Goal: Task Accomplishment & Management: Manage account settings

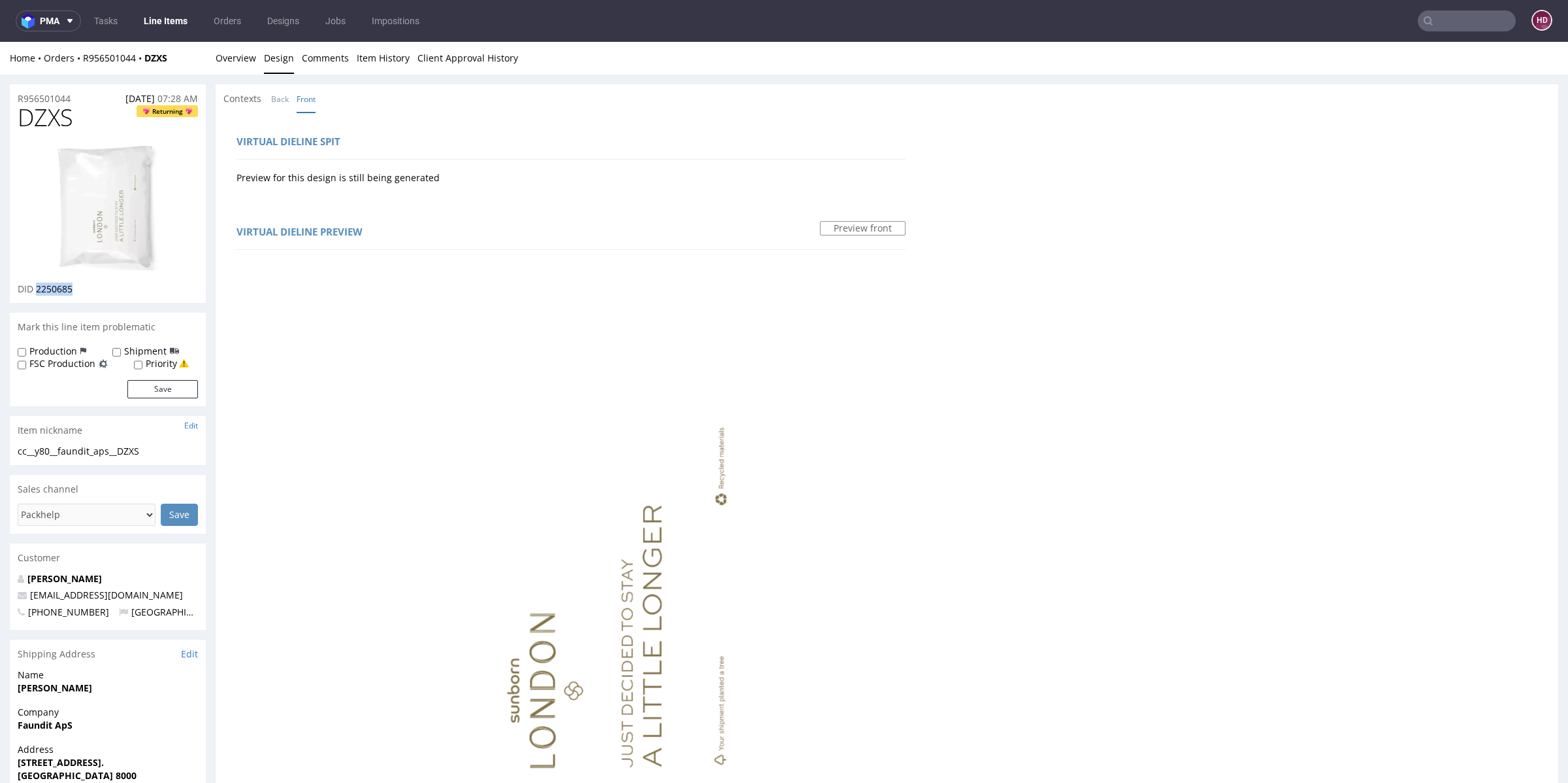
click at [154, 451] on div "cc__y80__faundit_aps__DZXS" at bounding box center [108, 451] width 180 height 13
drag, startPoint x: 133, startPoint y: 456, endPoint x: 40, endPoint y: 443, distance: 93.9
click at [40, 443] on section "Item nickname Edit cc__y80__faundit_aps__DZXS cc__y80 __faundit_aps__DZXS Update" at bounding box center [108, 441] width 196 height 49
copy section "cc__y80__faundit_aps__DZXS Update"
click at [84, 94] on div "R956501044 19.08.2025 07:28 AM" at bounding box center [108, 95] width 196 height 21
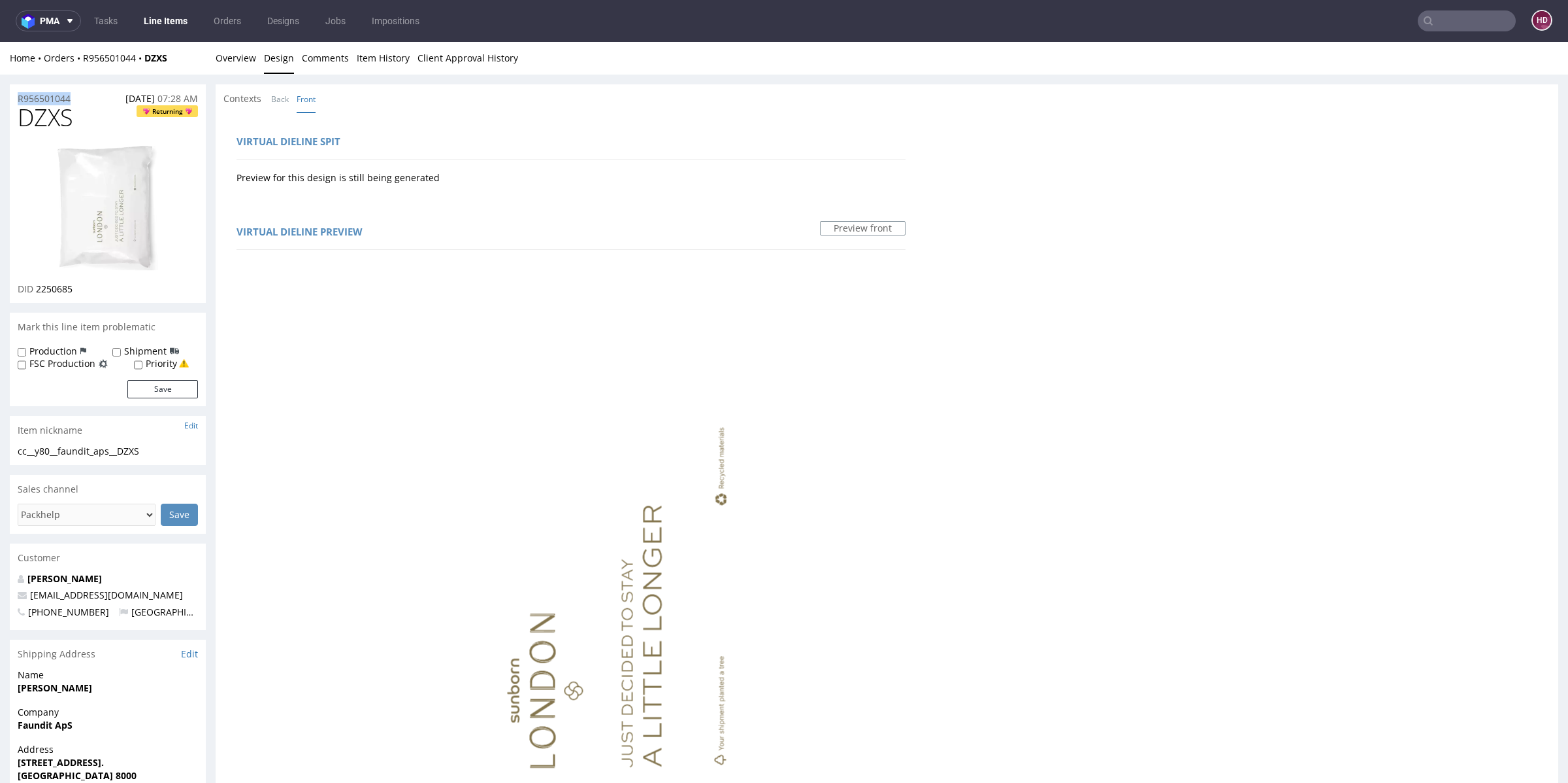
drag, startPoint x: 84, startPoint y: 94, endPoint x: 1, endPoint y: 89, distance: 83.2
click at [1, 89] on div "R956501044 19.08.2025 07:28 AM DZXS Returning DID 2250685 Mark this line item p…" at bounding box center [784, 755] width 1568 height 1362
copy p "R956501044"
drag, startPoint x: 85, startPoint y: 287, endPoint x: 37, endPoint y: 284, distance: 48.1
click at [37, 284] on div "DID 2250685" at bounding box center [108, 288] width 180 height 13
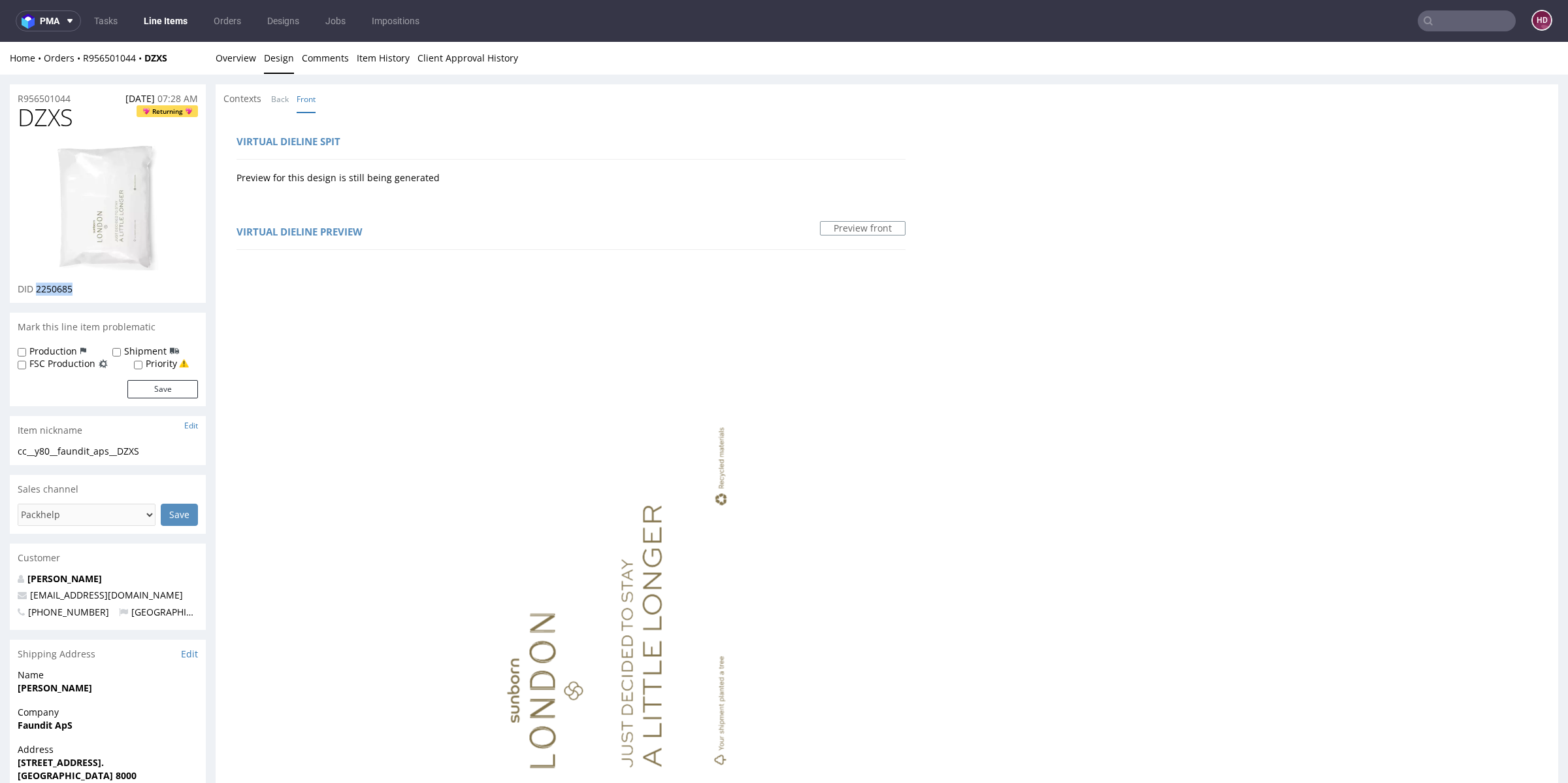
copy span "2250685"
click at [224, 59] on link "Overview" at bounding box center [236, 58] width 40 height 32
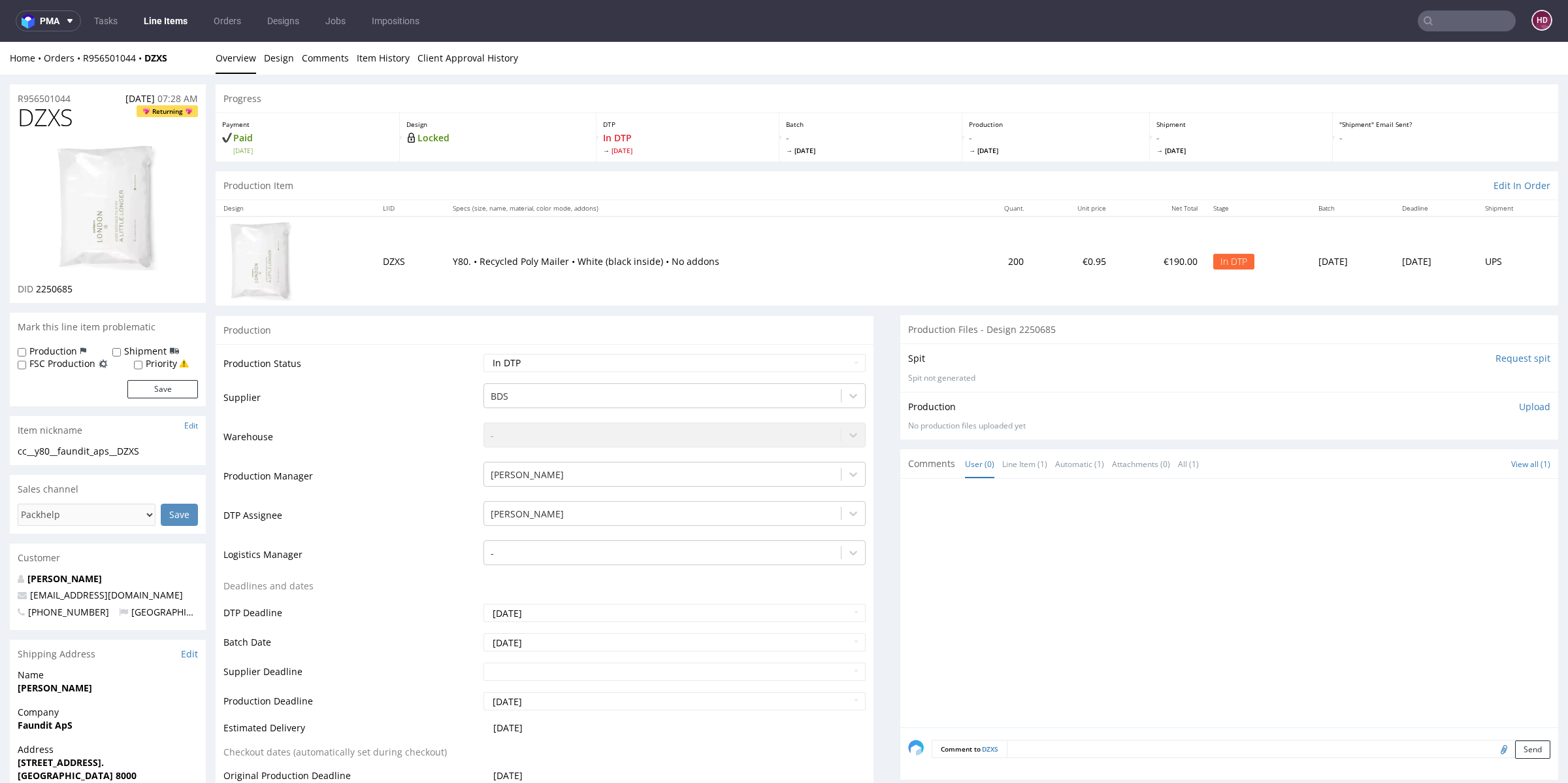
click at [1519, 408] on p "Upload" at bounding box center [1535, 406] width 31 height 13
click at [1448, 463] on div "Add files" at bounding box center [1457, 466] width 65 height 19
type input "C:\fakepath\ cc__y80__faundit_aps__DZXS__d2250685__oR956501044.pdf"
click at [1490, 485] on button "Upload now" at bounding box center [1520, 487] width 60 height 18
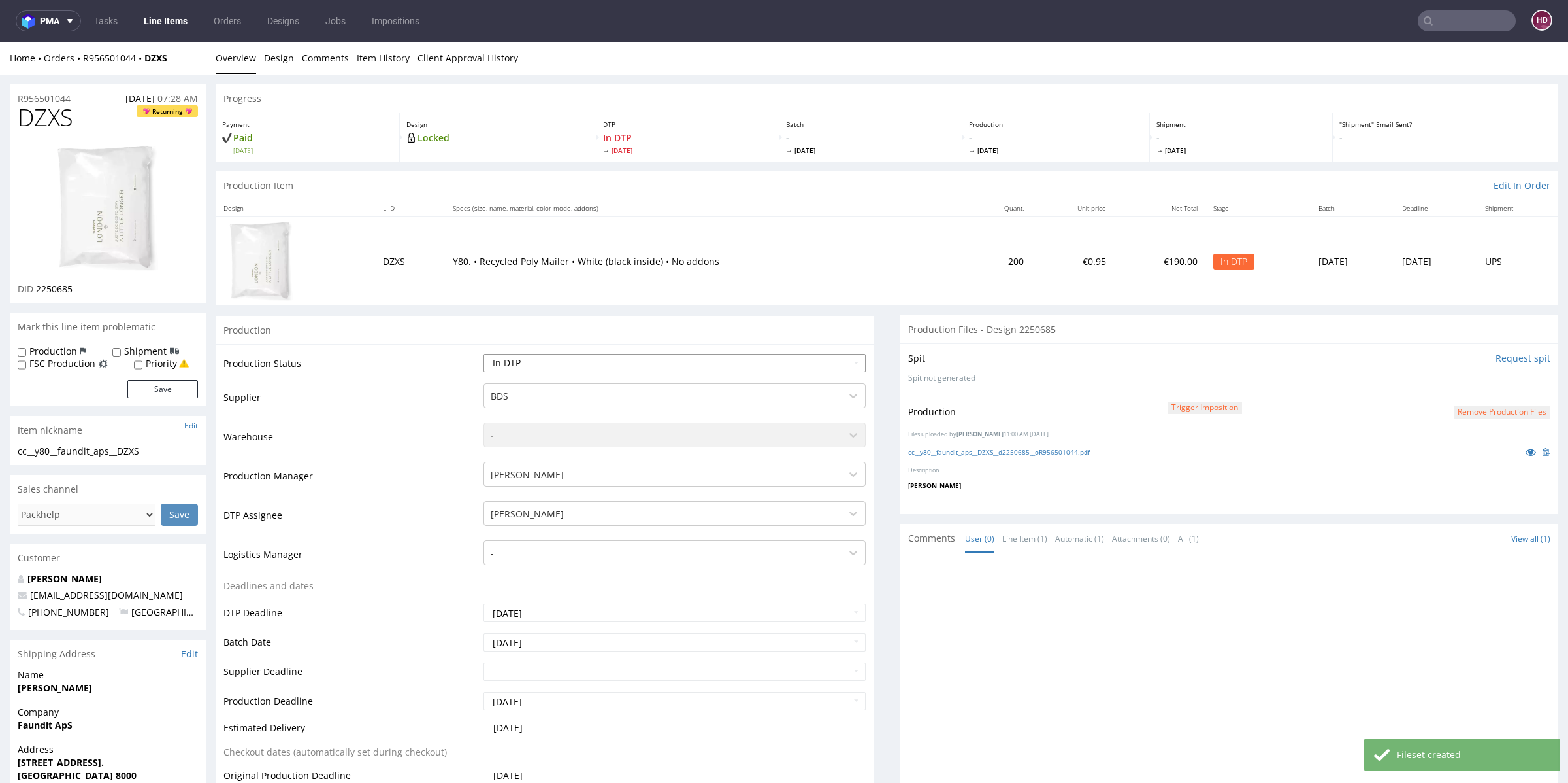
click at [730, 362] on select "Waiting for Artwork Waiting for Diecut Waiting for Mockup Waiting for DTP Waiti…" at bounding box center [674, 363] width 382 height 18
select select "dtp_production_ready"
click at [483, 354] on select "Waiting for Artwork Waiting for Diecut Waiting for Mockup Waiting for DTP Waiti…" at bounding box center [674, 363] width 382 height 18
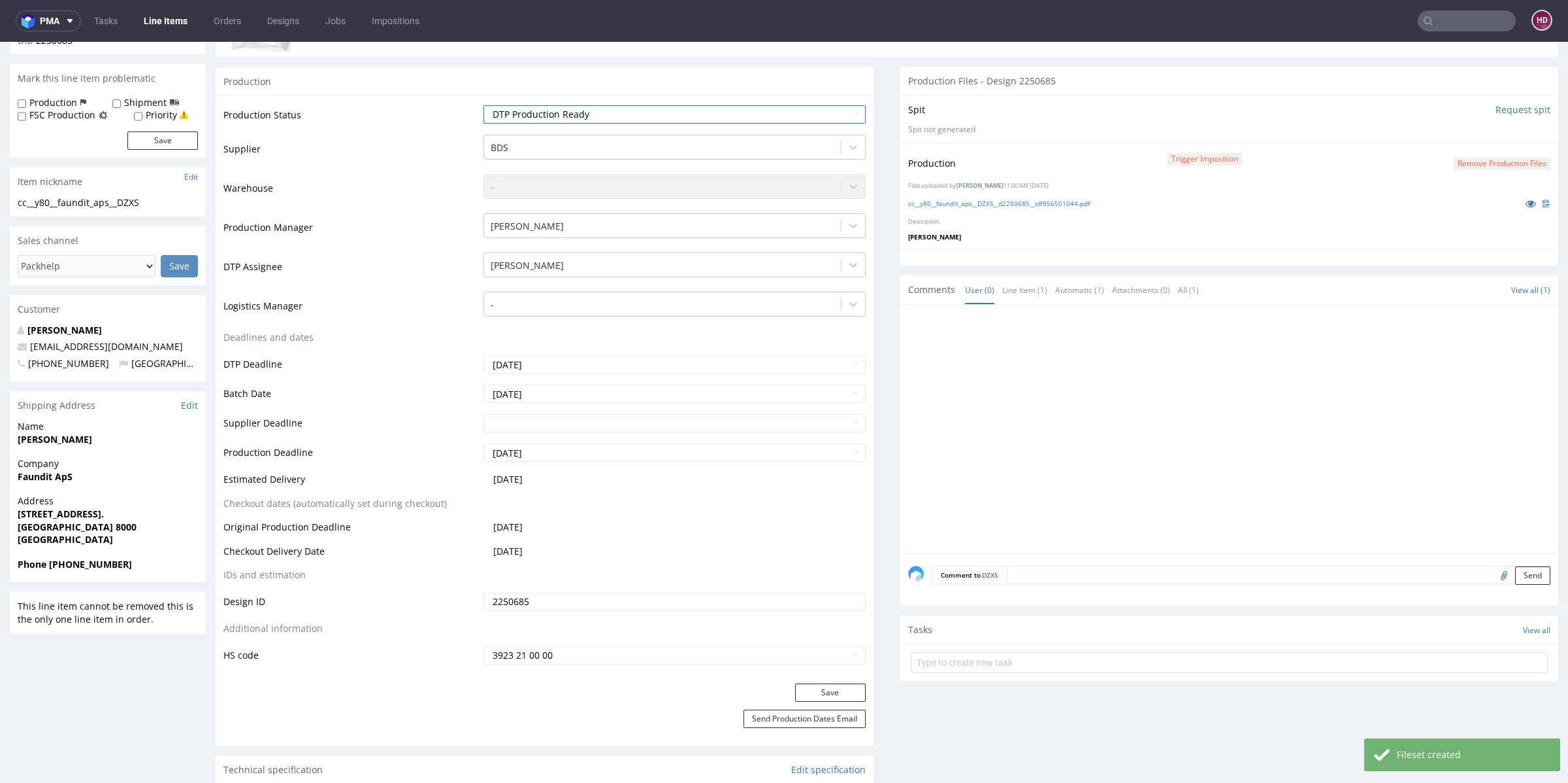
scroll to position [391, 0]
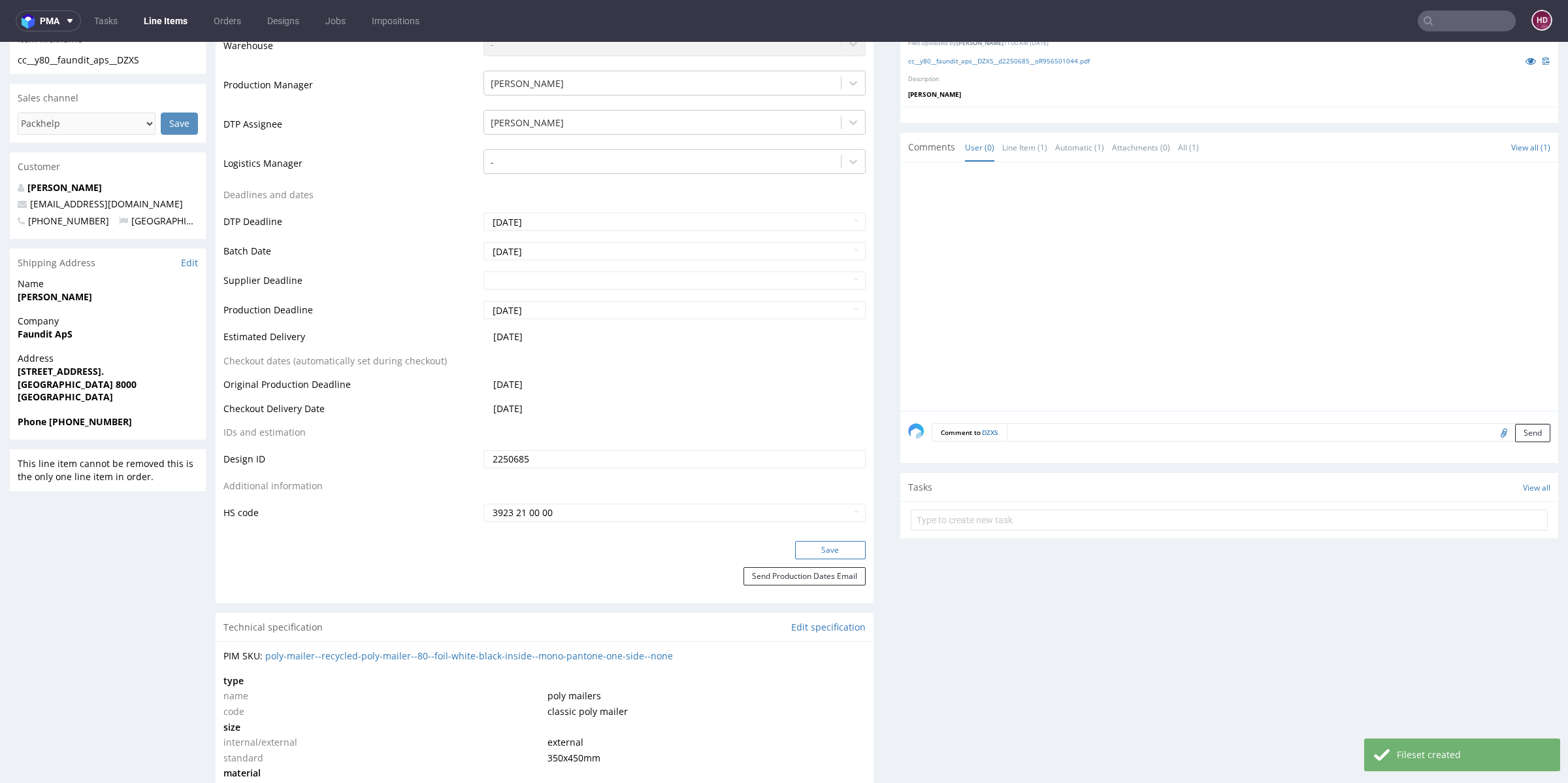
click at [825, 542] on button "Save" at bounding box center [830, 549] width 70 height 18
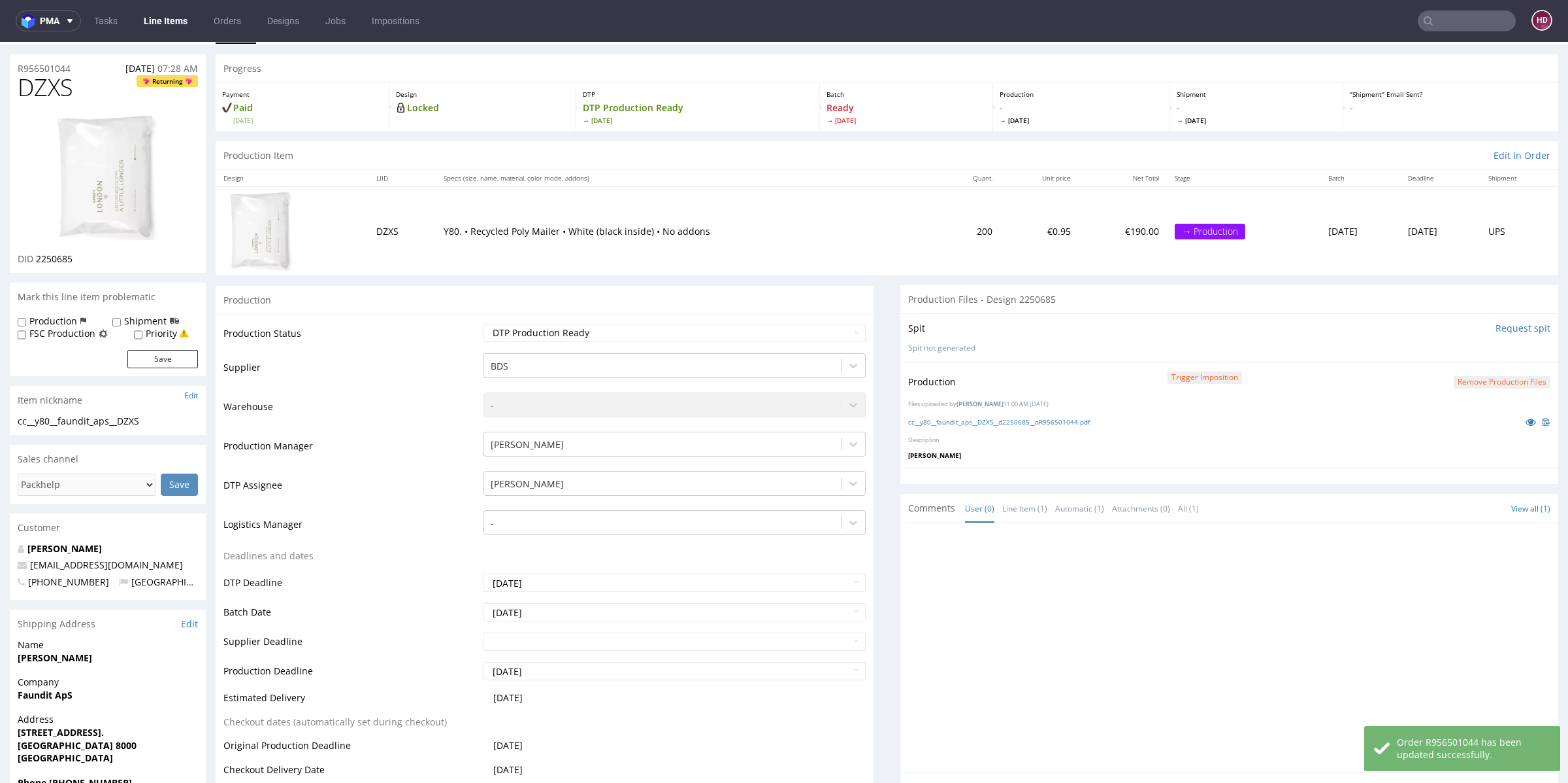
scroll to position [7, 0]
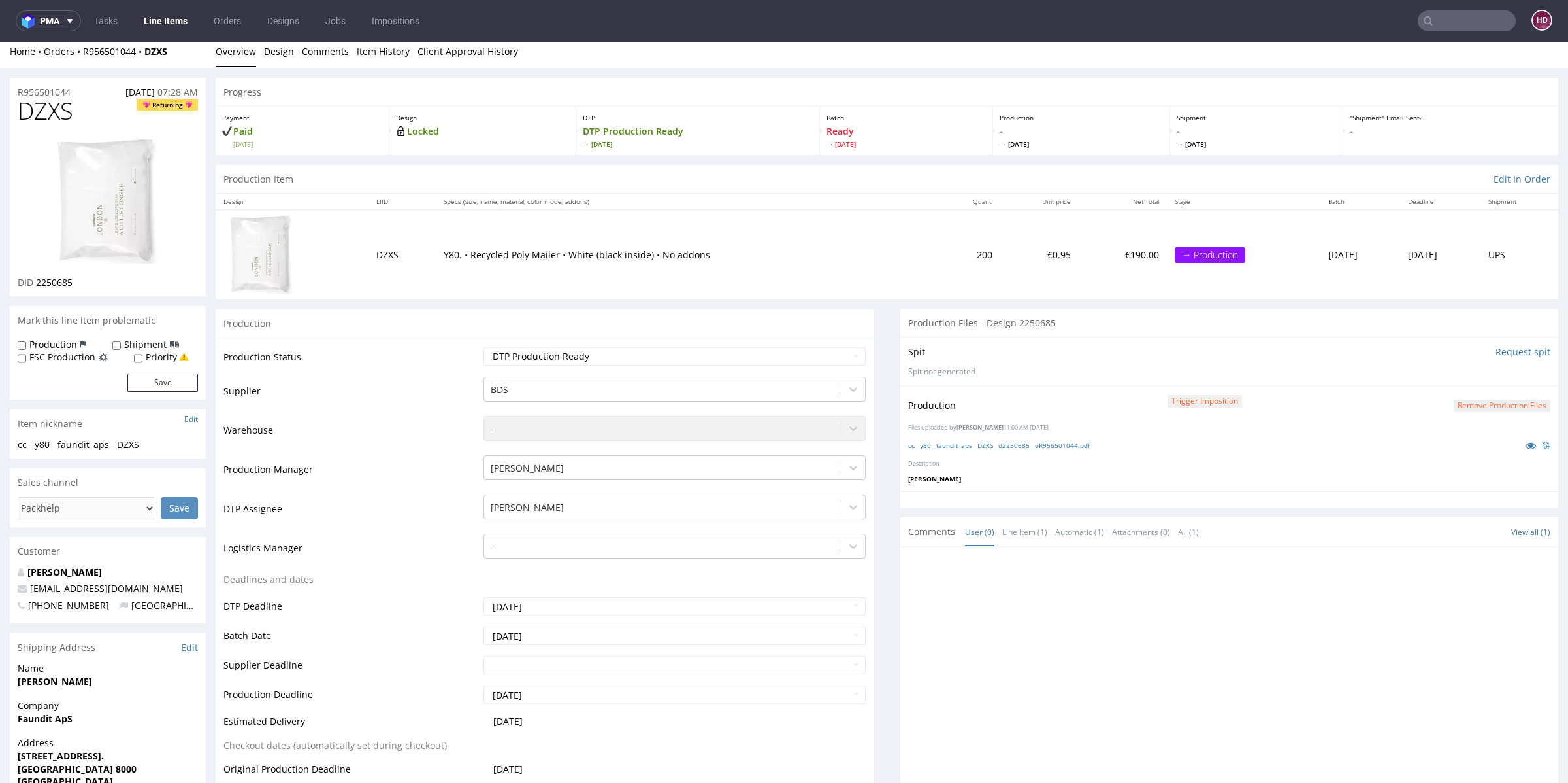
click at [183, 26] on link "Line Items" at bounding box center [165, 21] width 59 height 21
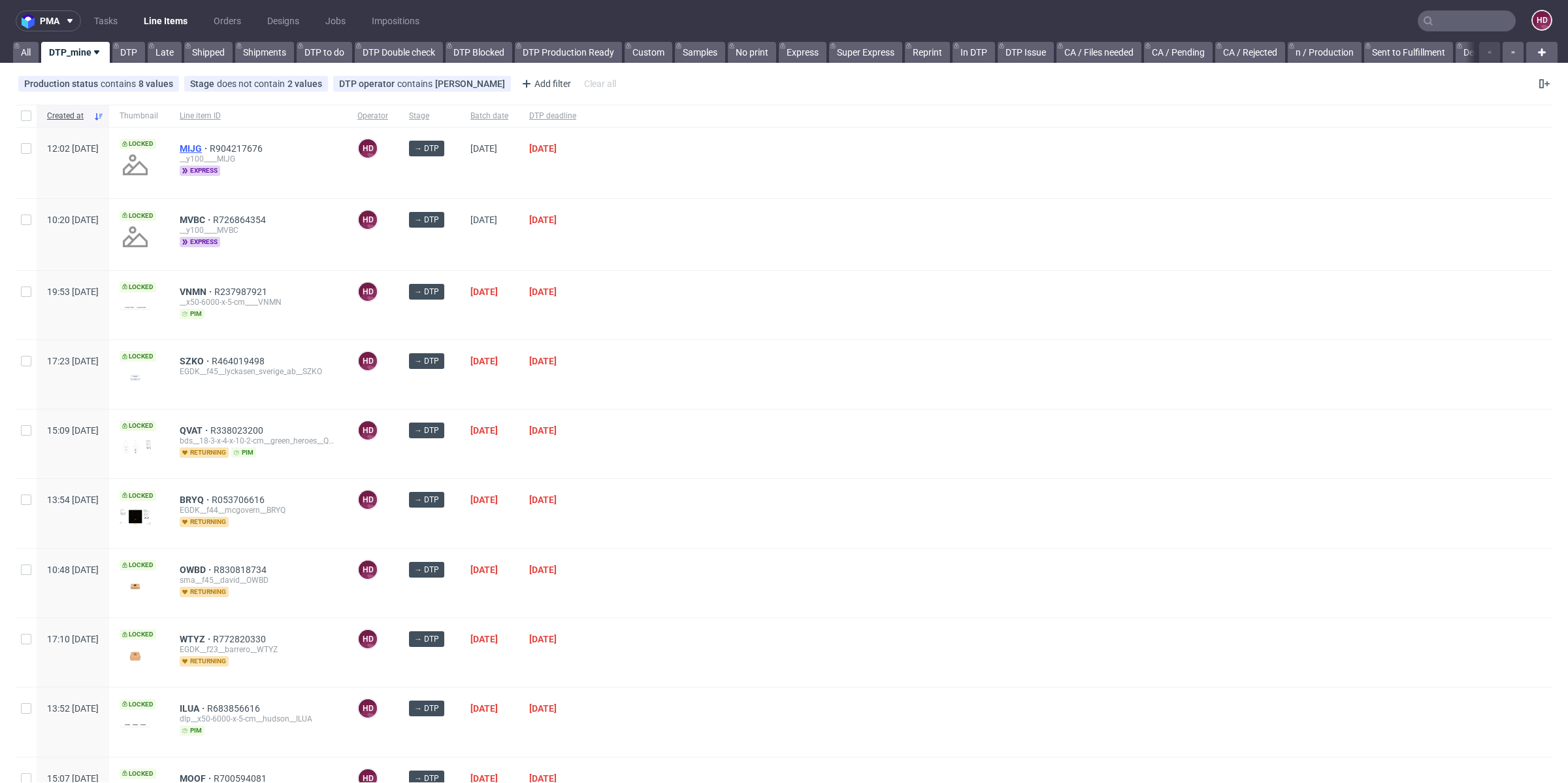
click at [209, 151] on span "MIJG" at bounding box center [195, 148] width 30 height 10
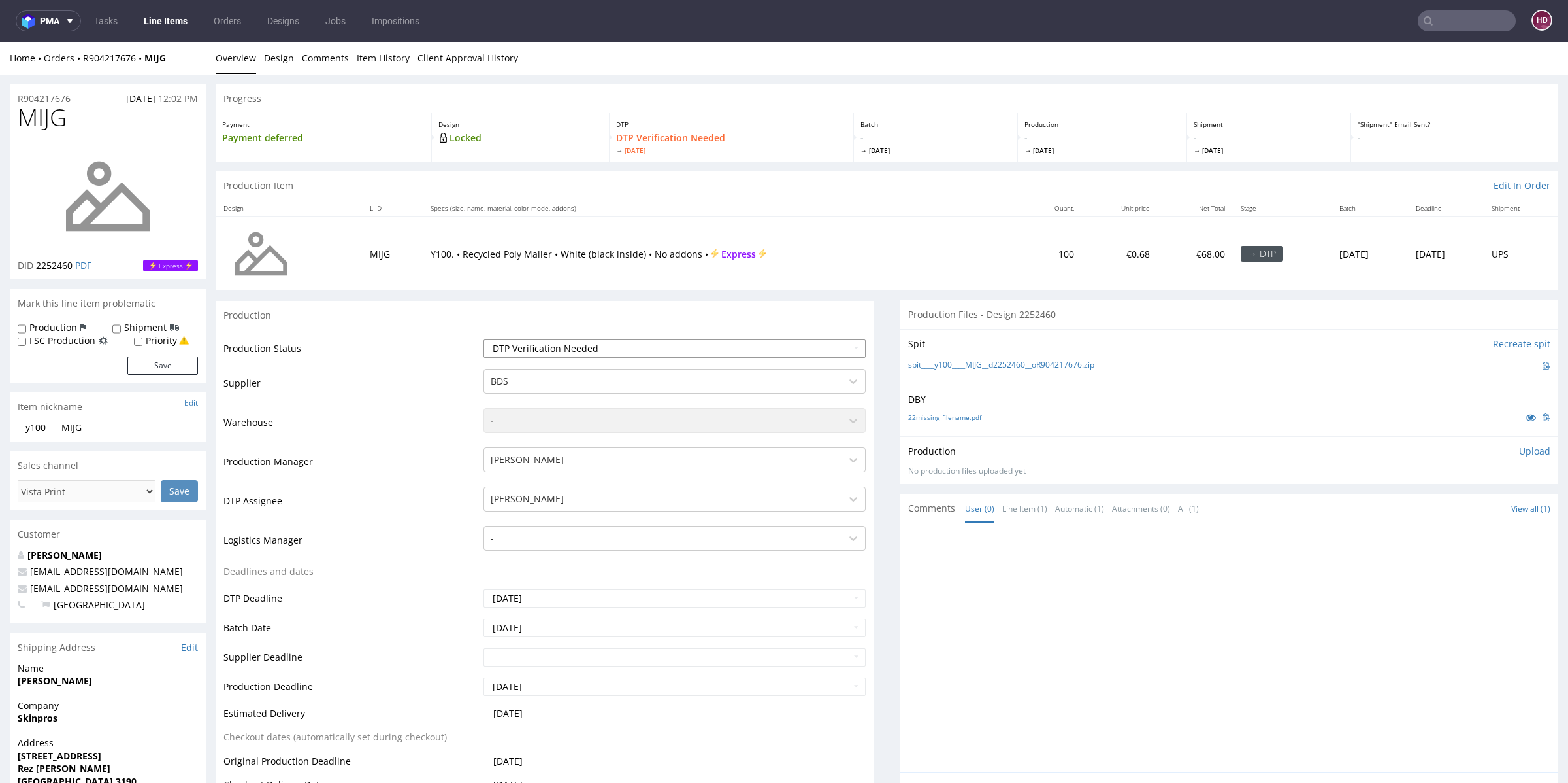
click at [568, 353] on select "Waiting for Artwork Waiting for Diecut Waiting for Mockup Waiting for DTP Waiti…" at bounding box center [674, 348] width 382 height 18
select select "dtp_in_process"
click at [483, 339] on select "Waiting for Artwork Waiting for Diecut Waiting for Mockup Waiting for DTP Waiti…" at bounding box center [674, 348] width 382 height 18
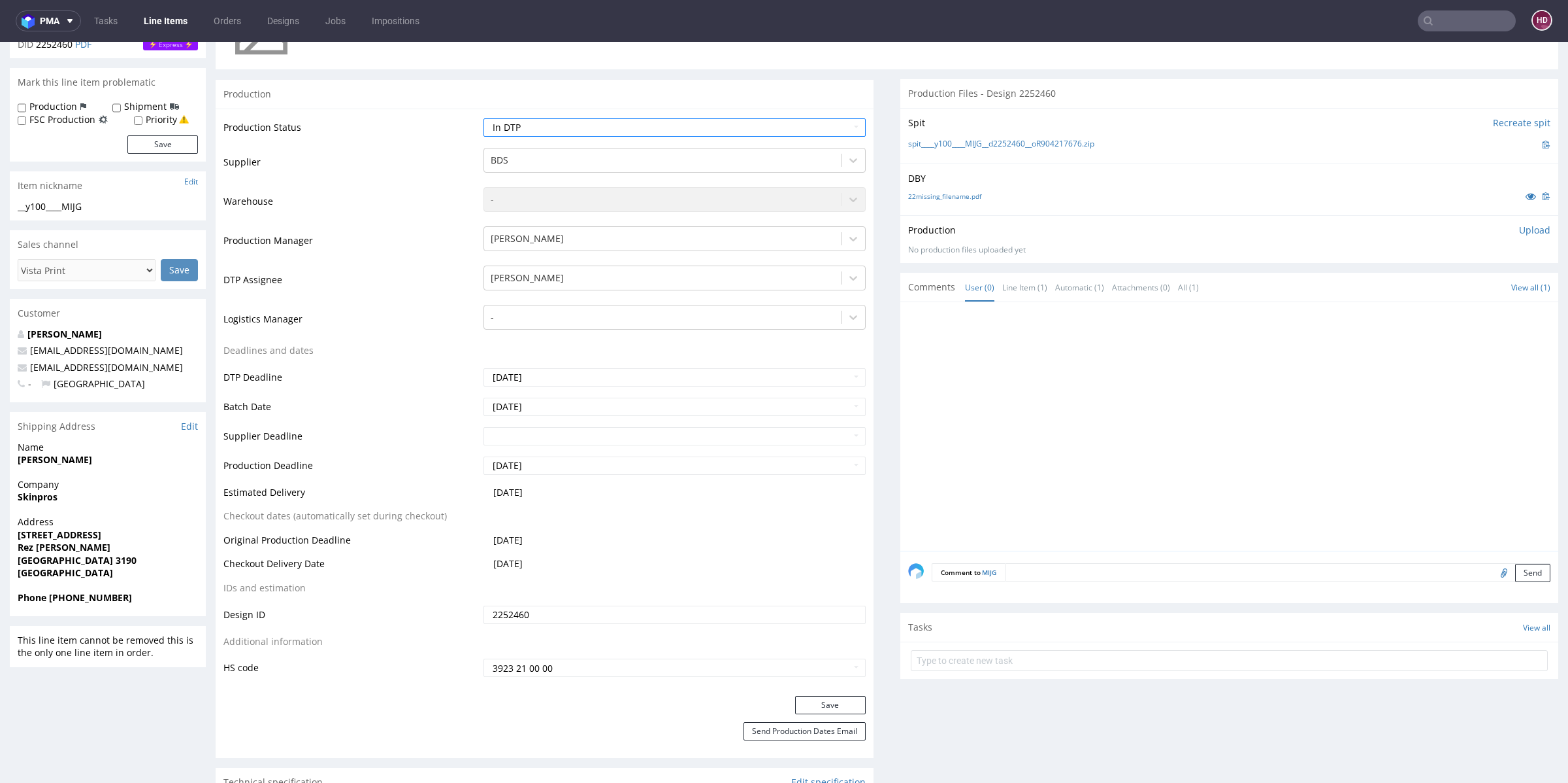
scroll to position [370, 0]
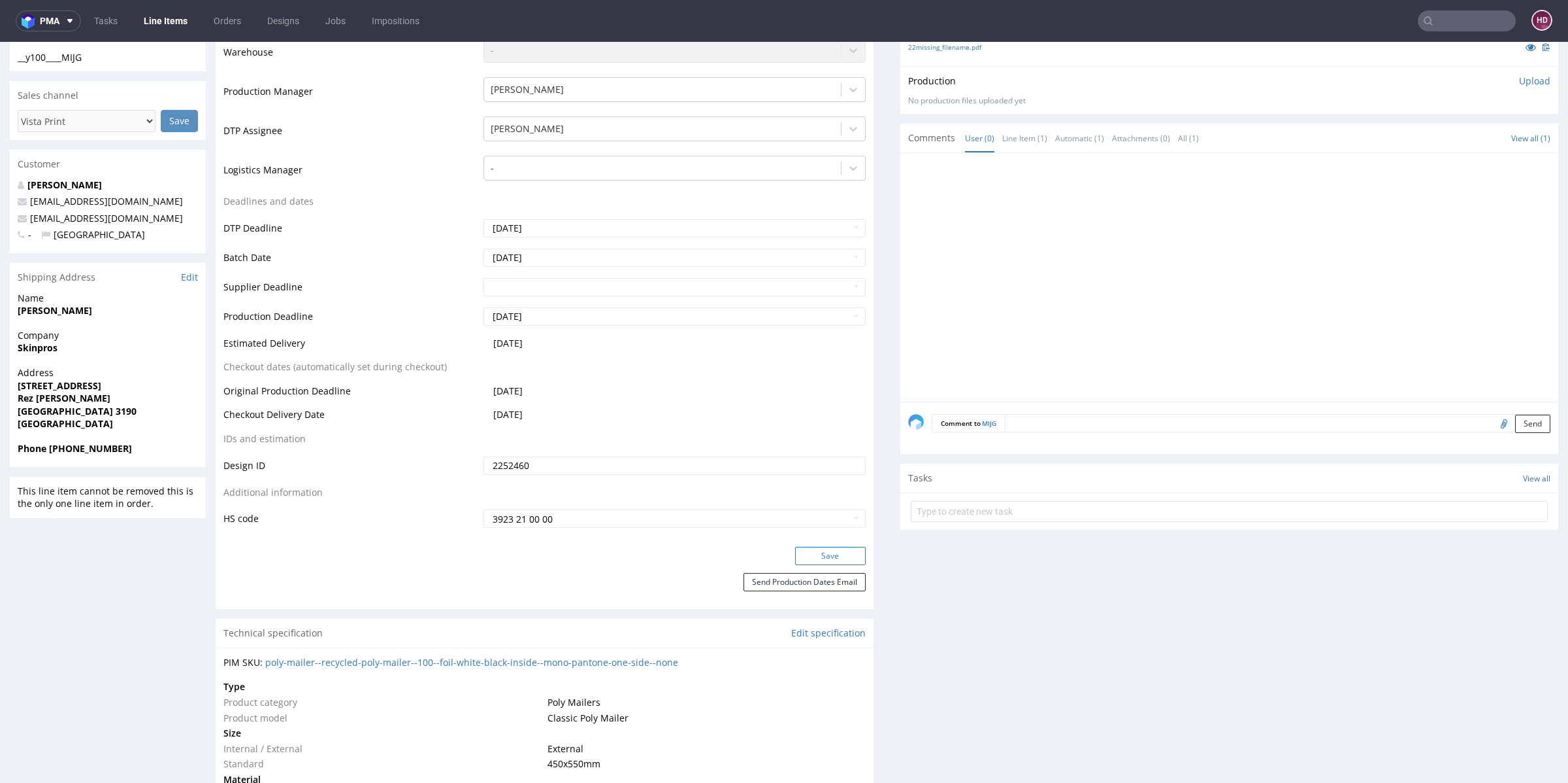
click at [826, 556] on button "Save" at bounding box center [830, 555] width 70 height 18
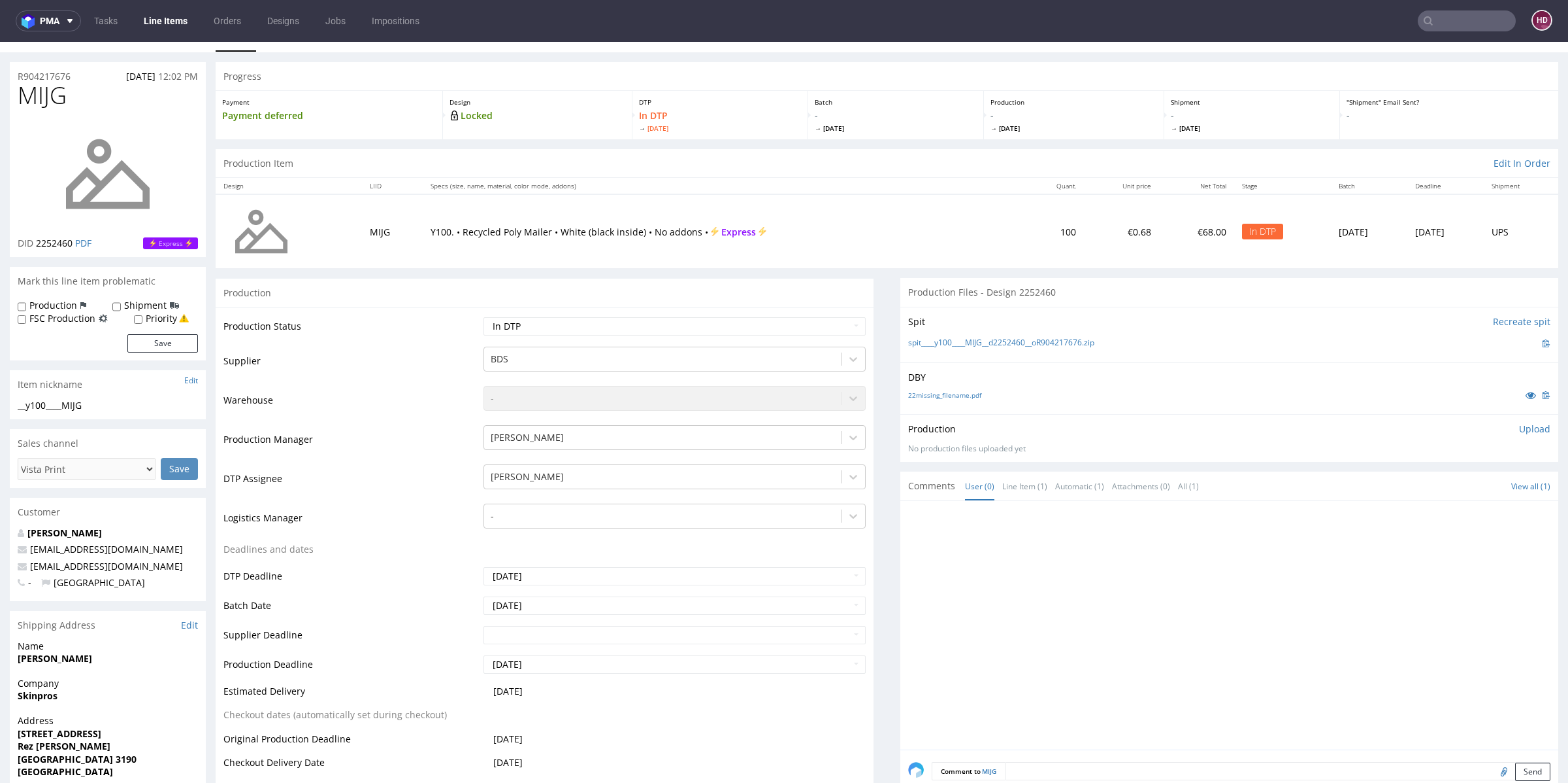
scroll to position [0, 0]
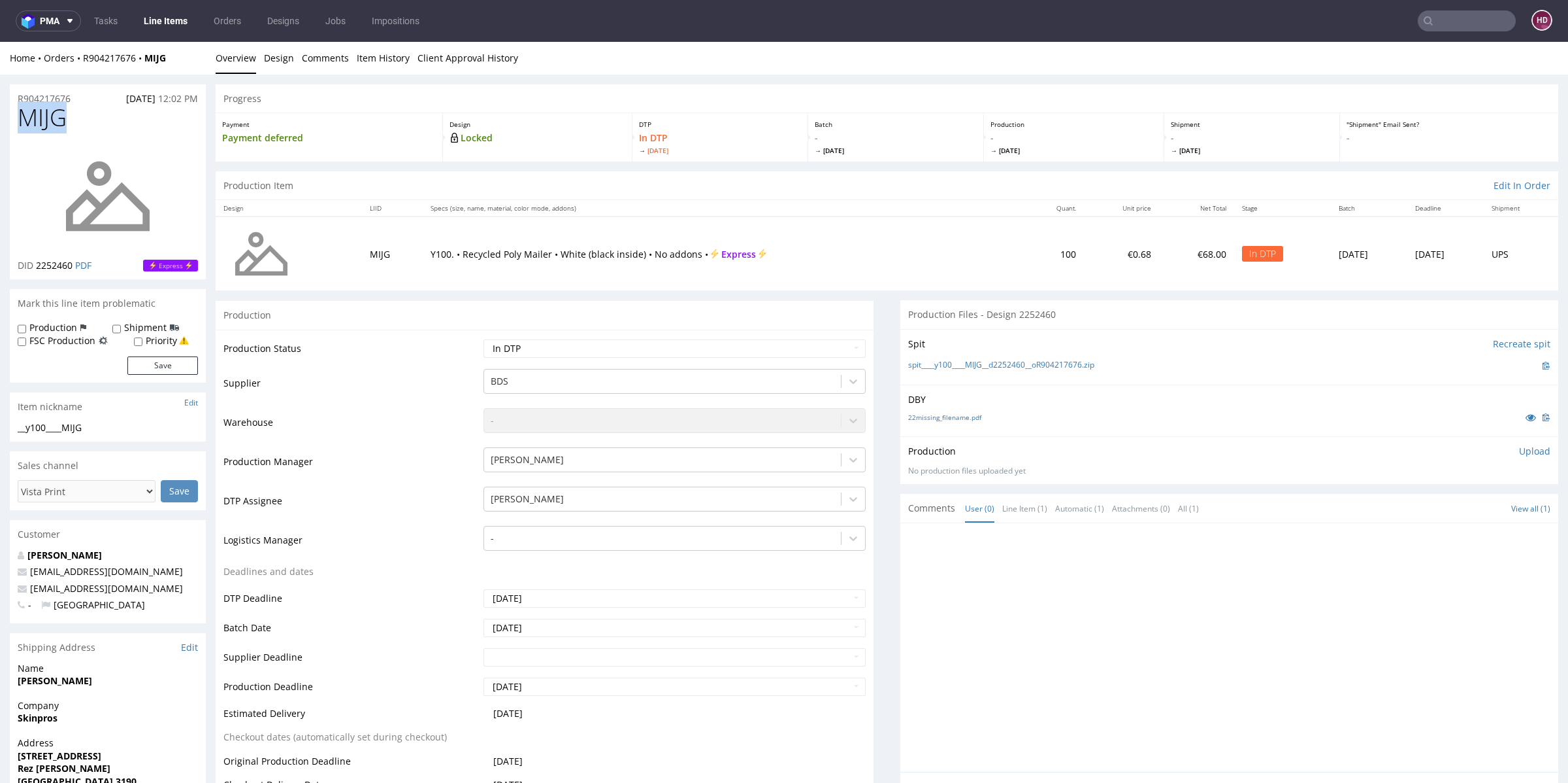
drag, startPoint x: 70, startPoint y: 124, endPoint x: 0, endPoint y: 121, distance: 70.1
copy span "MIJG"
click at [74, 264] on p "DID 2252460 PDF" at bounding box center [55, 265] width 74 height 13
drag, startPoint x: 75, startPoint y: 265, endPoint x: 34, endPoint y: 261, distance: 41.2
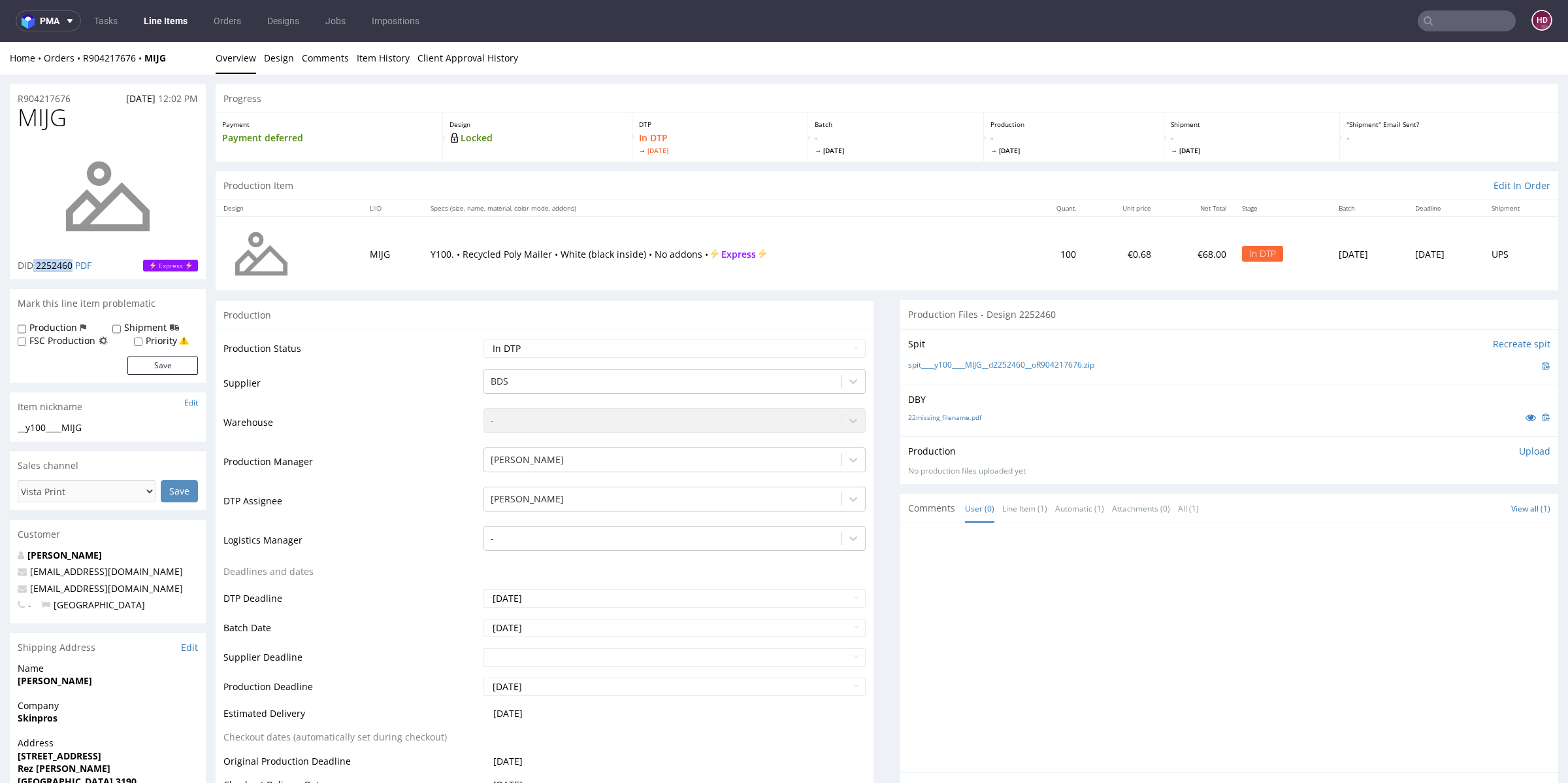
click at [34, 261] on p "DID 2252460 PDF" at bounding box center [55, 265] width 74 height 13
copy p "2252460"
drag, startPoint x: 97, startPoint y: 427, endPoint x: 13, endPoint y: 426, distance: 84.0
click at [13, 426] on div "__y100____MIJG __y100 ____MIJG Update" at bounding box center [108, 432] width 196 height 21
copy div "__y100____MIJG"
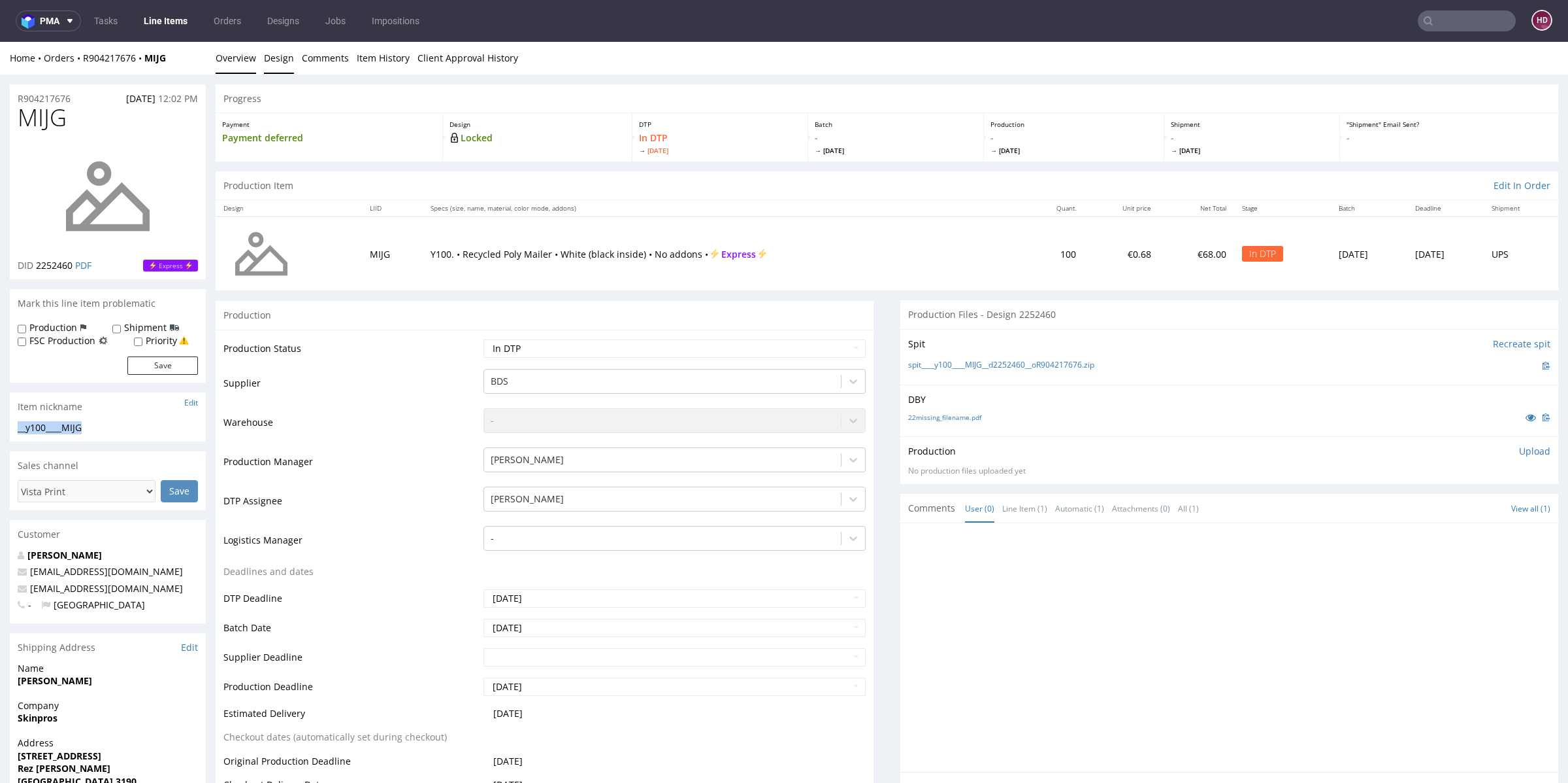
click at [287, 54] on link "Design" at bounding box center [279, 58] width 30 height 32
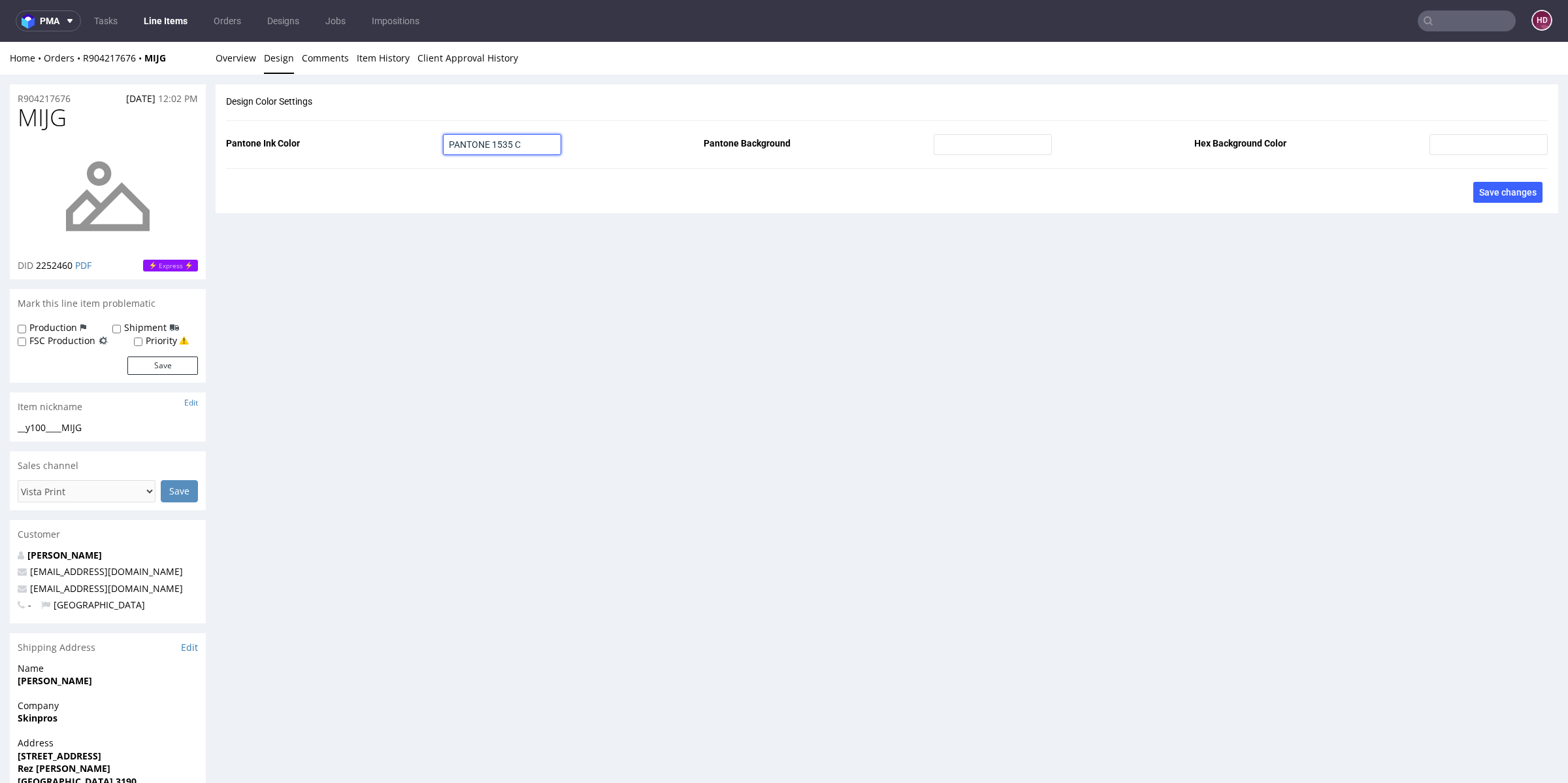
drag, startPoint x: 492, startPoint y: 147, endPoint x: 529, endPoint y: 145, distance: 37.1
click at [529, 145] on input "PANTONE 1535 C" at bounding box center [502, 144] width 118 height 21
click at [224, 59] on link "Overview" at bounding box center [236, 58] width 40 height 32
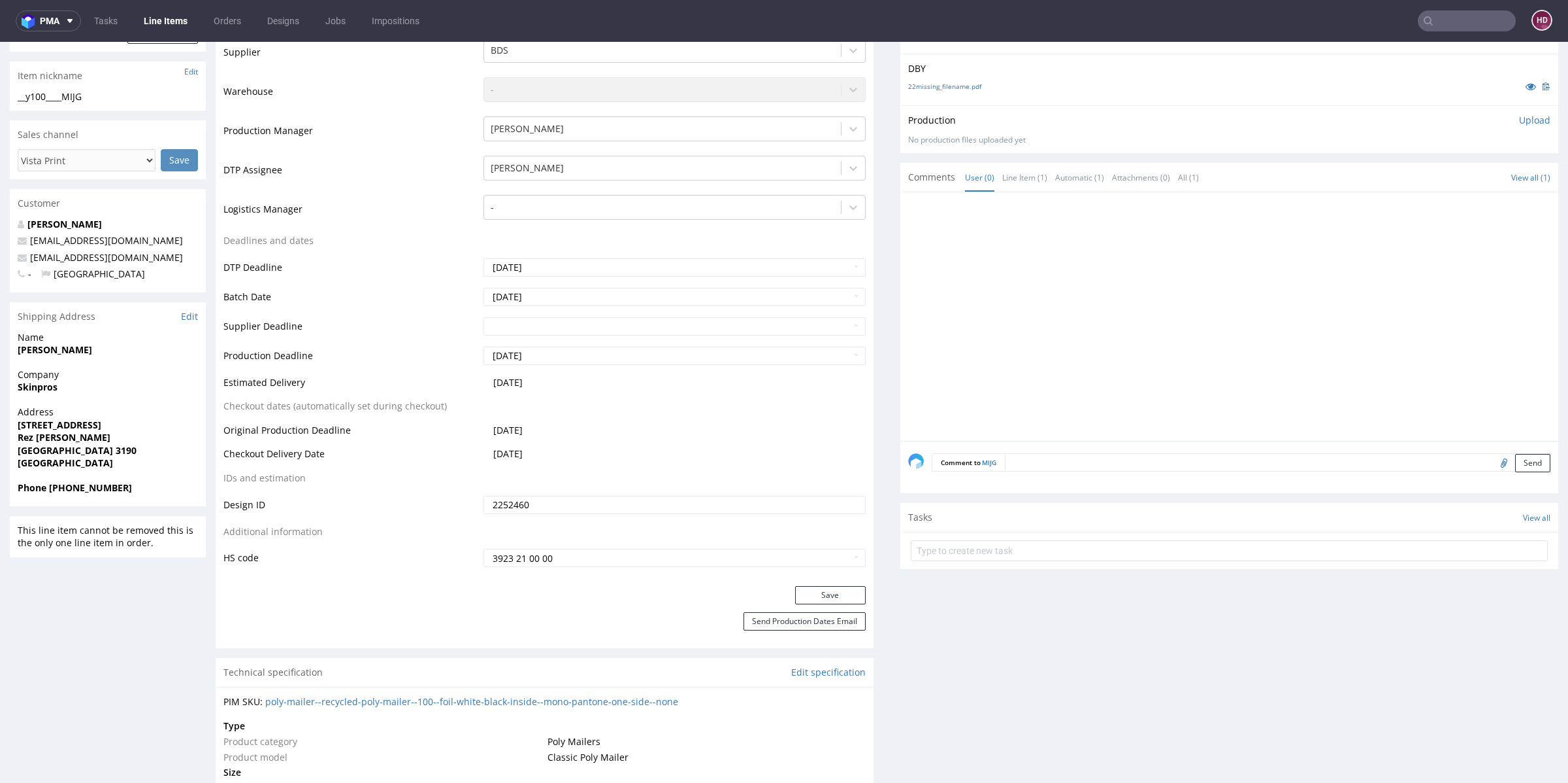
scroll to position [323, 0]
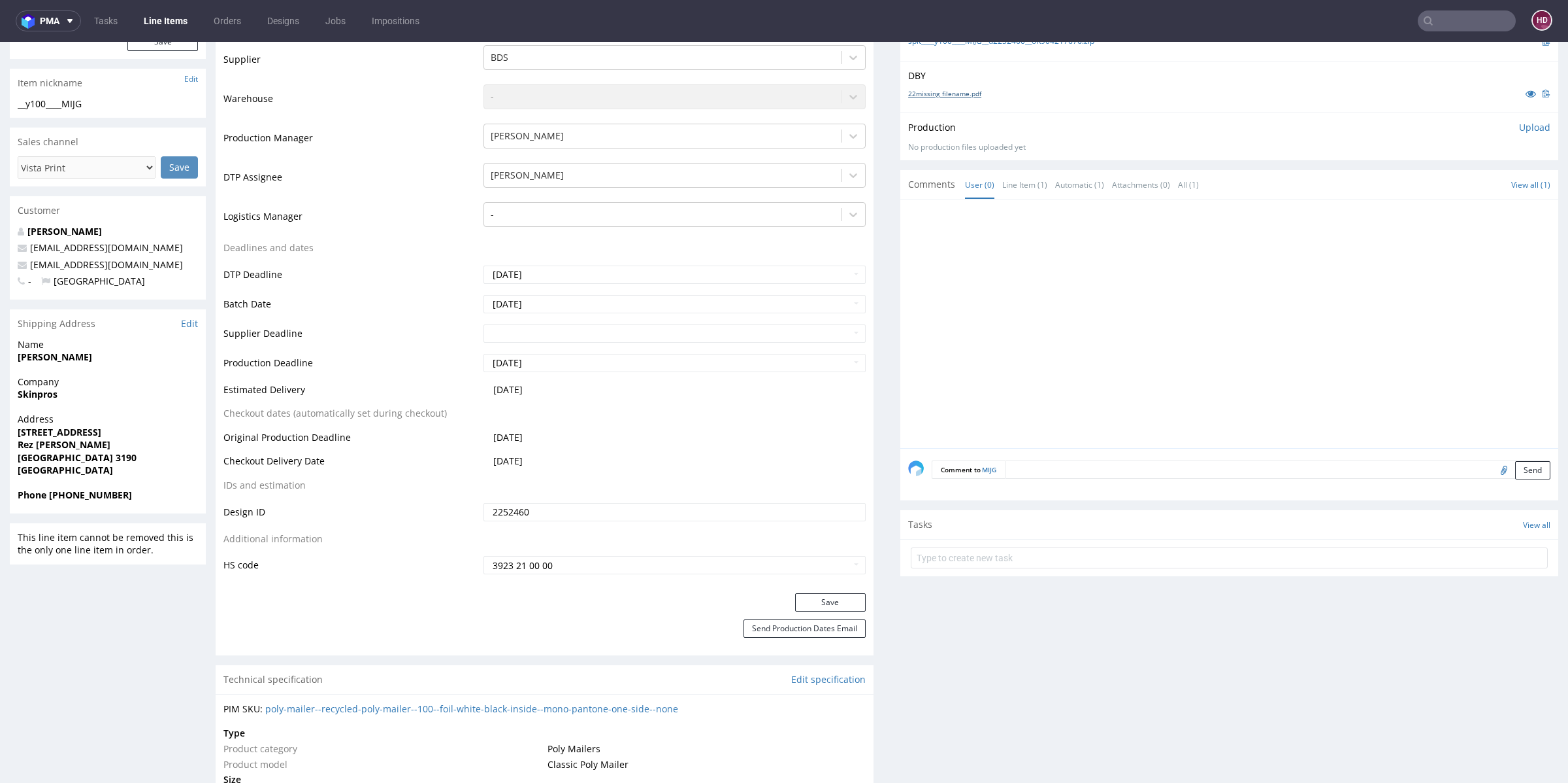
click at [964, 90] on link "22missing_filename.pdf" at bounding box center [945, 94] width 73 height 9
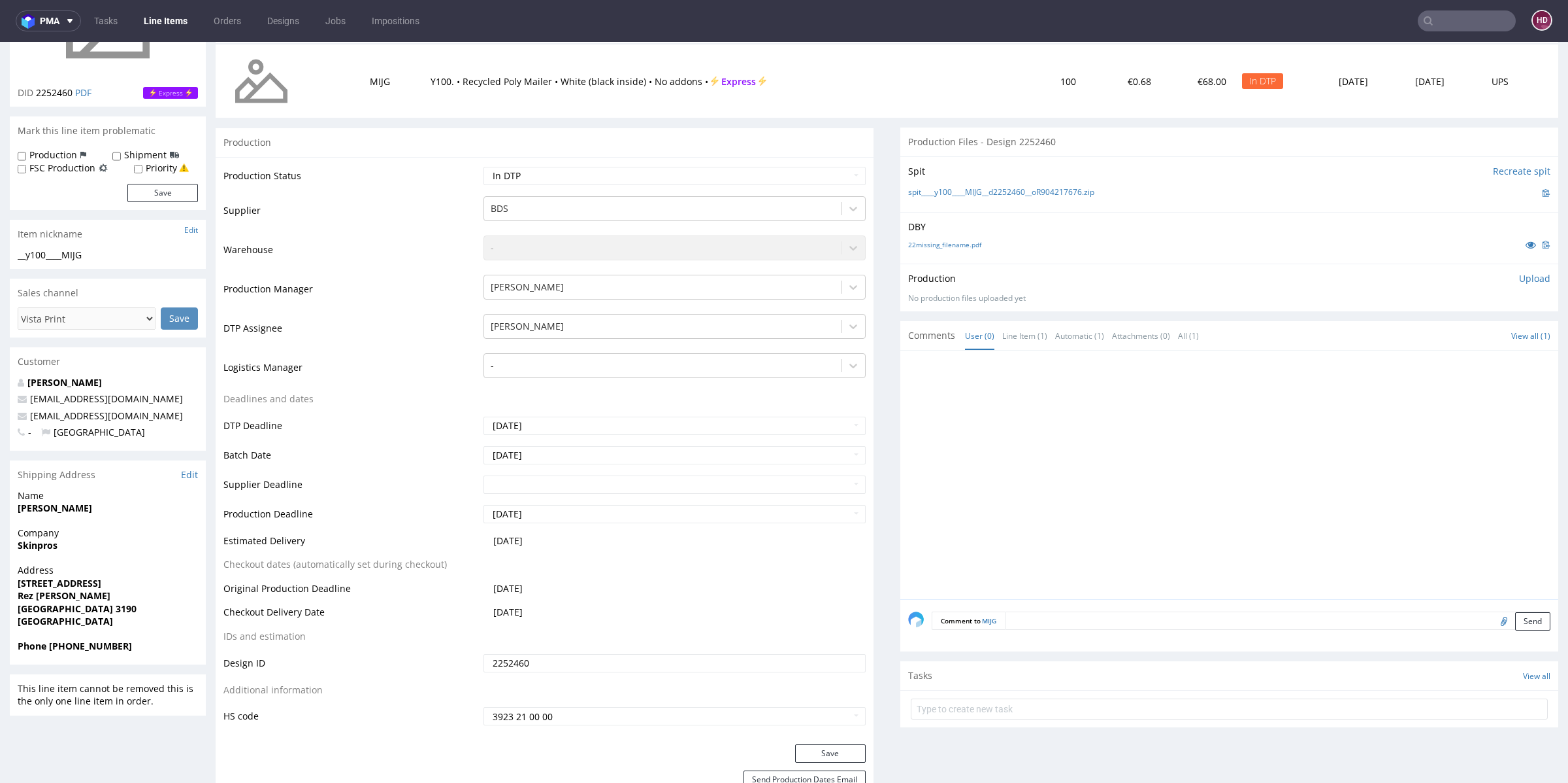
scroll to position [0, 0]
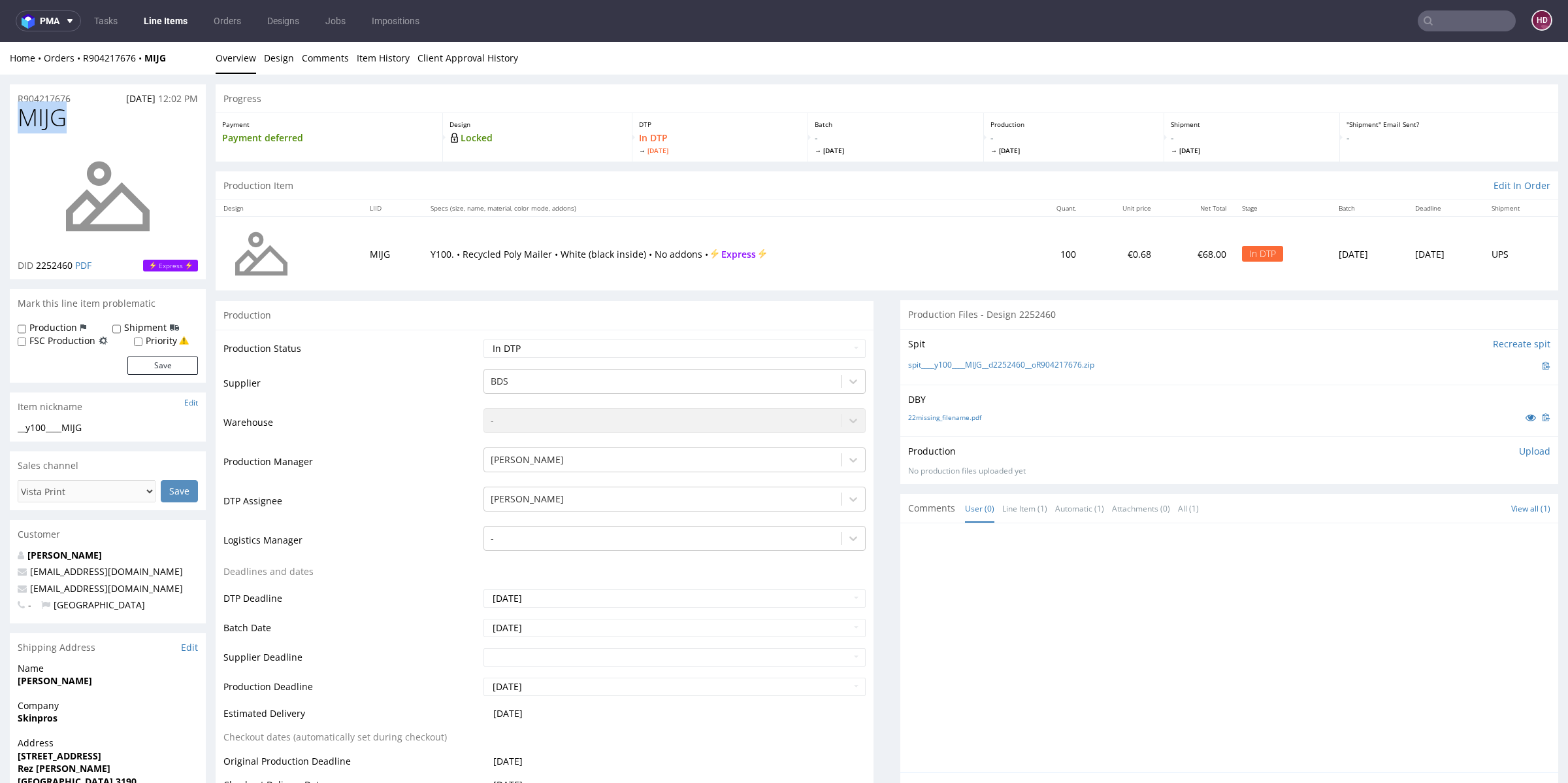
drag, startPoint x: 70, startPoint y: 119, endPoint x: 18, endPoint y: 120, distance: 52.0
click at [18, 120] on h1 "MIJG" at bounding box center [108, 118] width 180 height 26
copy span "MIJG"
drag, startPoint x: 93, startPoint y: 430, endPoint x: 0, endPoint y: 424, distance: 93.2
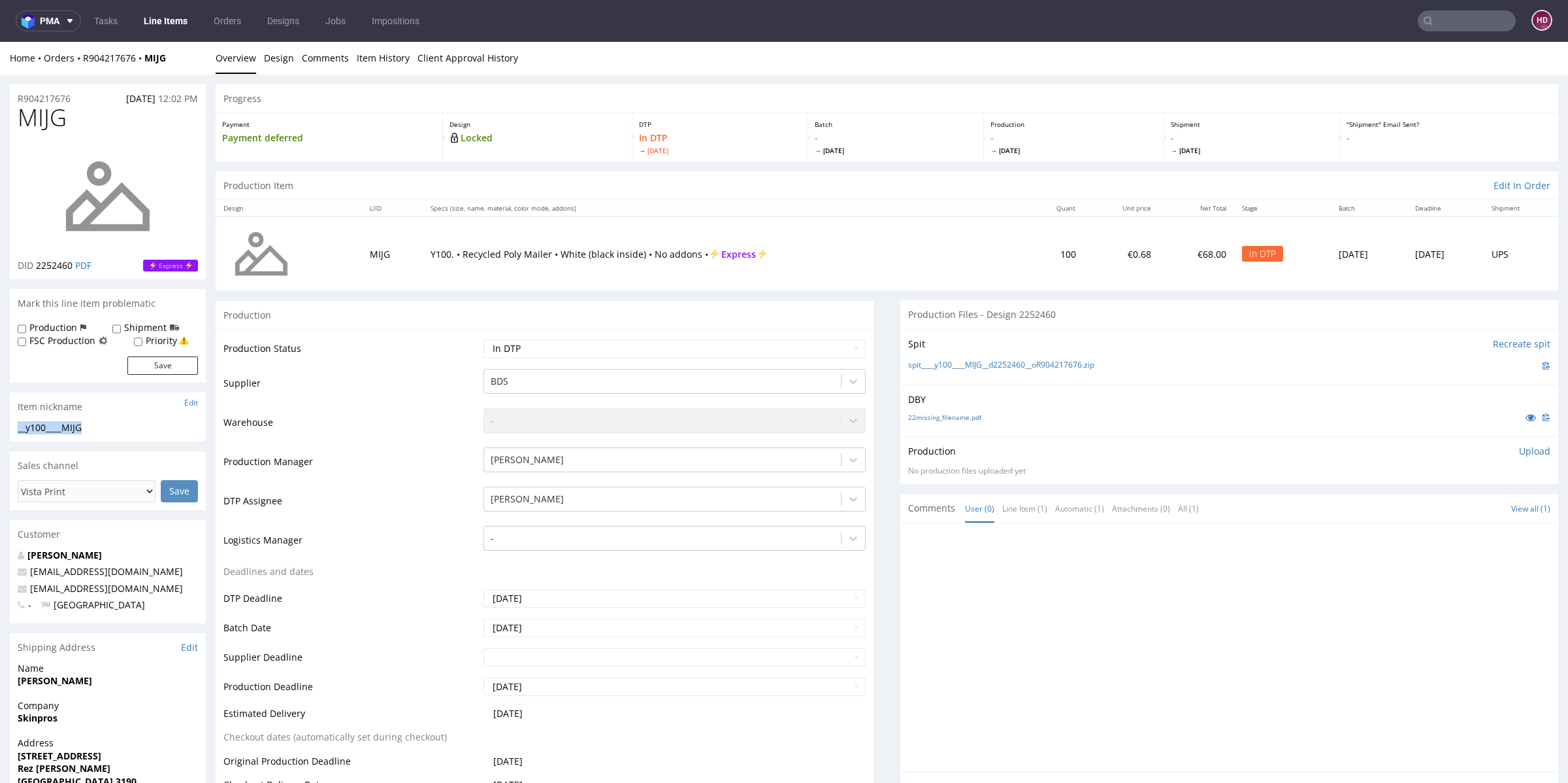
copy div "__y100____MIJG"
drag, startPoint x: 43, startPoint y: 88, endPoint x: 0, endPoint y: 65, distance: 48.8
copy div "Overview Design Comments Item History Client Approval History R904217676"
drag, startPoint x: 74, startPoint y: 270, endPoint x: 37, endPoint y: 264, distance: 37.5
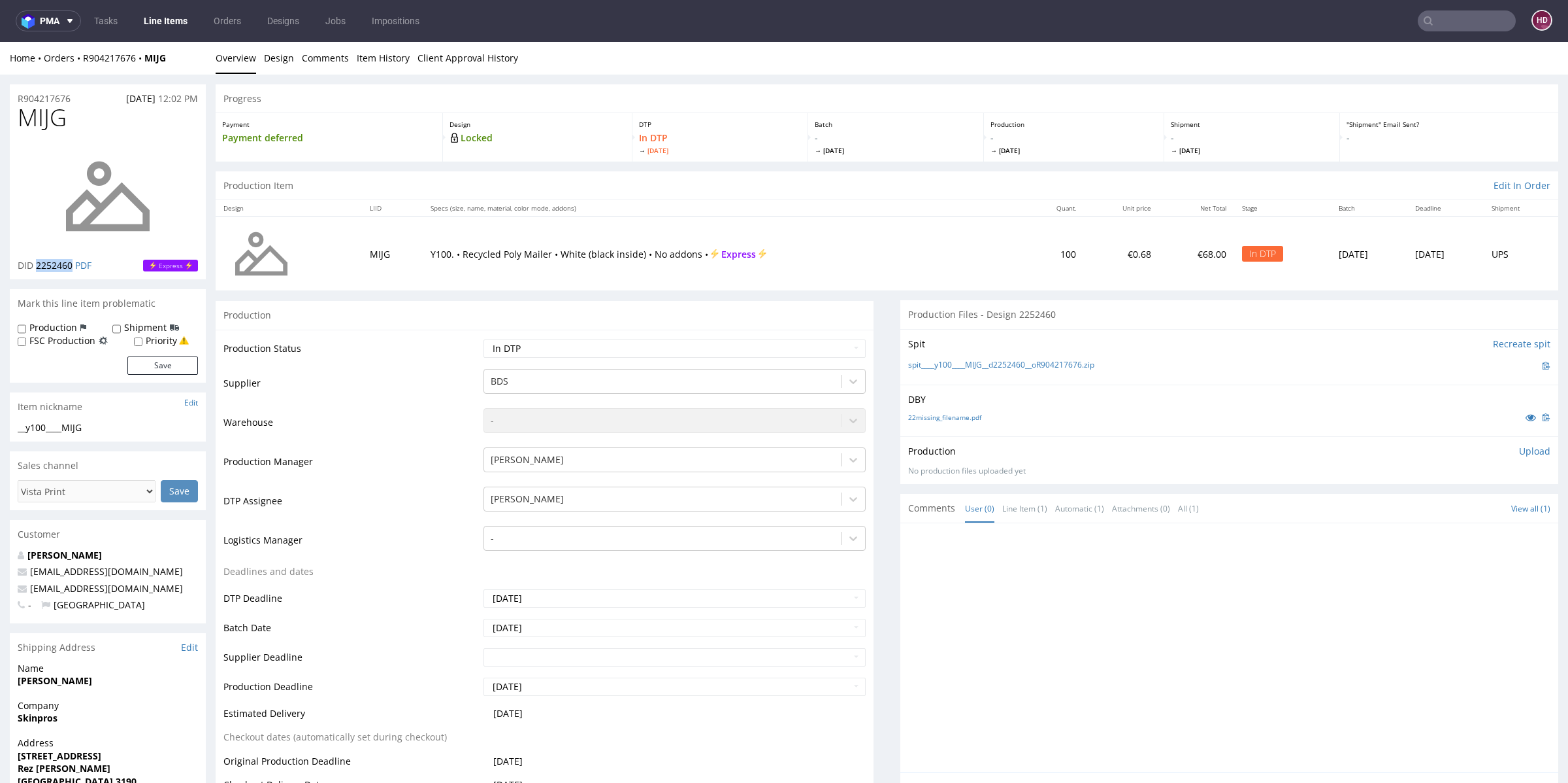
click at [37, 264] on p "DID 2252460 PDF" at bounding box center [55, 265] width 74 height 13
copy span "2252460"
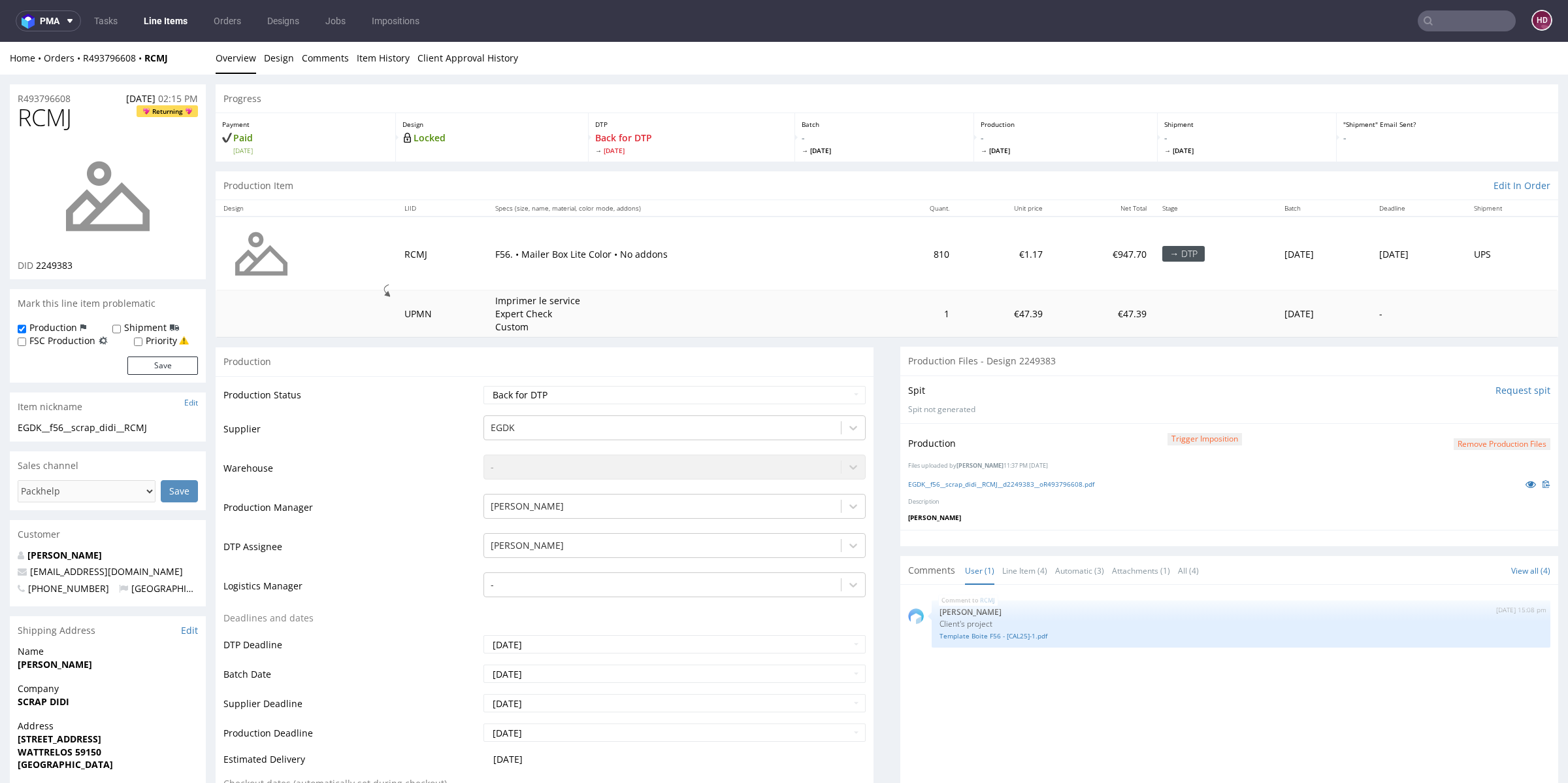
click at [165, 13] on link "Line Items" at bounding box center [165, 21] width 59 height 21
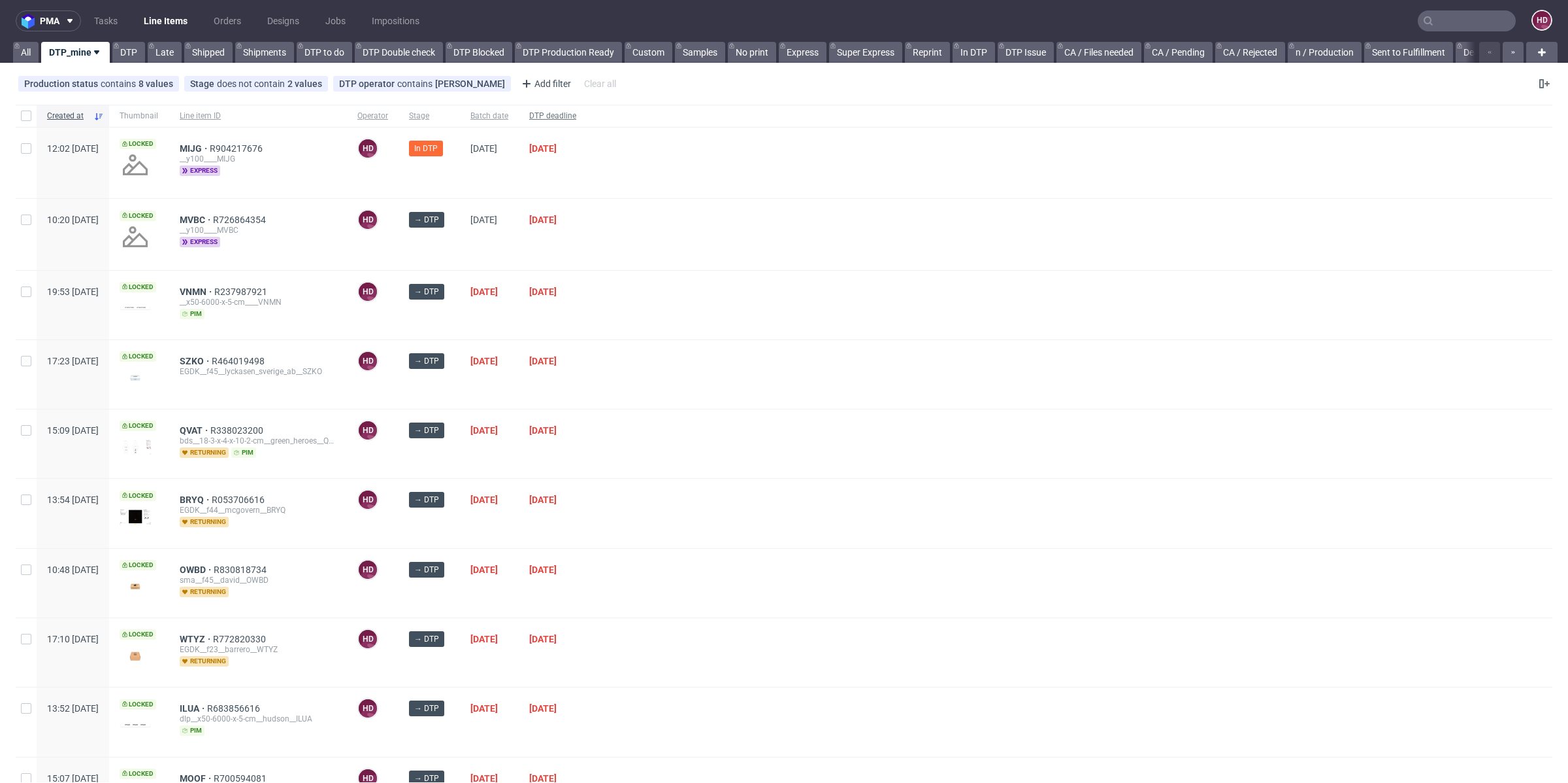
click at [576, 111] on span "DTP deadline" at bounding box center [553, 116] width 47 height 11
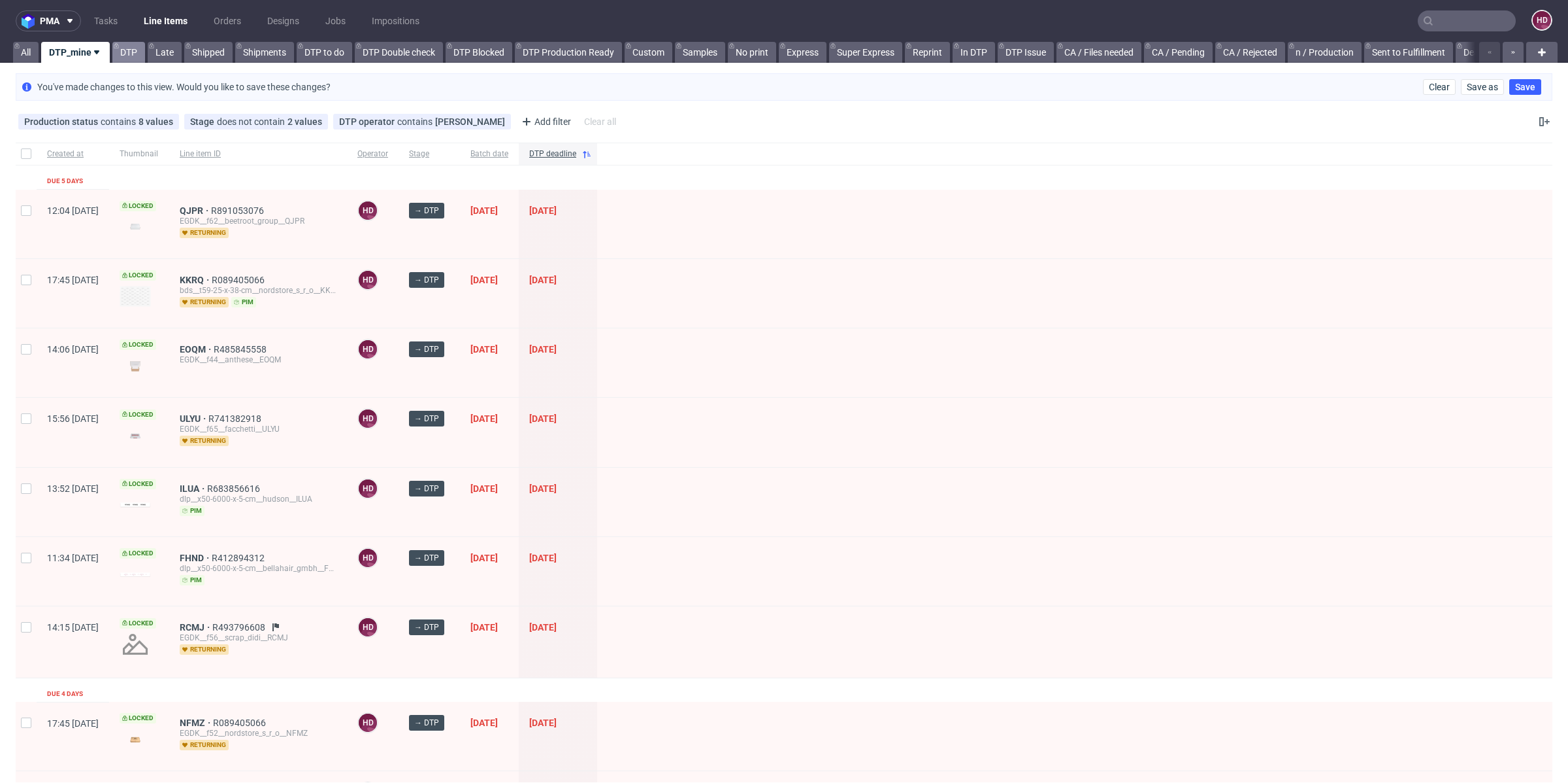
click at [123, 49] on link "DTP" at bounding box center [129, 52] width 33 height 21
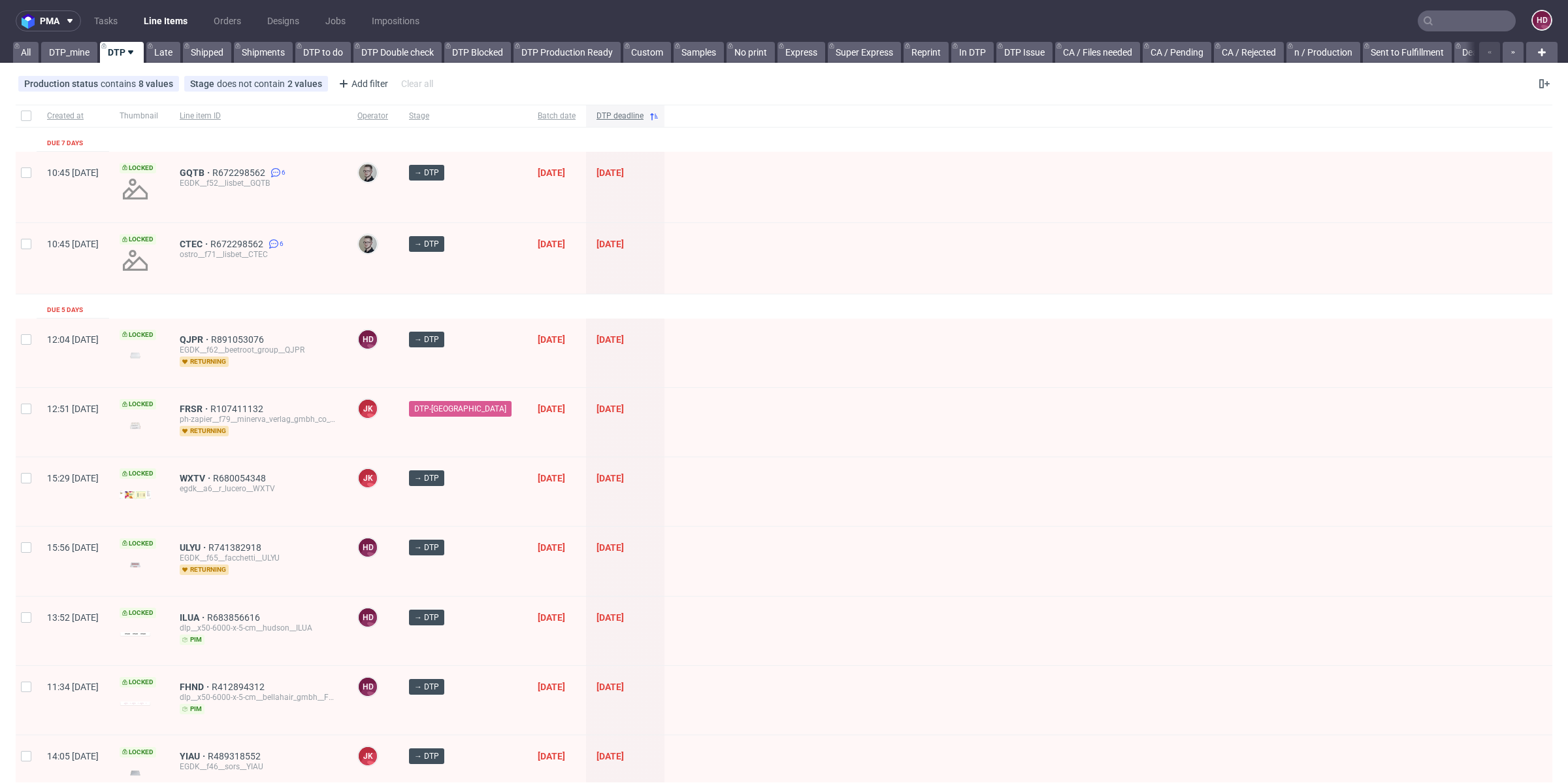
click at [596, 115] on span "DTP deadline" at bounding box center [619, 116] width 47 height 11
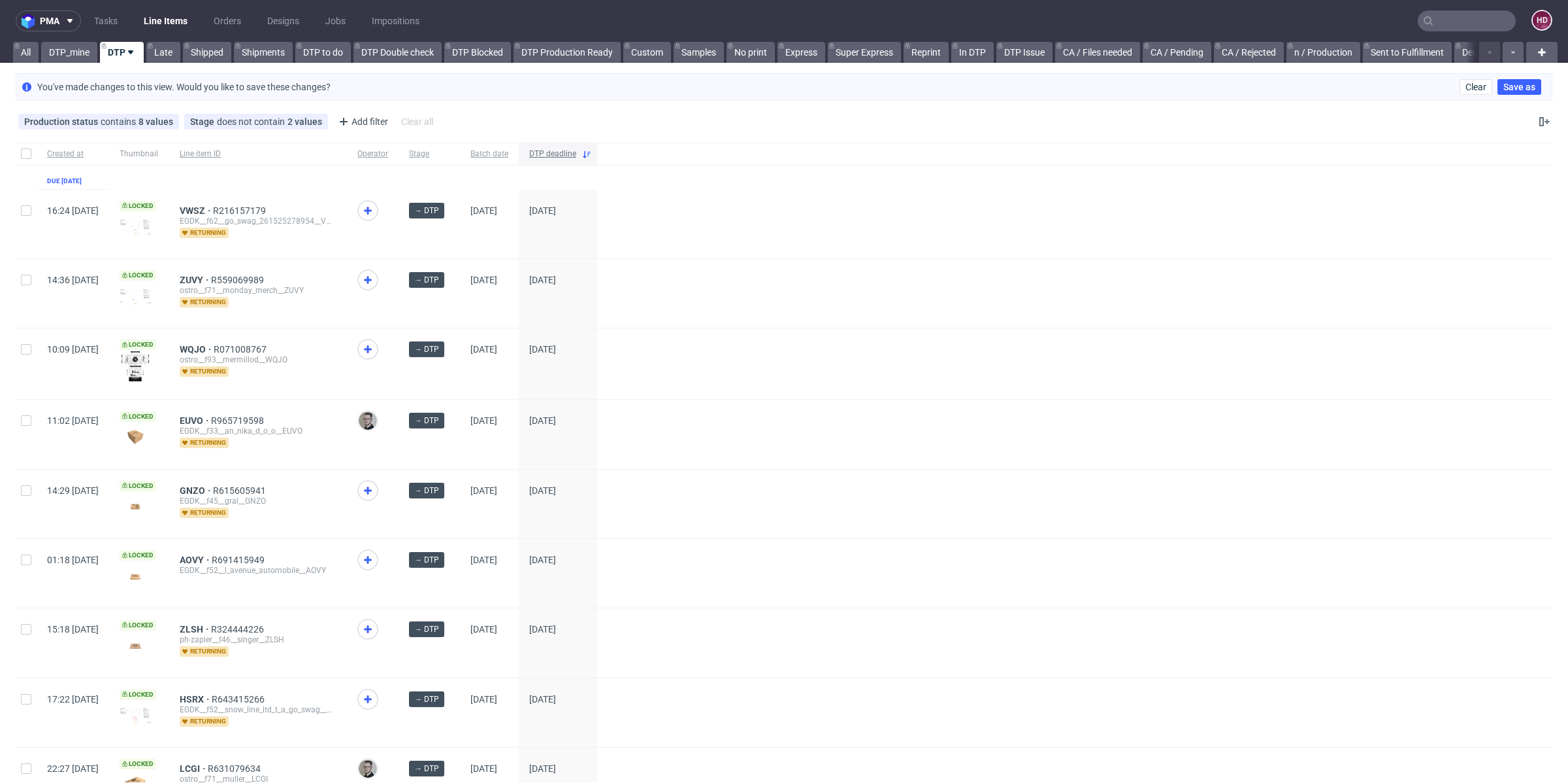
click at [576, 153] on span "DTP deadline" at bounding box center [553, 153] width 47 height 11
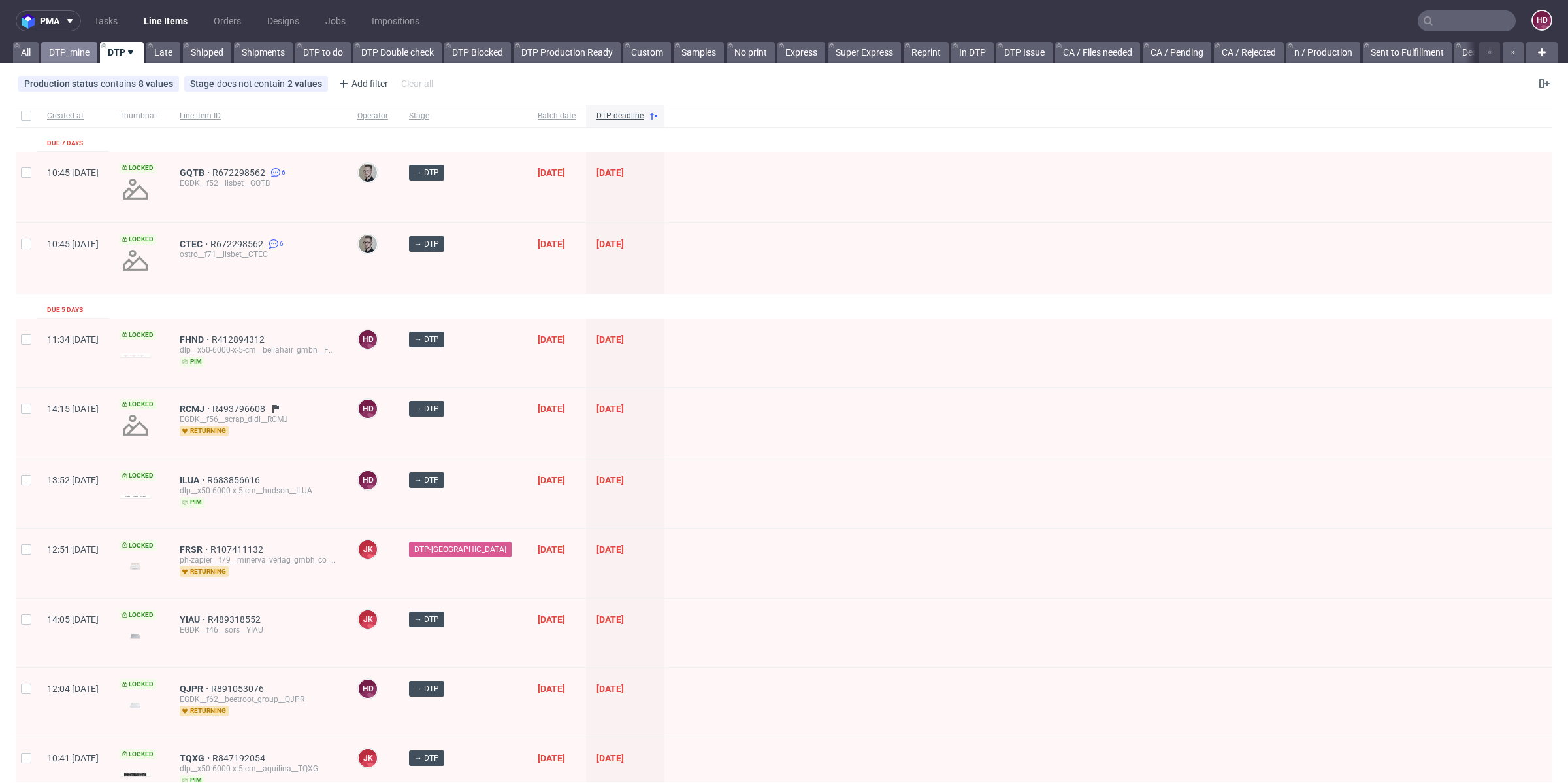
click at [52, 54] on link "DTP_mine" at bounding box center [69, 52] width 56 height 21
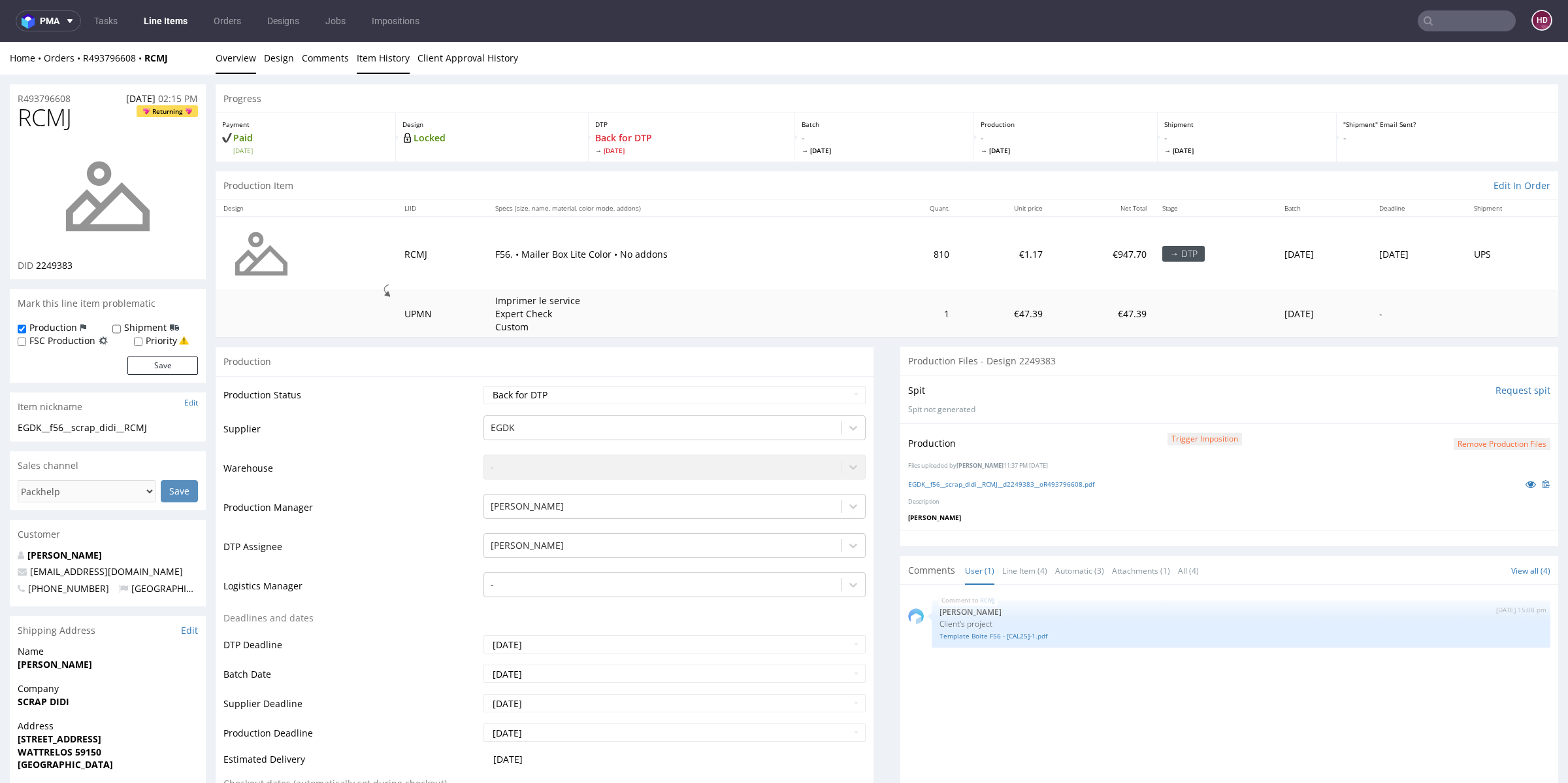
click at [382, 56] on link "Item History" at bounding box center [383, 58] width 53 height 32
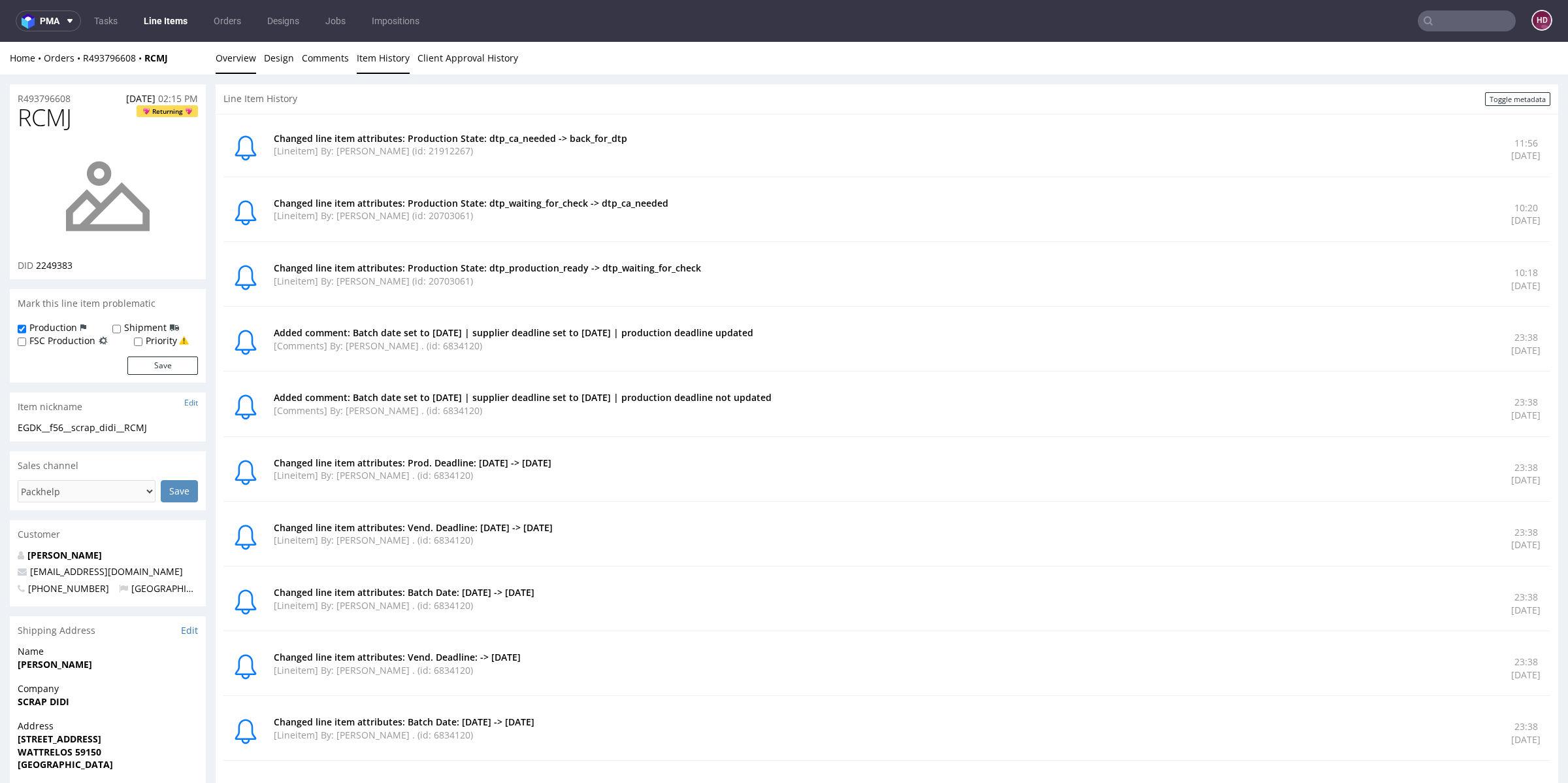
click at [228, 55] on link "Overview" at bounding box center [236, 58] width 40 height 32
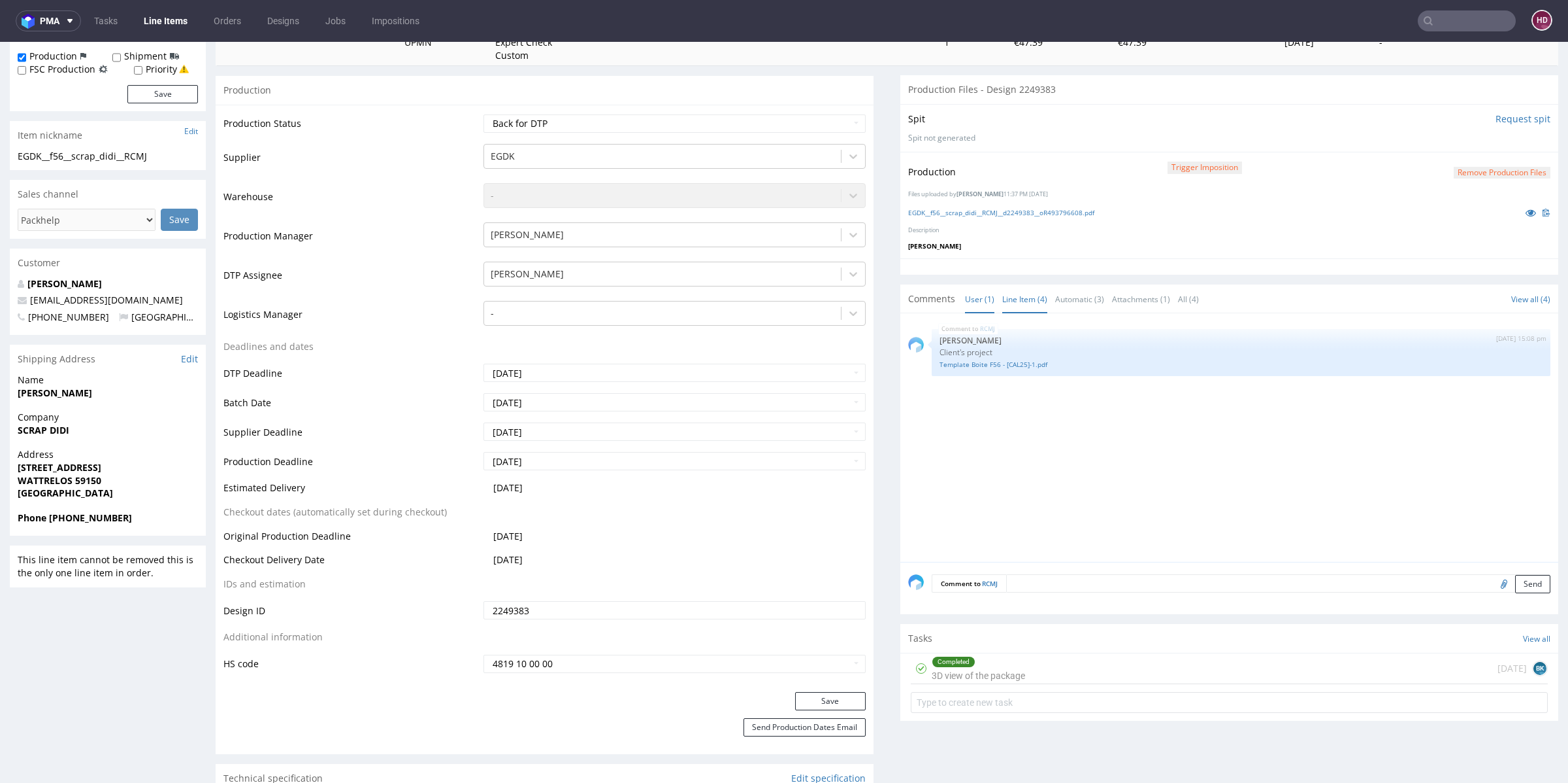
scroll to position [302, 0]
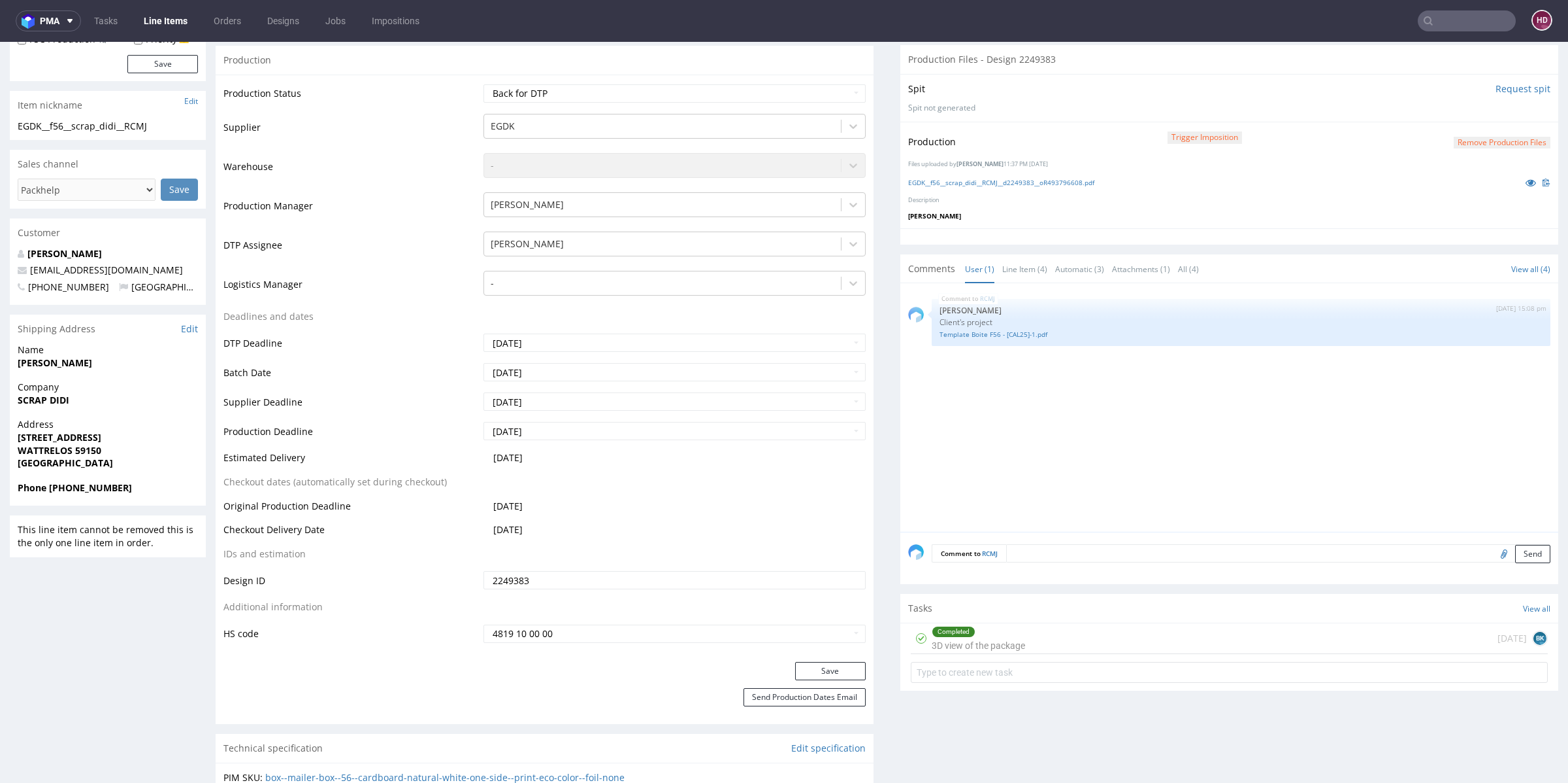
click at [977, 640] on div "Completed 3D view of the package" at bounding box center [979, 638] width 94 height 30
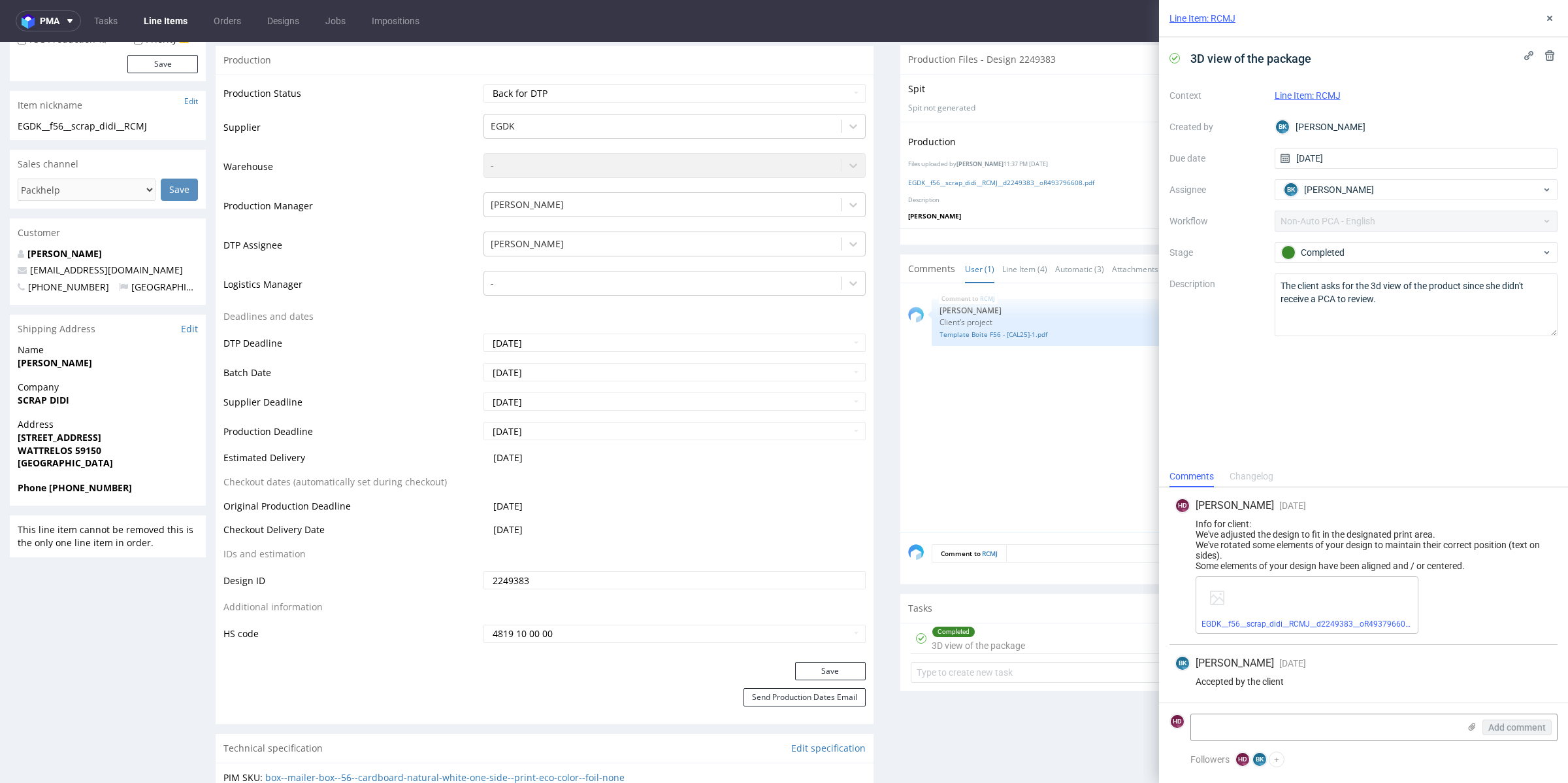
click at [977, 640] on div "Completed 3D view of the package" at bounding box center [979, 638] width 94 height 30
click at [1258, 628] on link "EGDK__f56__scrap_didi__RCMJ__d2249383__oR493796608 (4).pdf" at bounding box center [1318, 624] width 234 height 9
click at [1344, 618] on div "EGDK__f56__scrap_didi__RCMJ__d2249383__oR493796608 (4).pdf" at bounding box center [1307, 605] width 223 height 58
click at [1031, 178] on link "EGDK__f56__scrap_didi__RCMJ__d2249383__oR493796608.pdf" at bounding box center [1001, 183] width 186 height 9
click at [1260, 621] on link "EGDK__f56__scrap_didi__RCMJ__d2249383__oR493796608 (4).pdf" at bounding box center [1318, 624] width 234 height 9
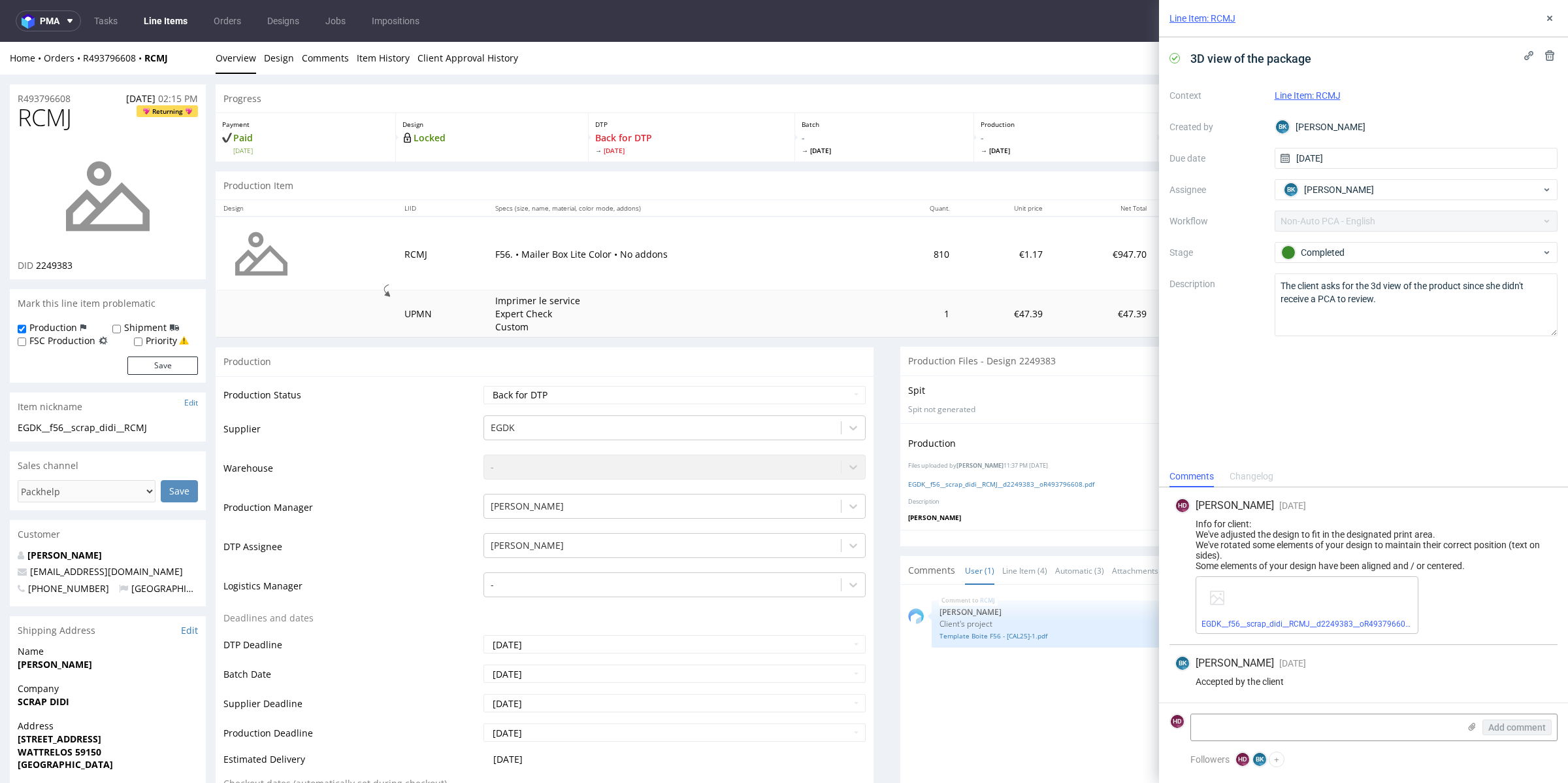
click at [96, 234] on img at bounding box center [108, 196] width 105 height 105
click at [996, 633] on link "Template Boite F56 - [CAL25]-1.pdf" at bounding box center [1241, 636] width 603 height 10
click at [1552, 10] on div "Line Item: RCMJ" at bounding box center [1364, 19] width 409 height 37
click at [1547, 19] on use at bounding box center [1549, 18] width 5 height 5
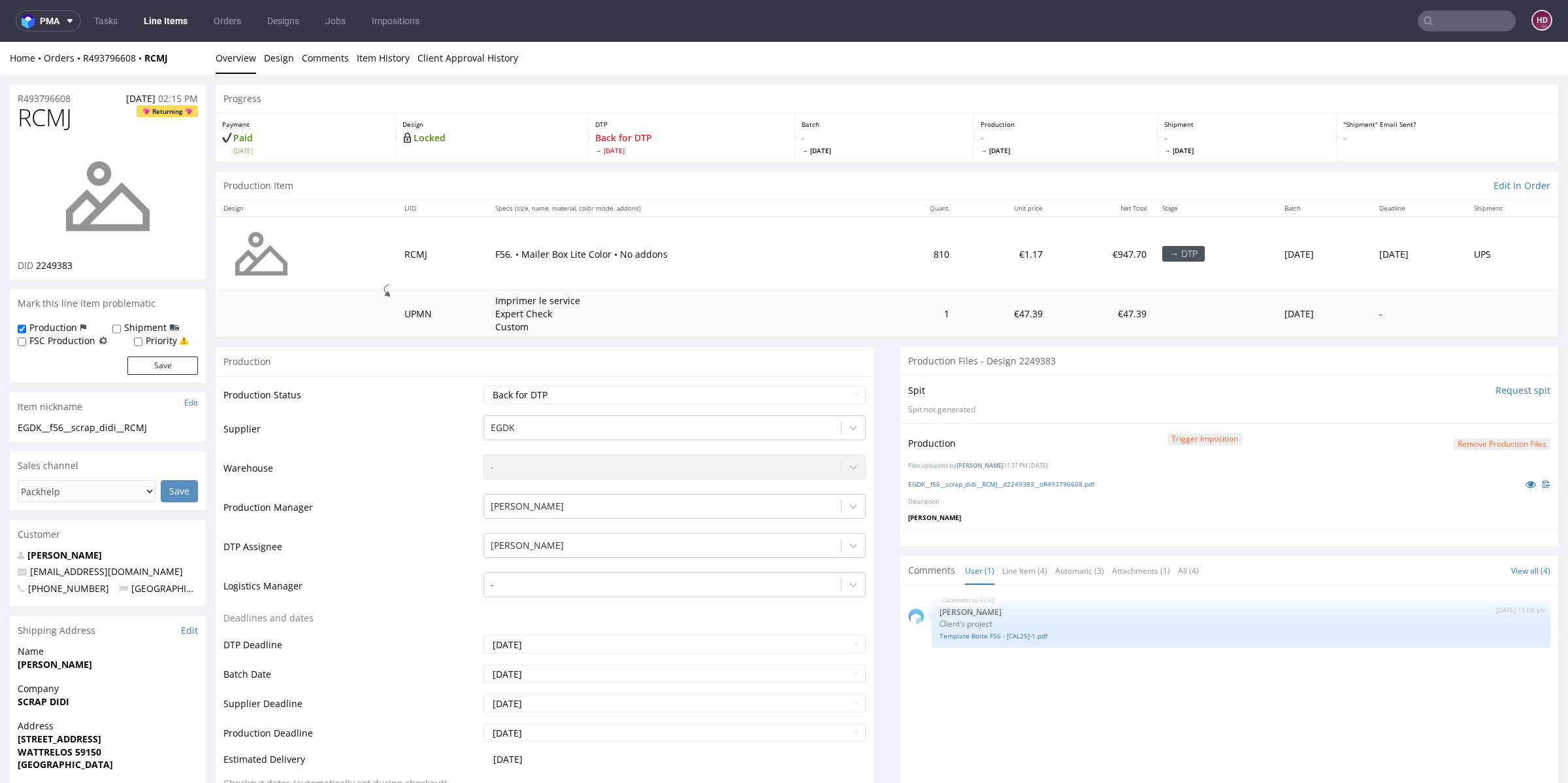
click at [1475, 445] on button "Remove production files" at bounding box center [1501, 444] width 97 height 13
click at [1466, 414] on link "Yes" at bounding box center [1457, 414] width 37 height 19
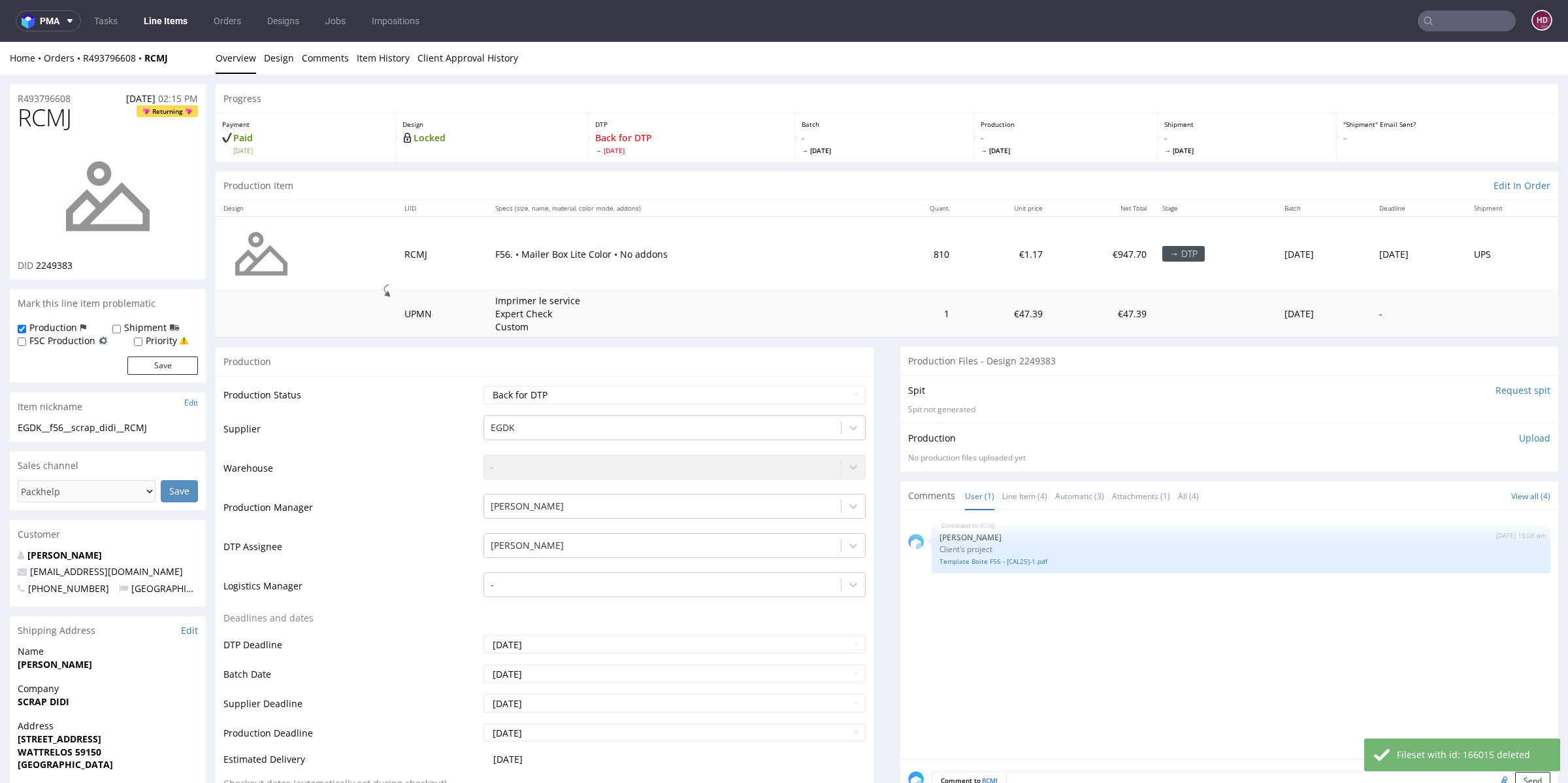
click at [1519, 437] on p "Upload" at bounding box center [1535, 437] width 31 height 13
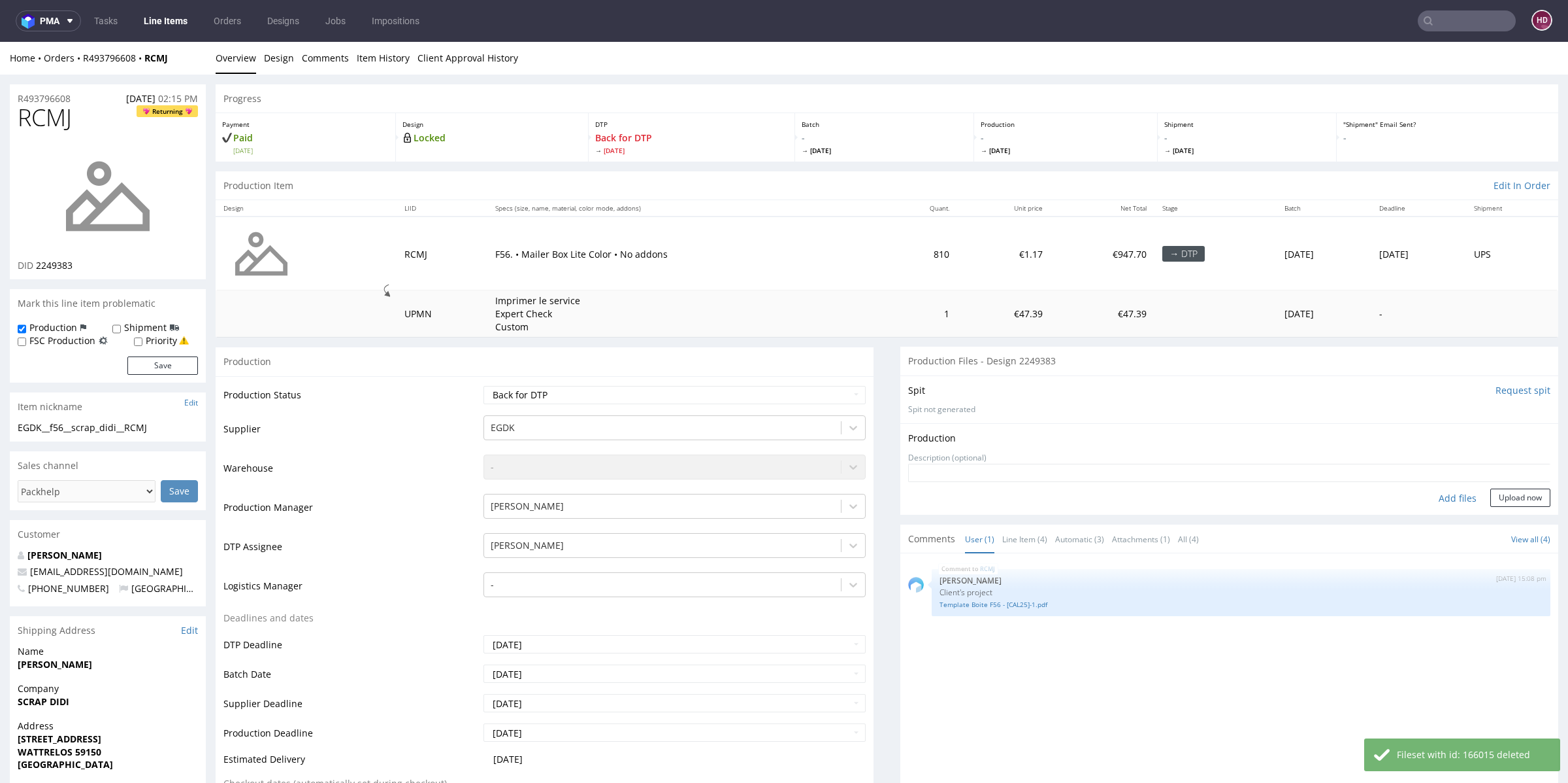
click at [1446, 497] on div "Add files" at bounding box center [1457, 498] width 65 height 19
type input "C:\fakepath\EGDK__f56__scrap_didi__RCMJ__d2249383__oR493796608.pdf"
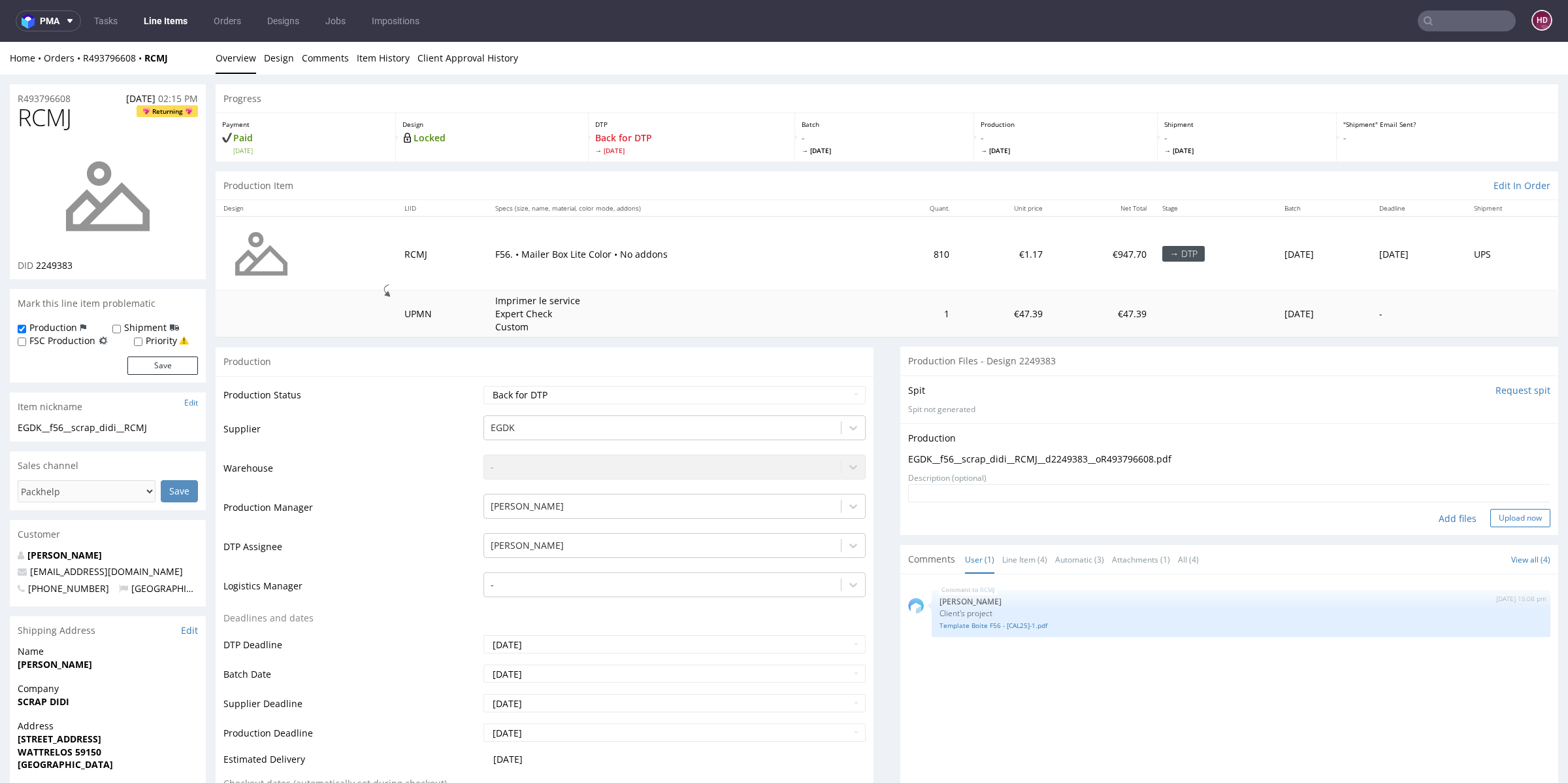
drag, startPoint x: 1482, startPoint y: 511, endPoint x: 1317, endPoint y: 436, distance: 181.2
click at [1490, 511] on button "Upload now" at bounding box center [1520, 518] width 60 height 18
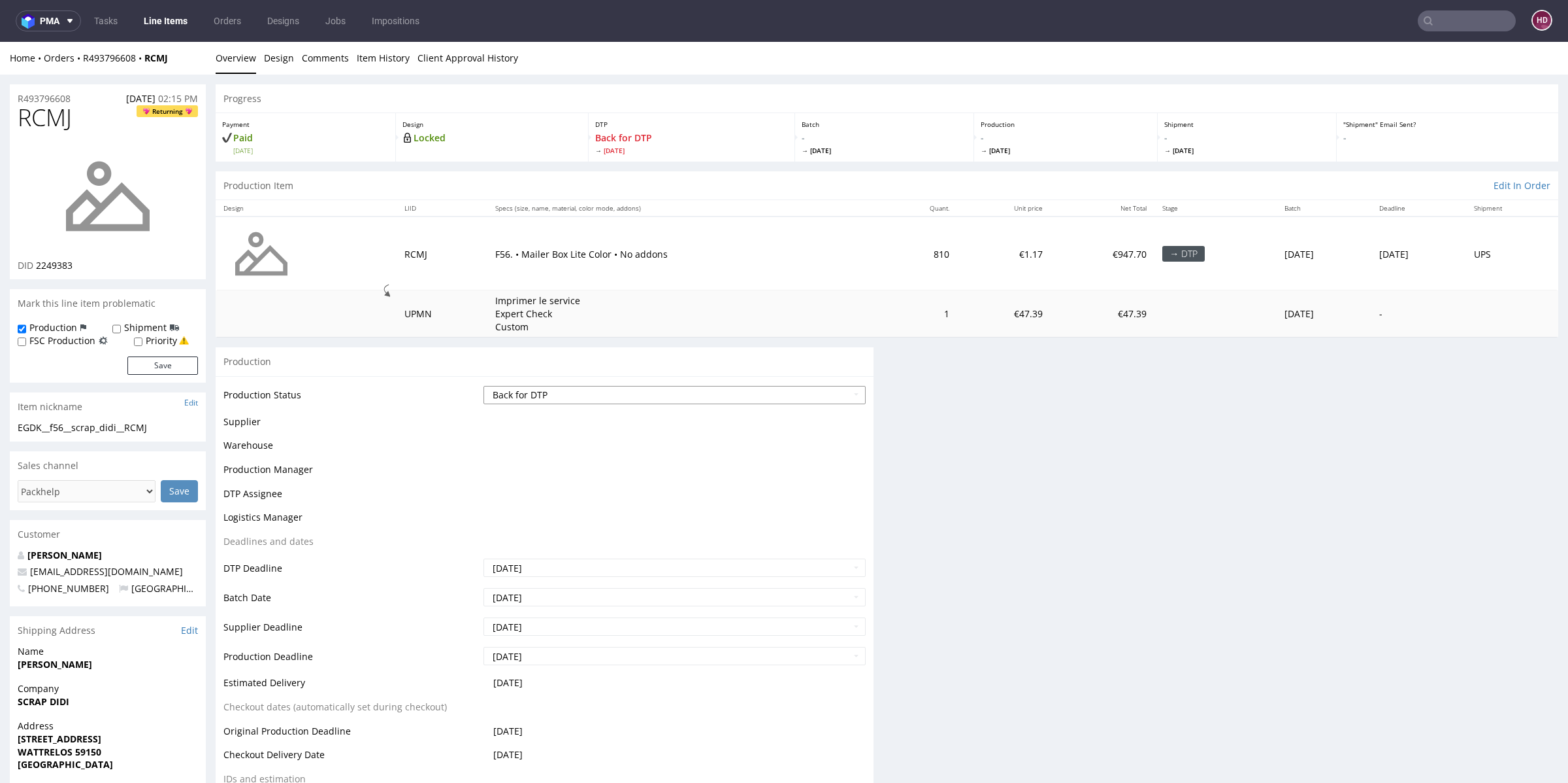
click at [621, 394] on select "Waiting for Artwork Waiting for Diecut Waiting for Mockup Waiting for DTP Waiti…" at bounding box center [674, 394] width 382 height 18
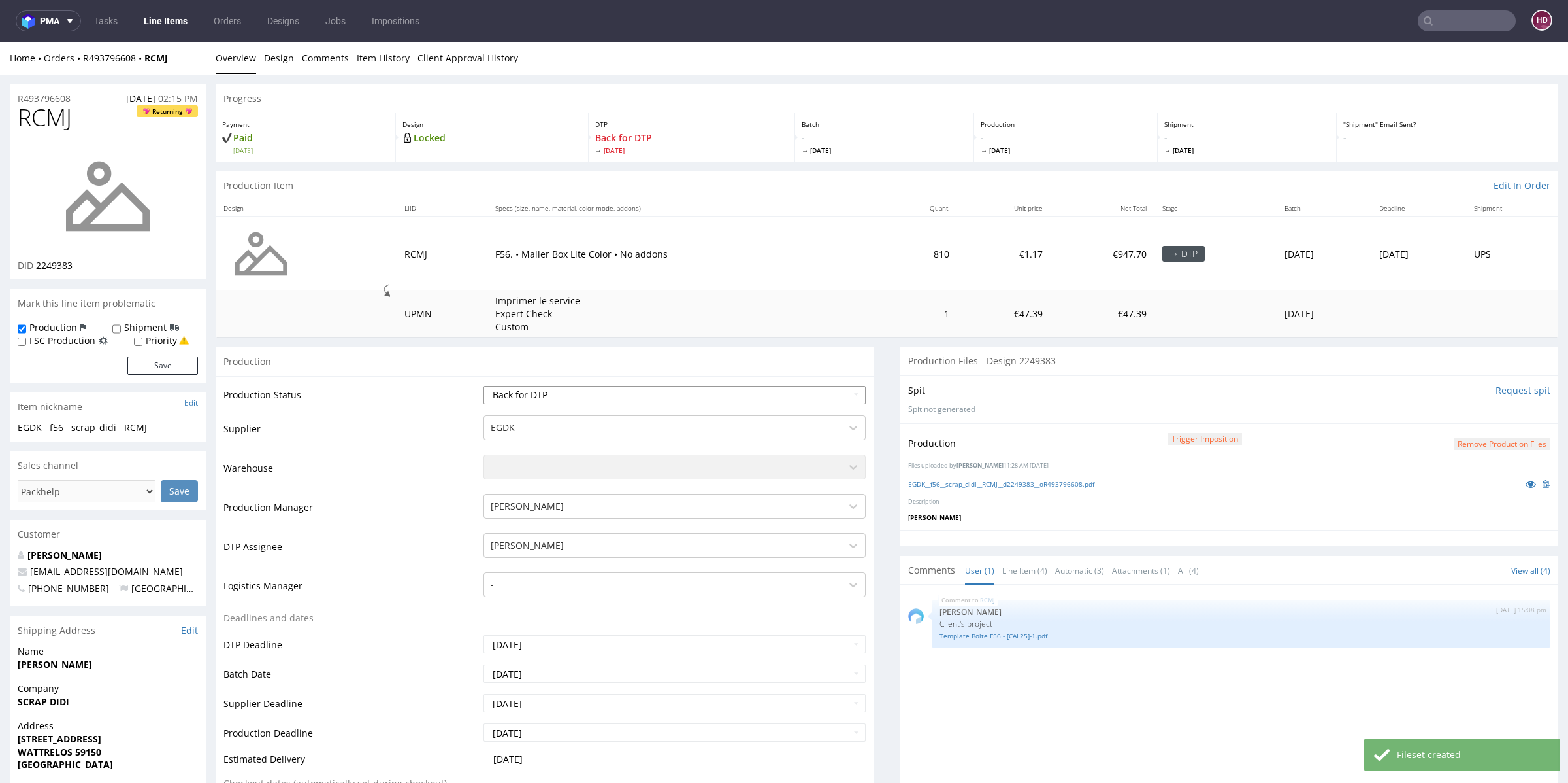
select select "dtp_production_ready"
click at [483, 386] on select "Waiting for Artwork Waiting for Diecut Waiting for Mockup Waiting for DTP Waiti…" at bounding box center [674, 394] width 382 height 18
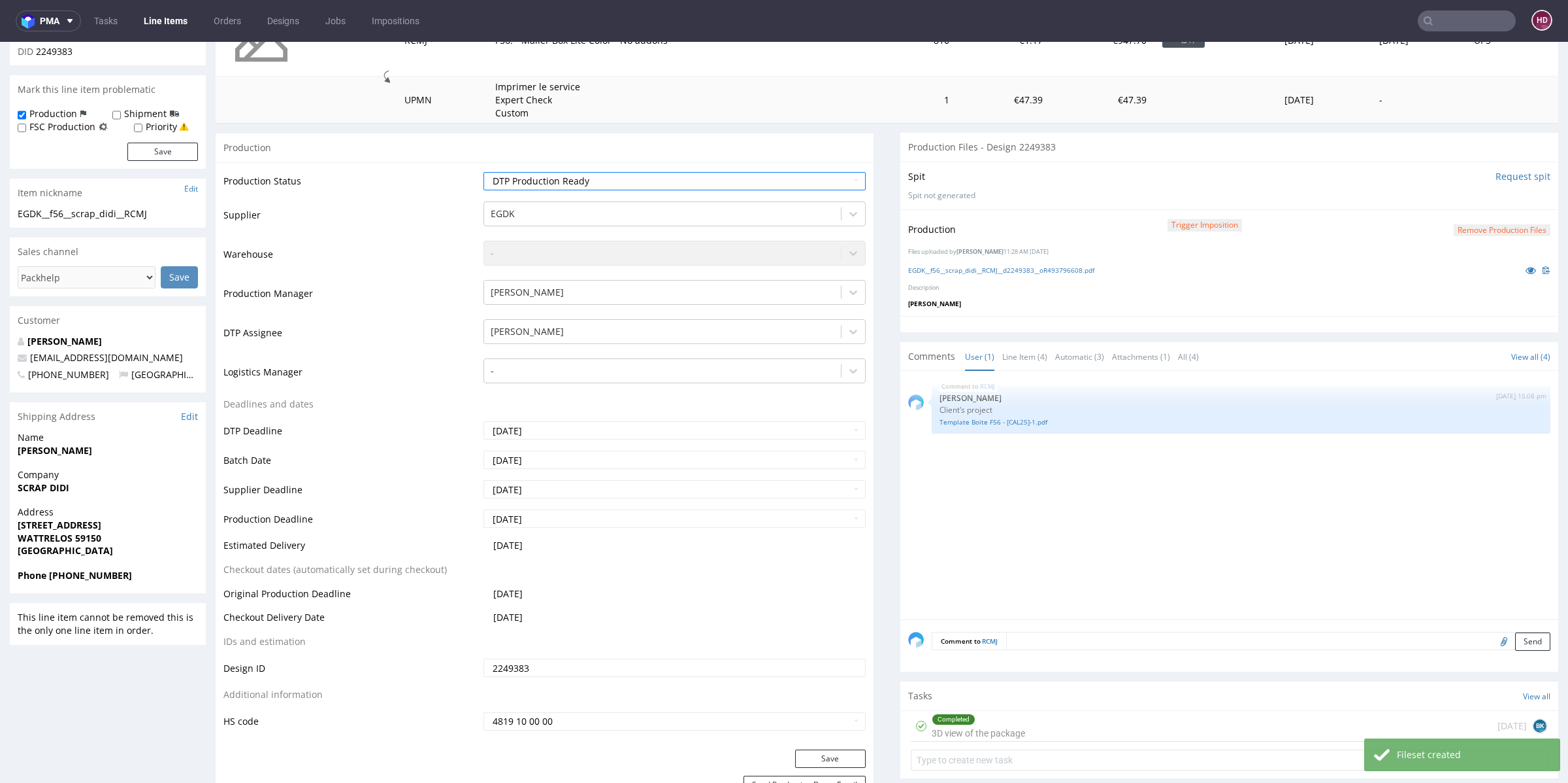
scroll to position [342, 0]
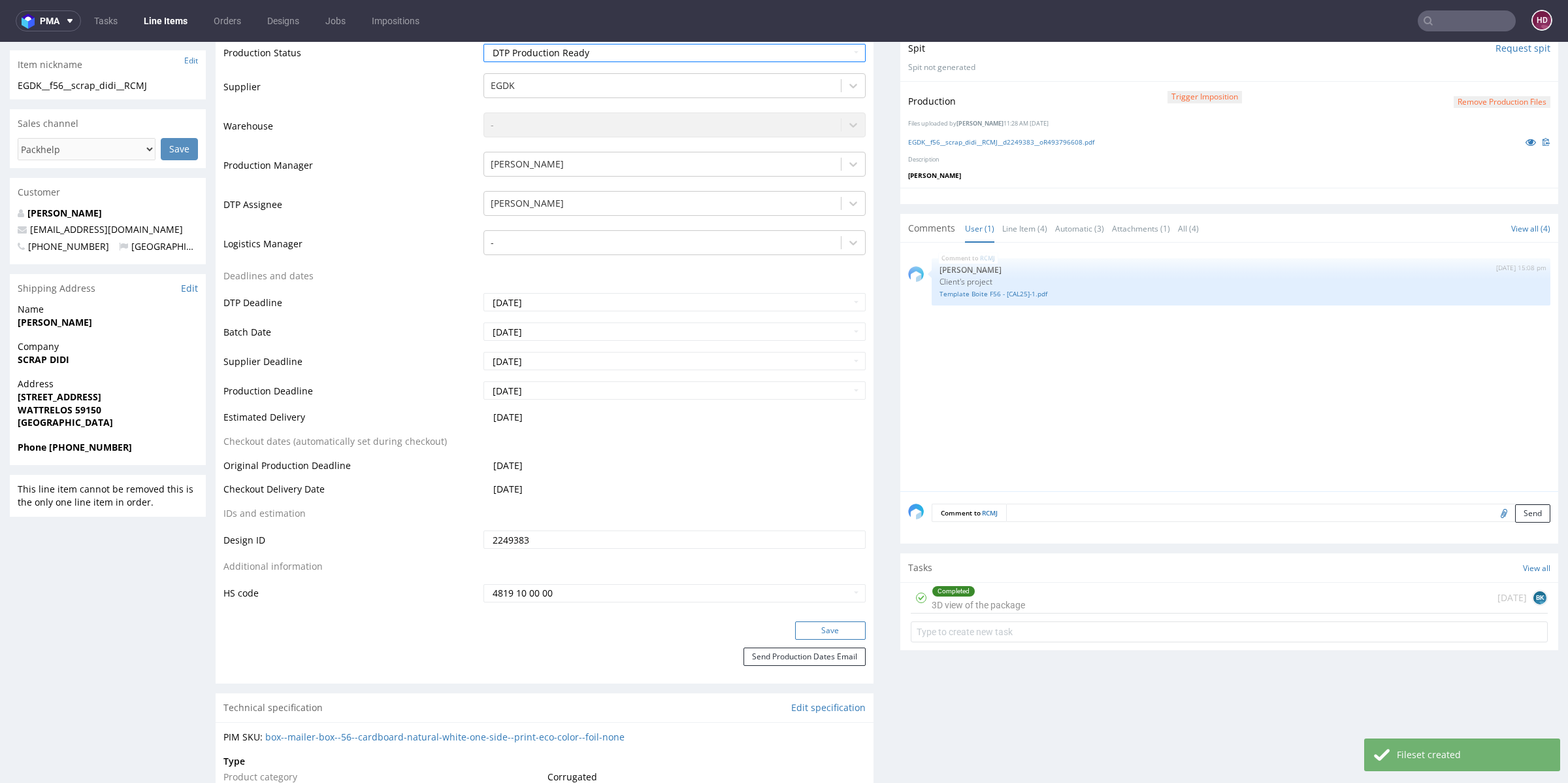
click at [836, 627] on button "Save" at bounding box center [830, 630] width 70 height 18
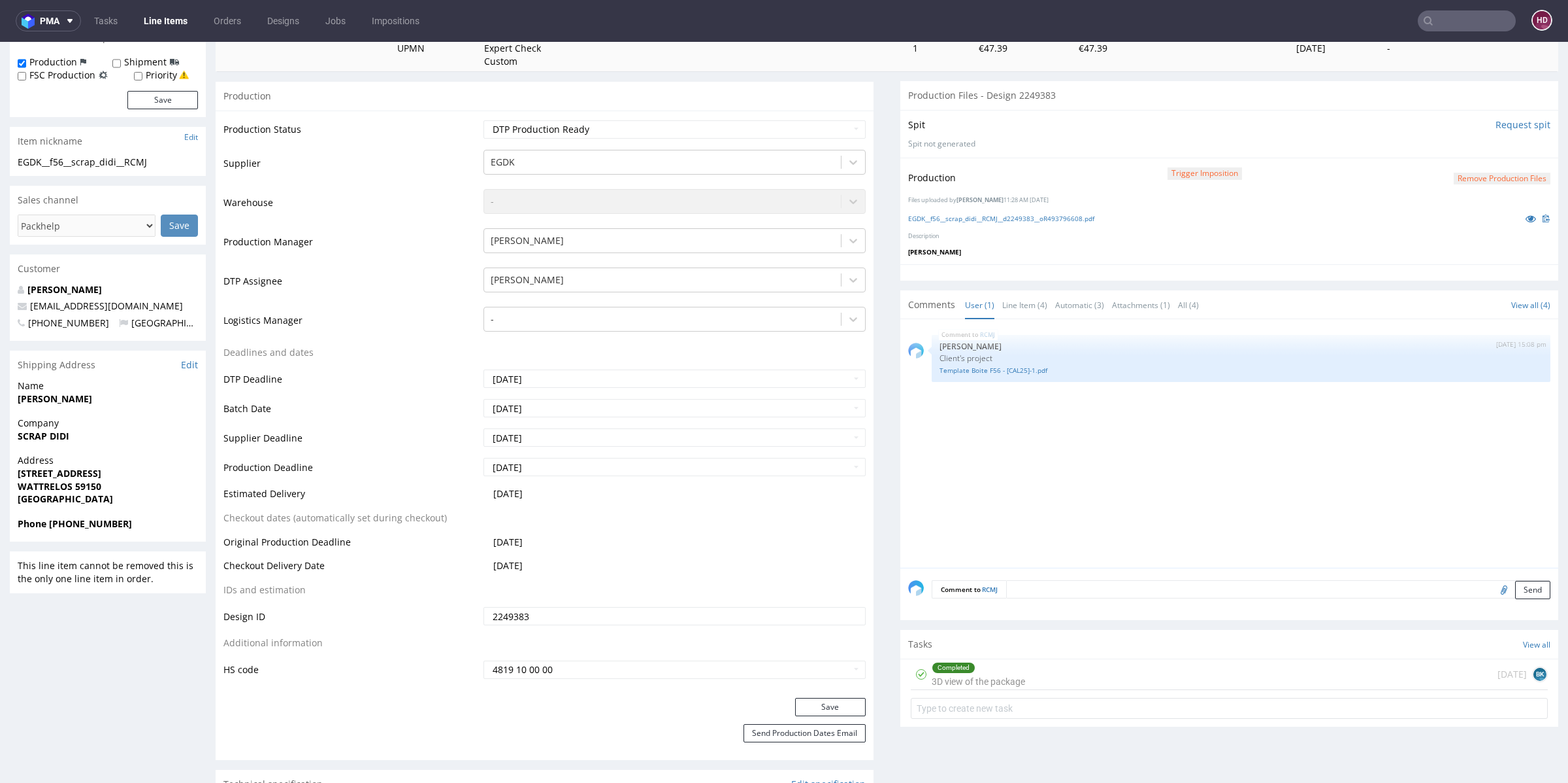
scroll to position [347, 0]
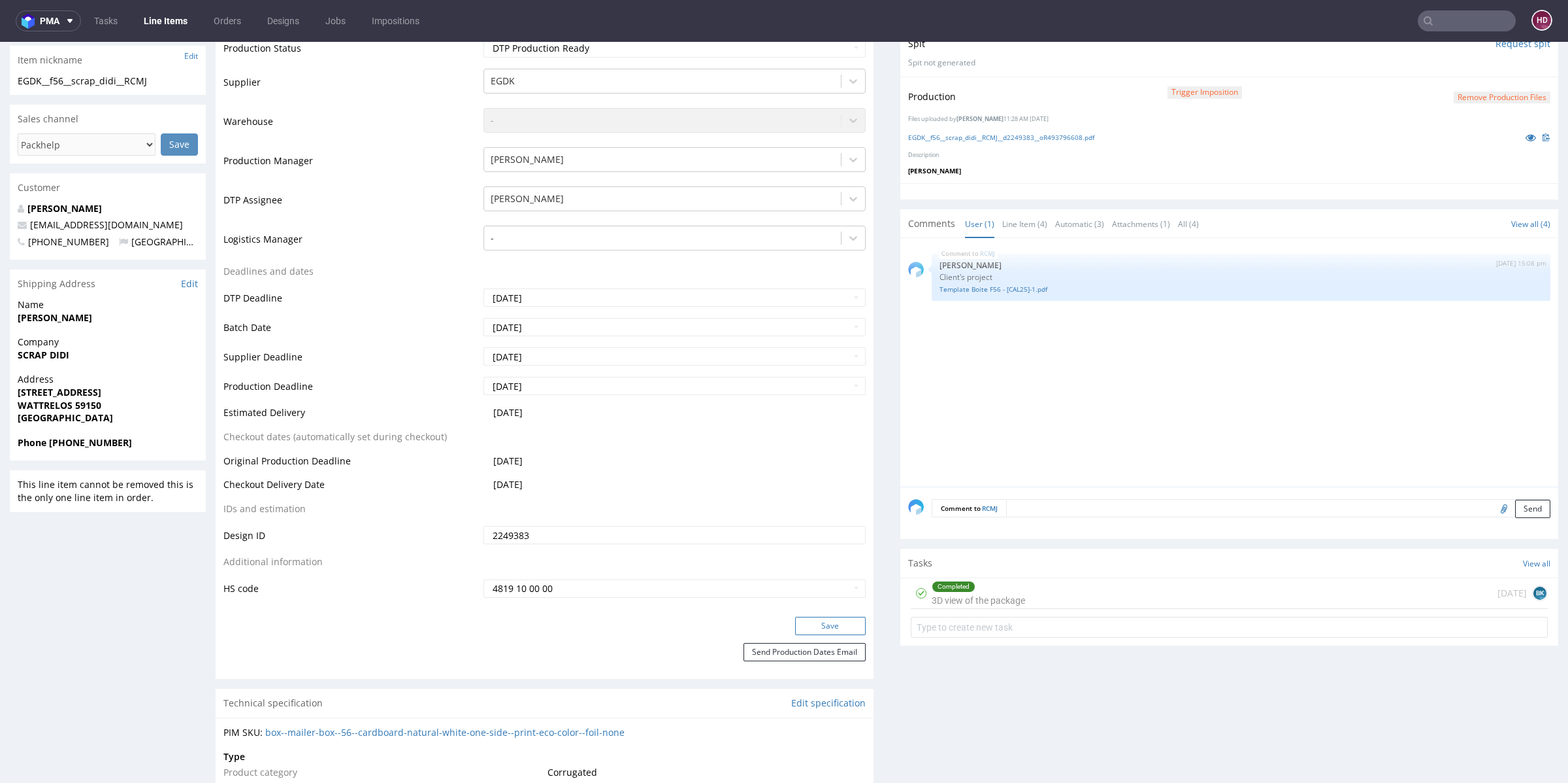
click at [803, 622] on button "Save" at bounding box center [830, 626] width 70 height 18
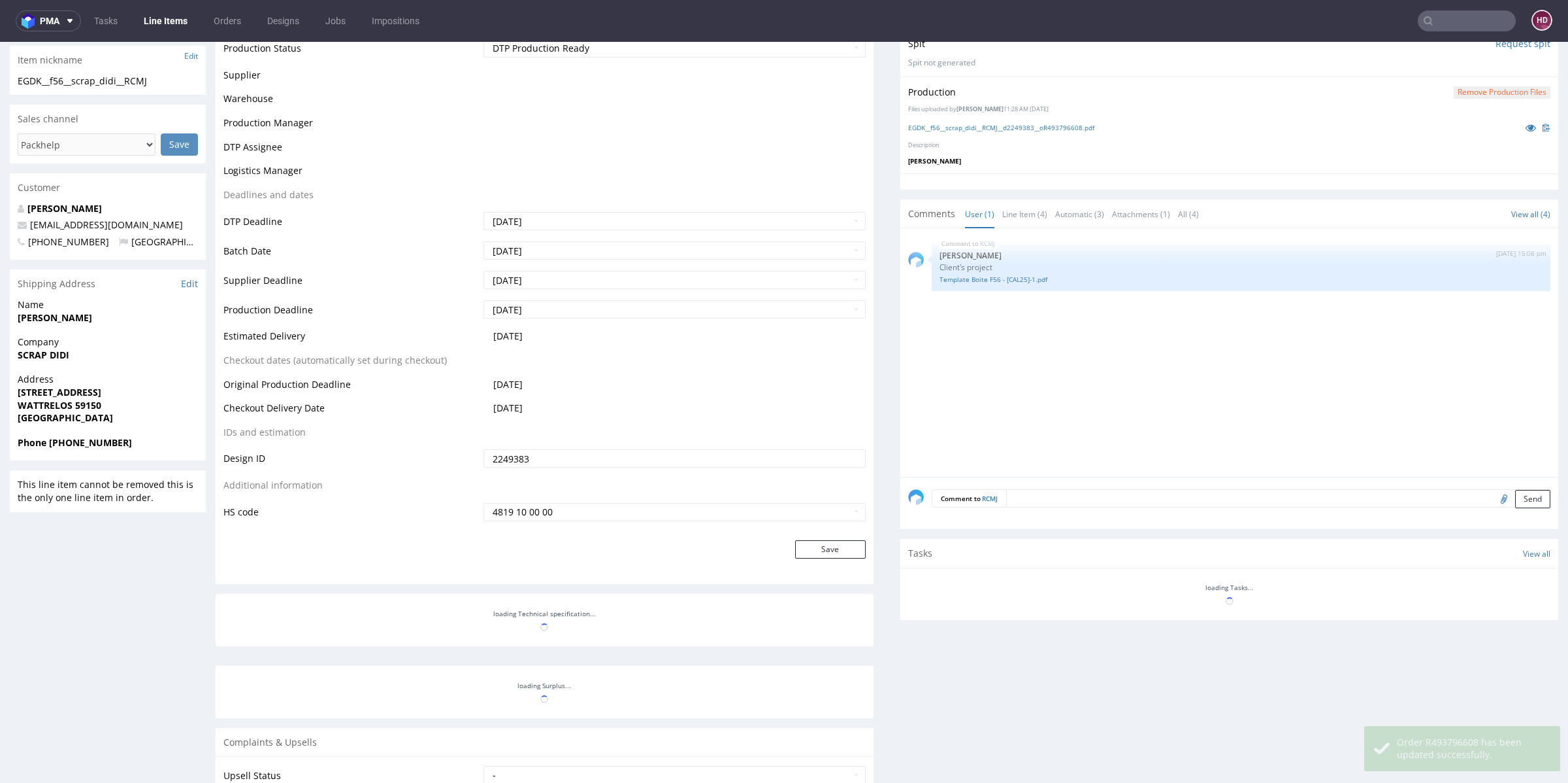
scroll to position [0, 0]
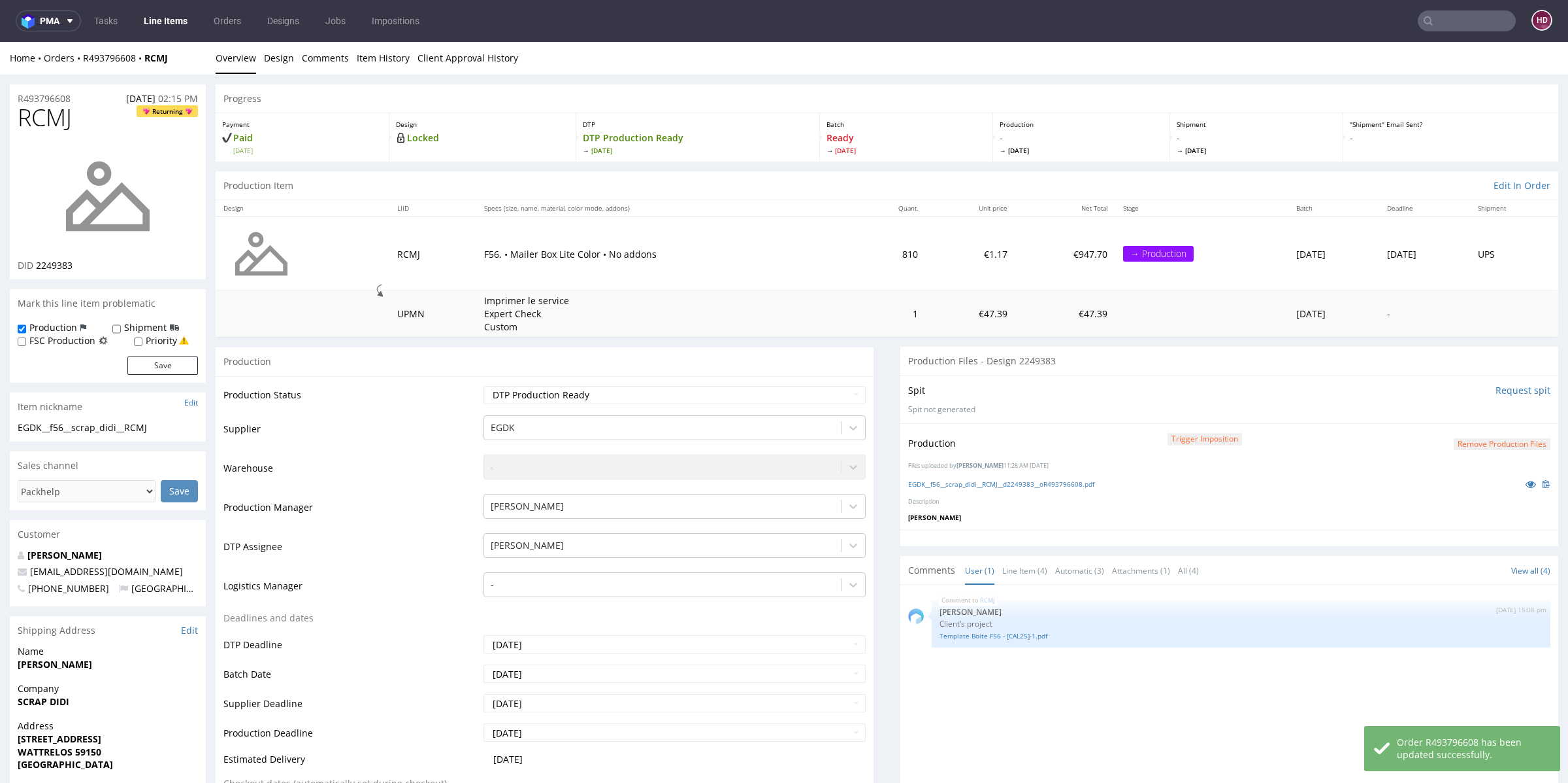
click at [181, 13] on link "Line Items" at bounding box center [165, 21] width 59 height 21
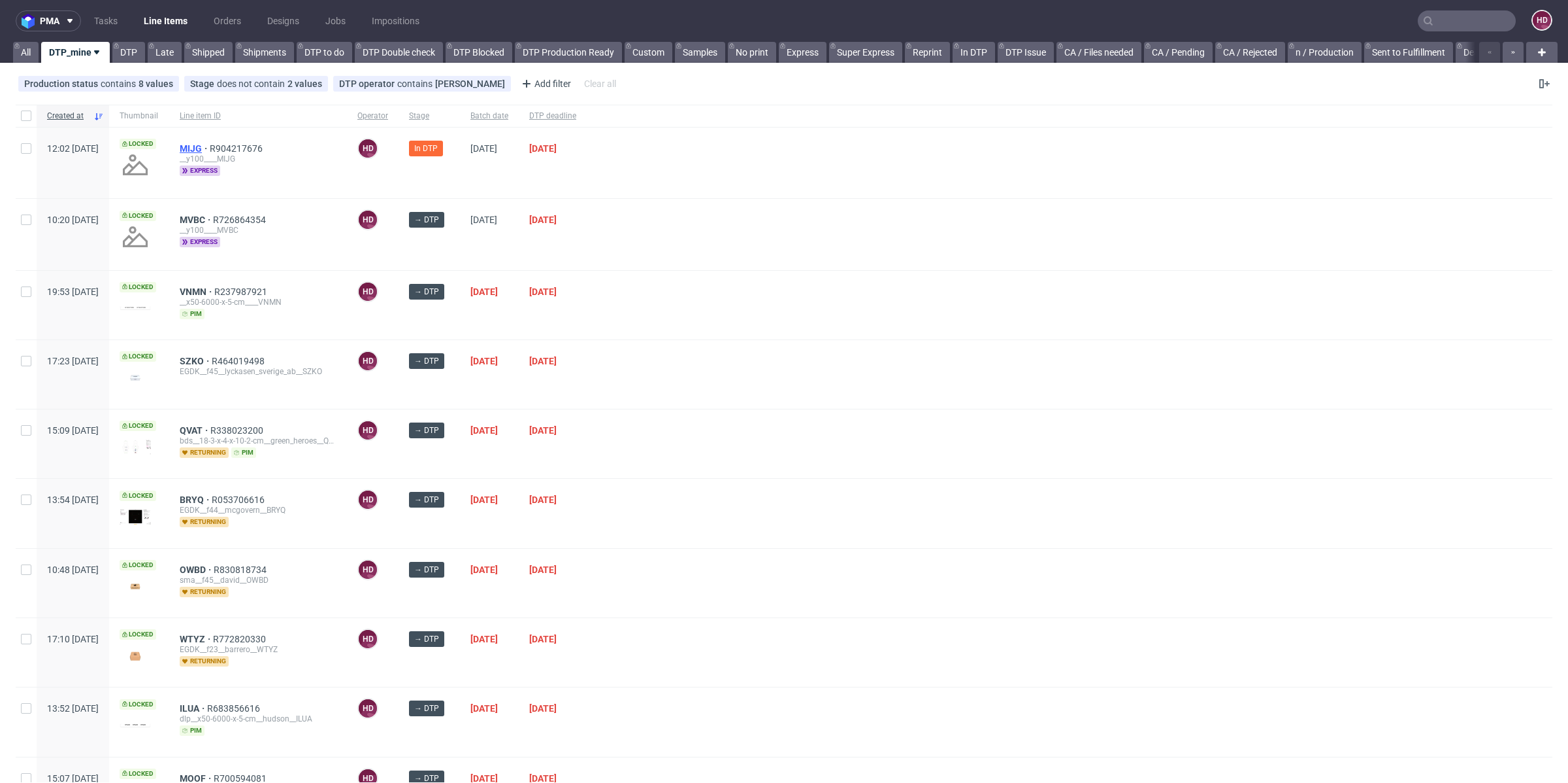
click at [209, 149] on span "MIJG" at bounding box center [195, 148] width 30 height 10
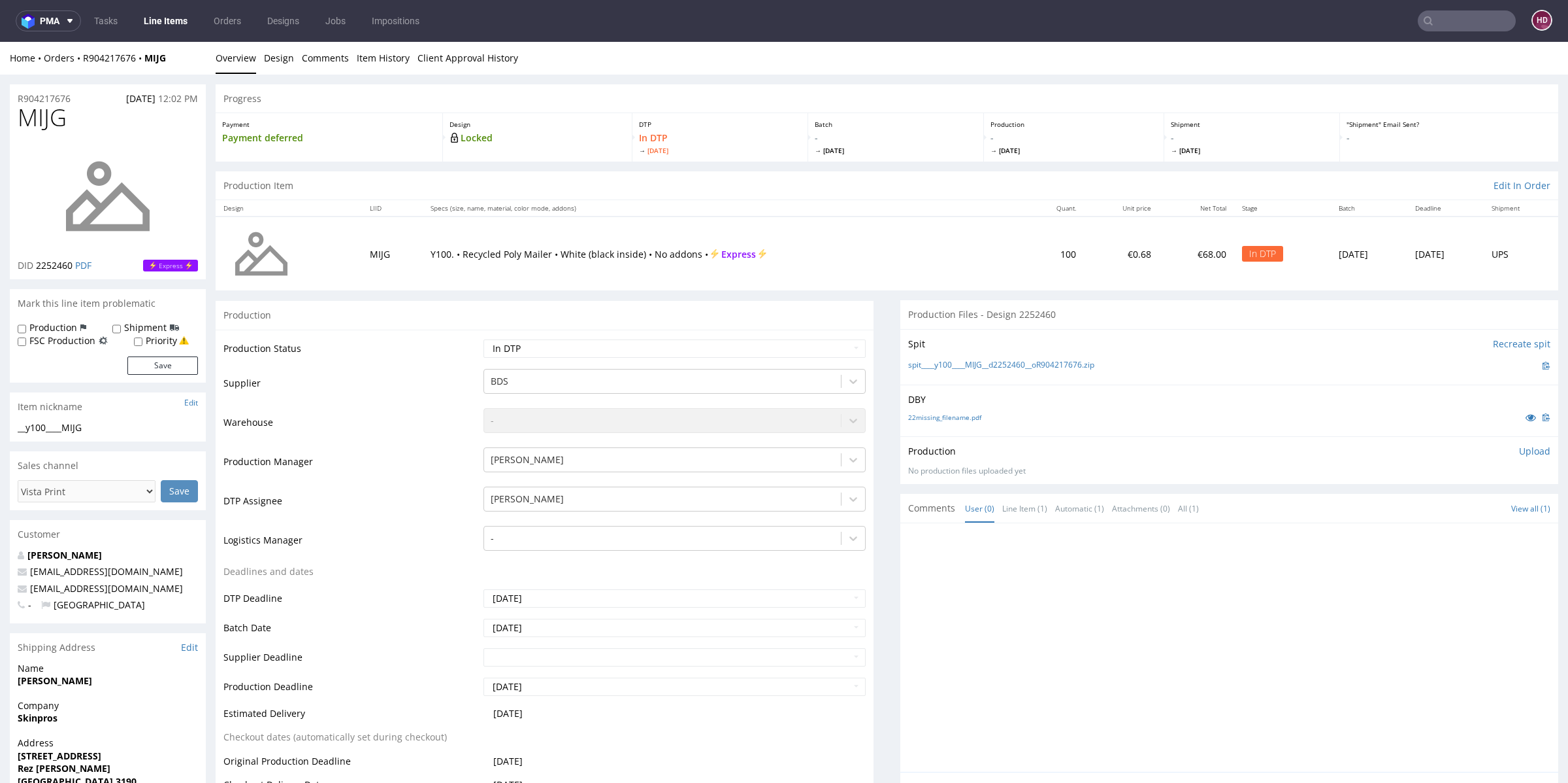
click at [1521, 448] on p "Upload" at bounding box center [1535, 451] width 31 height 13
click at [1442, 511] on div "Add files" at bounding box center [1457, 511] width 65 height 19
type input "C:\fakepath\__y100____MIJG__d2252460__oR904217676.pdf"
click at [1490, 531] on button "Upload now" at bounding box center [1520, 531] width 60 height 18
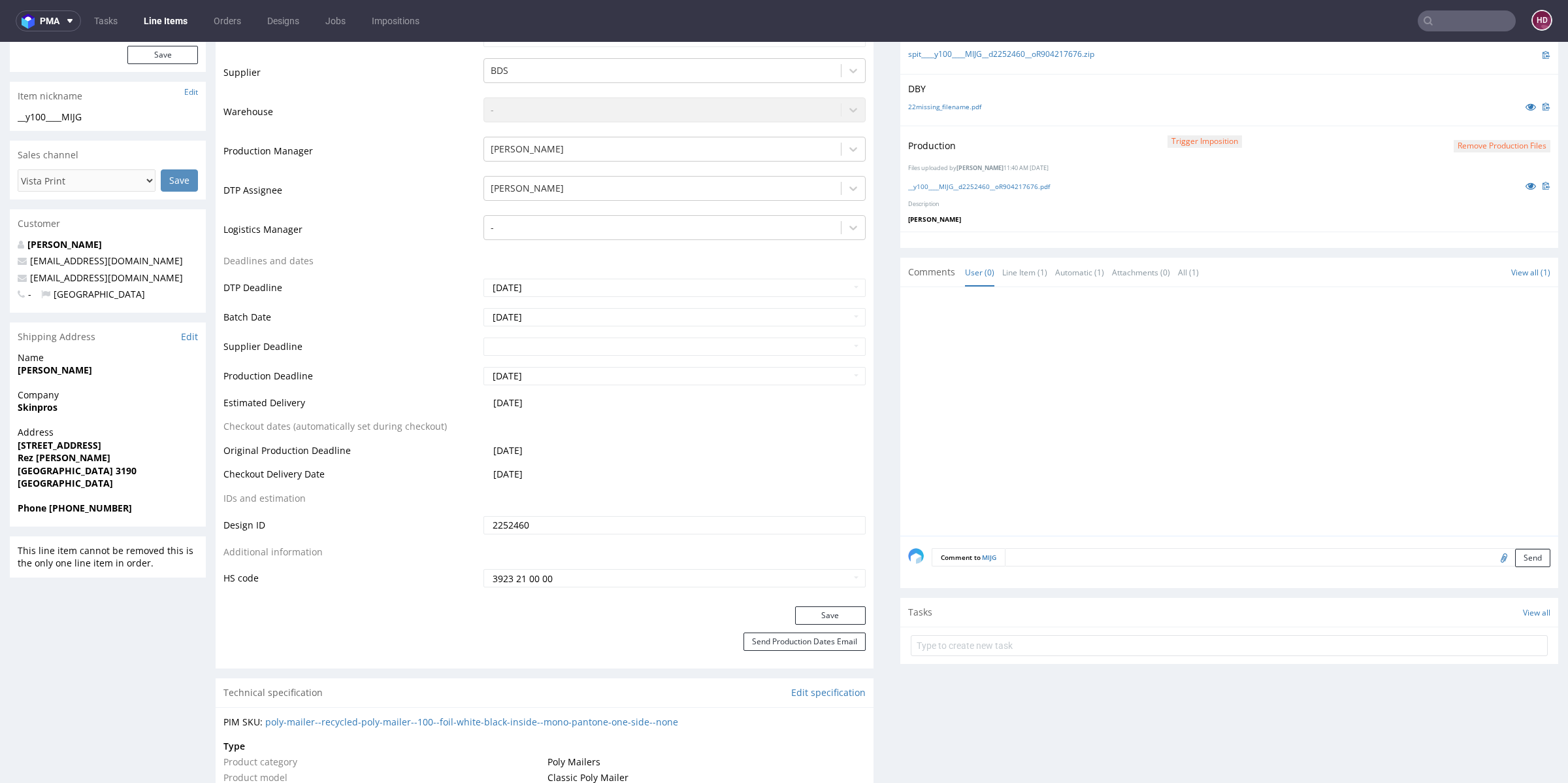
scroll to position [151, 0]
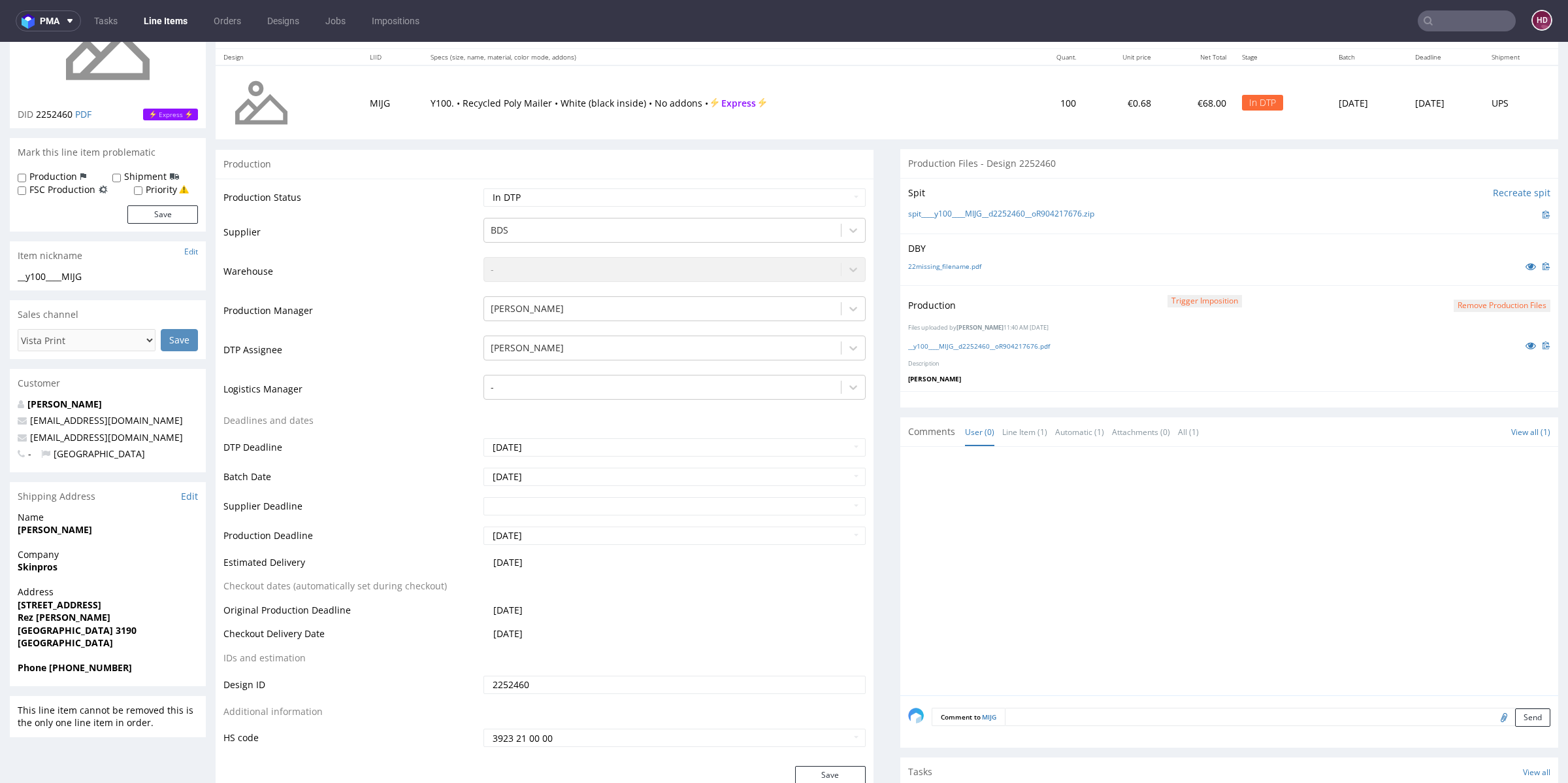
click at [567, 184] on div "Production Status Waiting for Artwork Waiting for Diecut Waiting for Mockup Wai…" at bounding box center [545, 472] width 658 height 587
click at [568, 195] on select "Waiting for Artwork Waiting for Diecut Waiting for Mockup Waiting for DTP Waiti…" at bounding box center [674, 198] width 382 height 18
select select "dtp_production_ready"
click at [483, 189] on select "Waiting for Artwork Waiting for Diecut Waiting for Mockup Waiting for DTP Waiti…" at bounding box center [674, 198] width 382 height 18
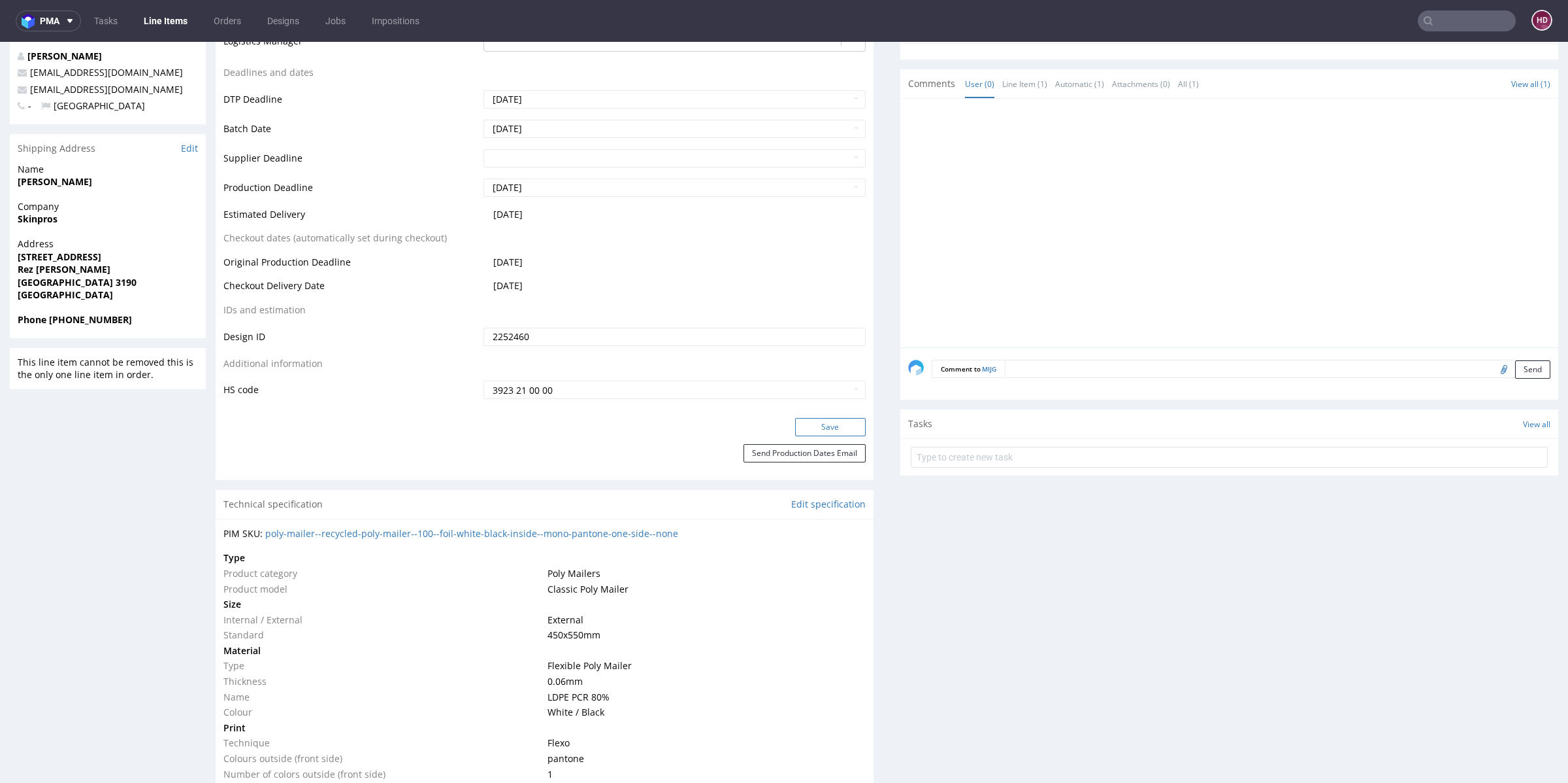
drag, startPoint x: 818, startPoint y: 412, endPoint x: 818, endPoint y: 421, distance: 9.0
click at [818, 413] on div "Production Status Waiting for Artwork Waiting for Diecut Waiting for Mockup Wai…" at bounding box center [545, 124] width 658 height 587
click at [818, 421] on button "Save" at bounding box center [830, 427] width 70 height 18
click at [168, 19] on link "Line Items" at bounding box center [165, 21] width 59 height 21
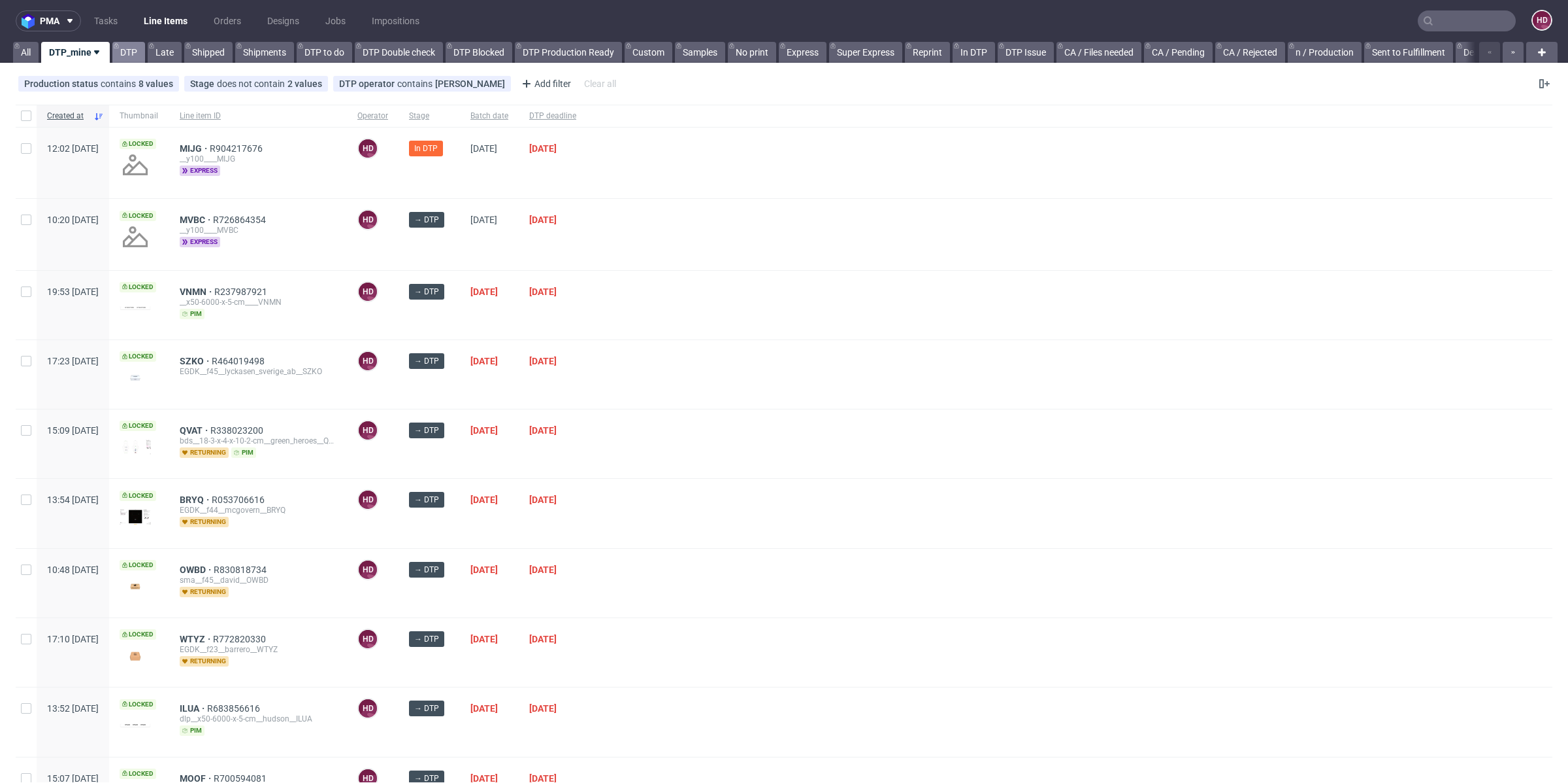
click at [124, 52] on link "DTP" at bounding box center [129, 52] width 33 height 21
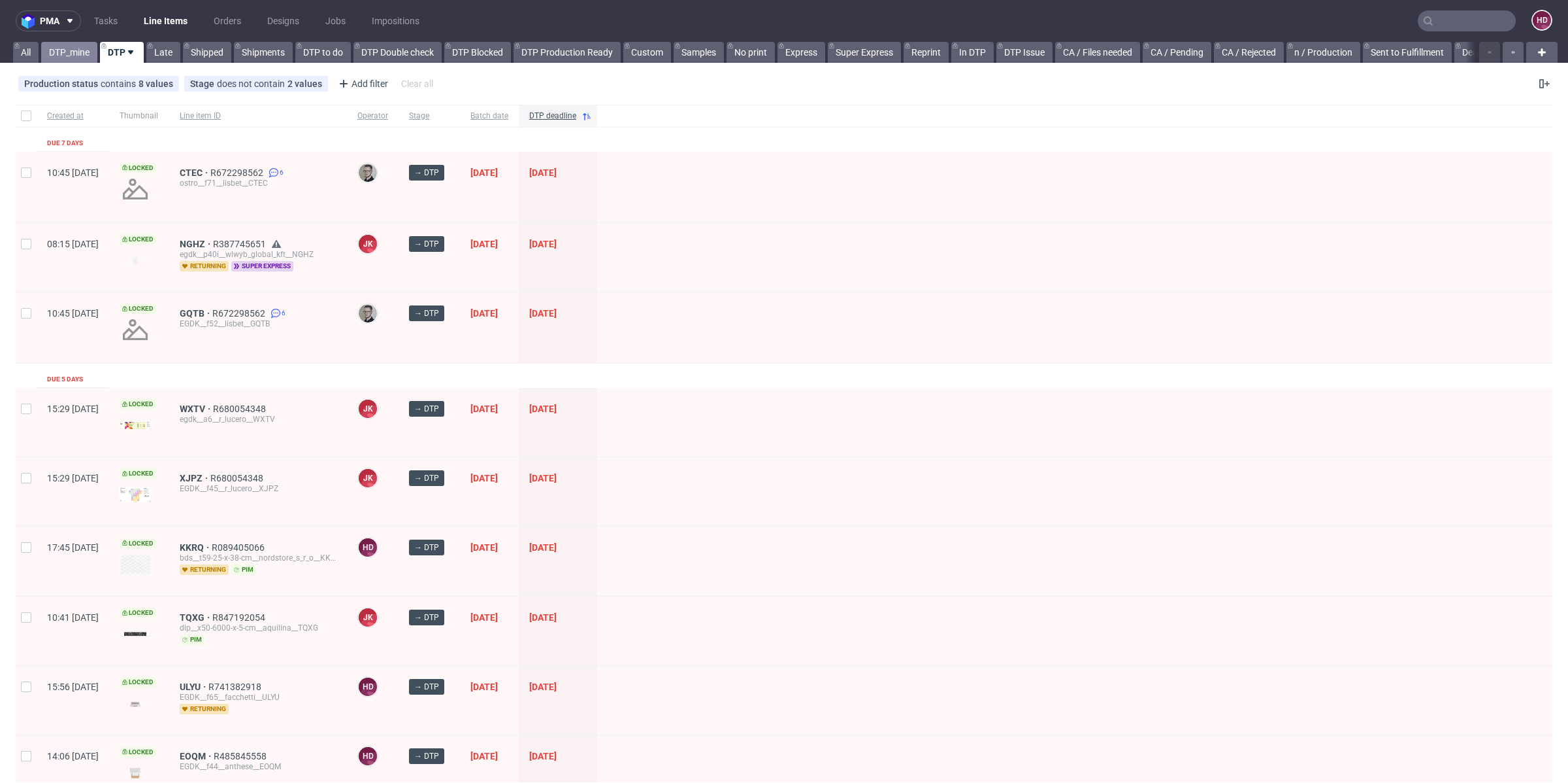
click at [86, 49] on link "DTP_mine" at bounding box center [69, 52] width 56 height 21
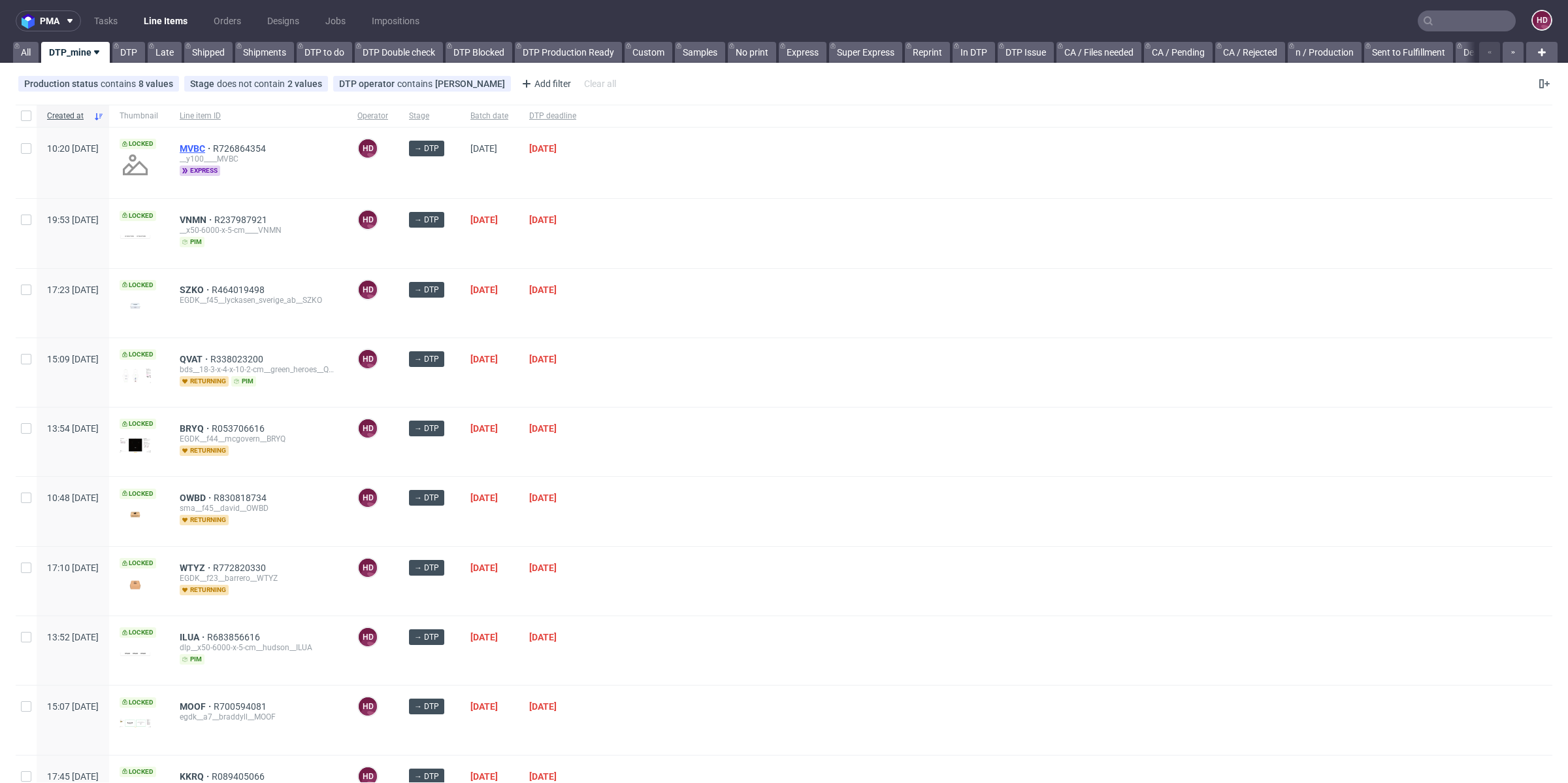
click at [213, 145] on span "MVBC" at bounding box center [196, 148] width 34 height 10
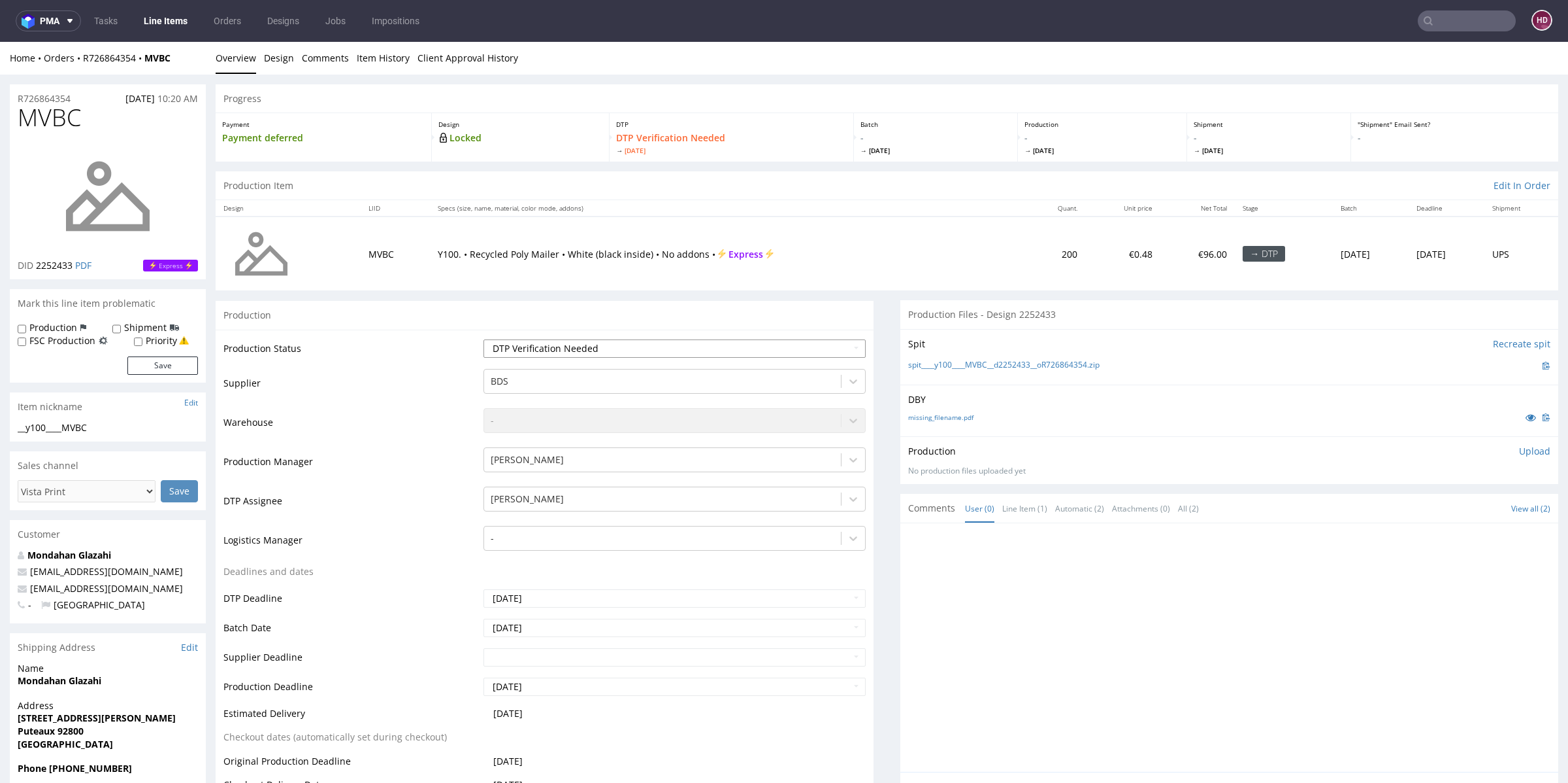
click at [542, 354] on select "Waiting for Artwork Waiting for Diecut Waiting for Mockup Waiting for DTP Waiti…" at bounding box center [674, 348] width 382 height 18
click at [483, 339] on select "Waiting for Artwork Waiting for Diecut Waiting for Mockup Waiting for DTP Waiti…" at bounding box center [674, 348] width 382 height 18
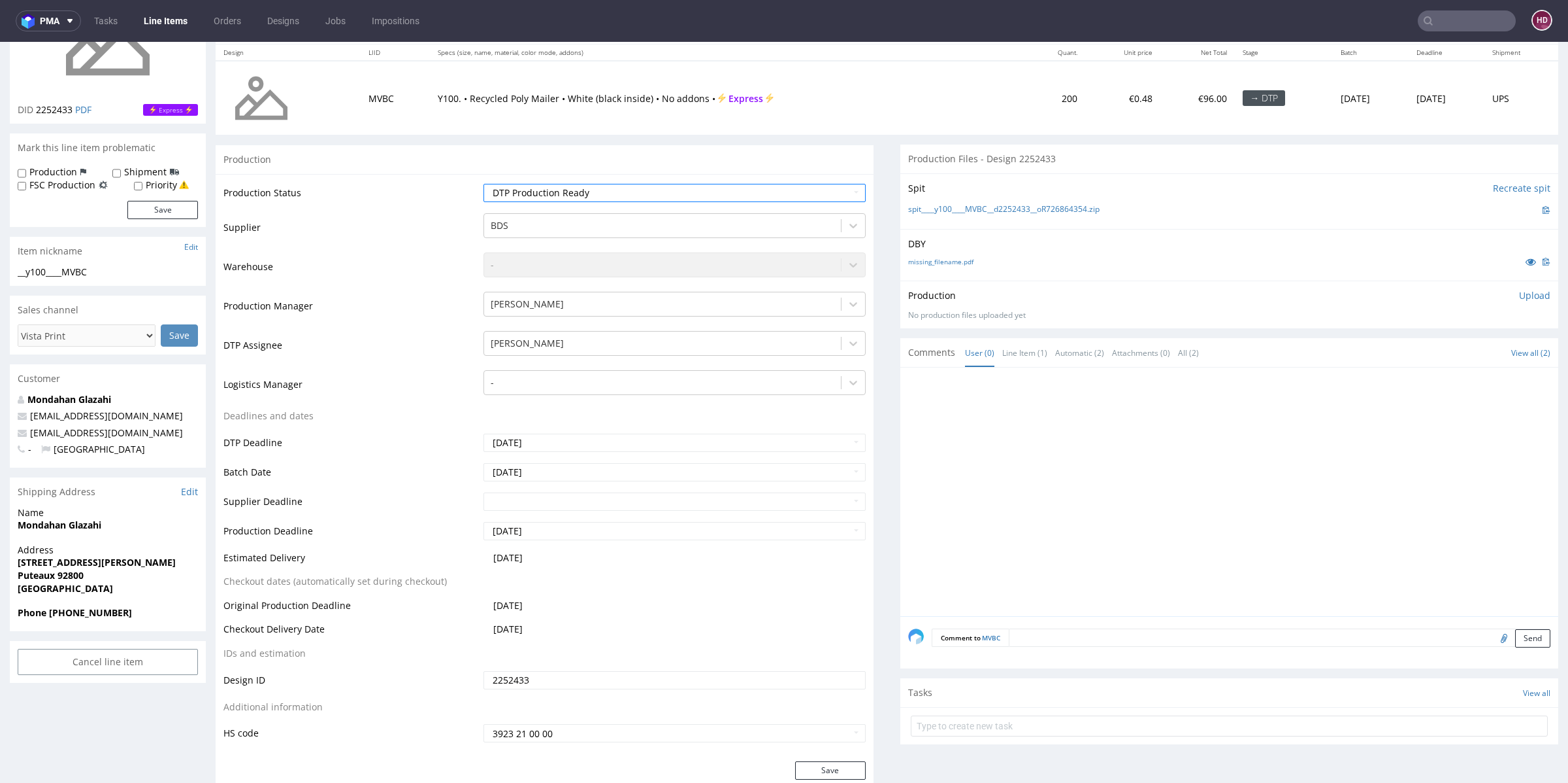
scroll to position [153, 0]
click at [646, 191] on select "Waiting for Artwork Waiting for Diecut Waiting for Mockup Waiting for DTP Waiti…" at bounding box center [674, 195] width 382 height 18
select select "dtp_in_process"
click at [483, 186] on select "Waiting for Artwork Waiting for Diecut Waiting for Mockup Waiting for DTP Waiti…" at bounding box center [674, 195] width 382 height 18
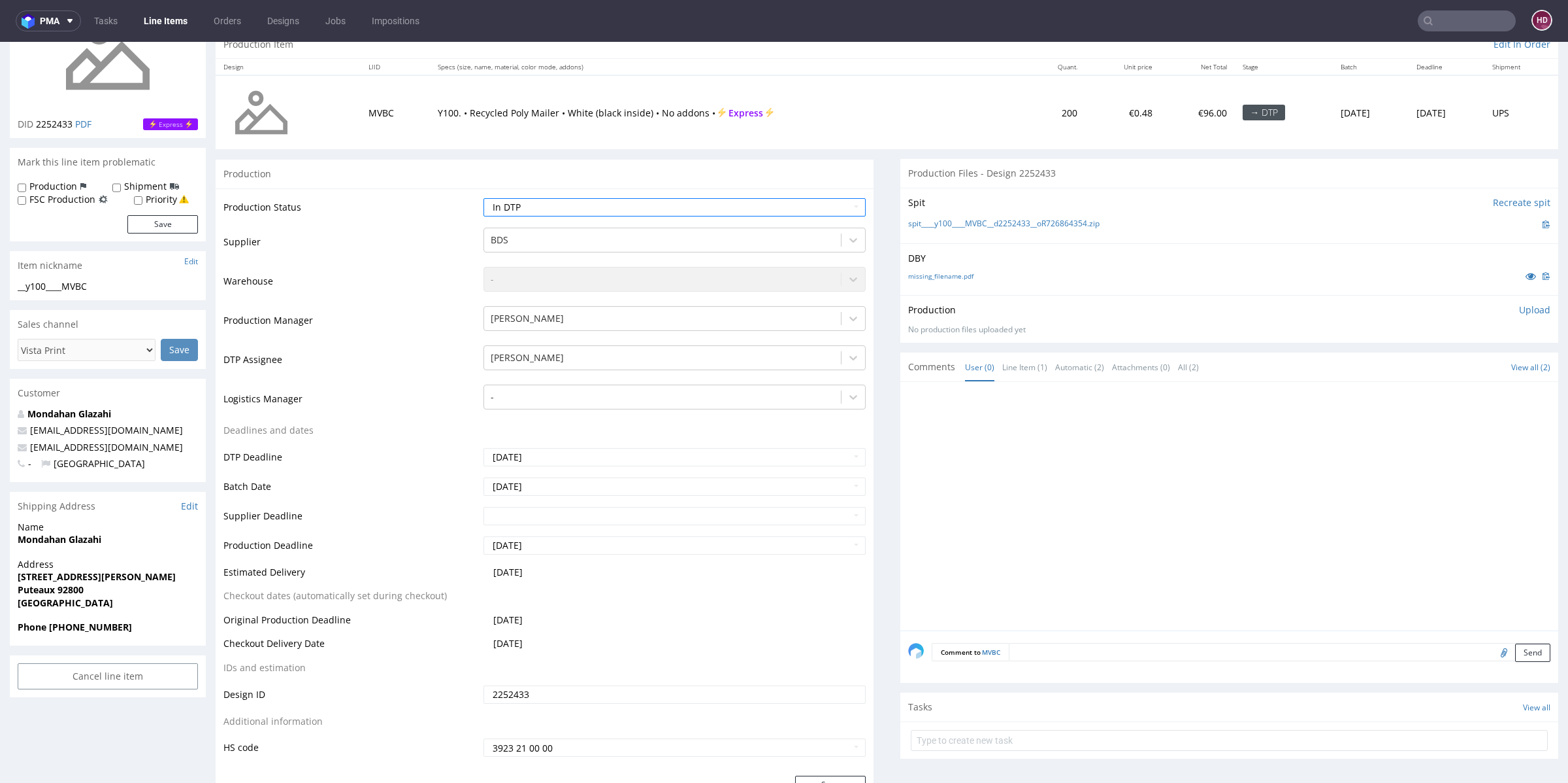
scroll to position [203, 0]
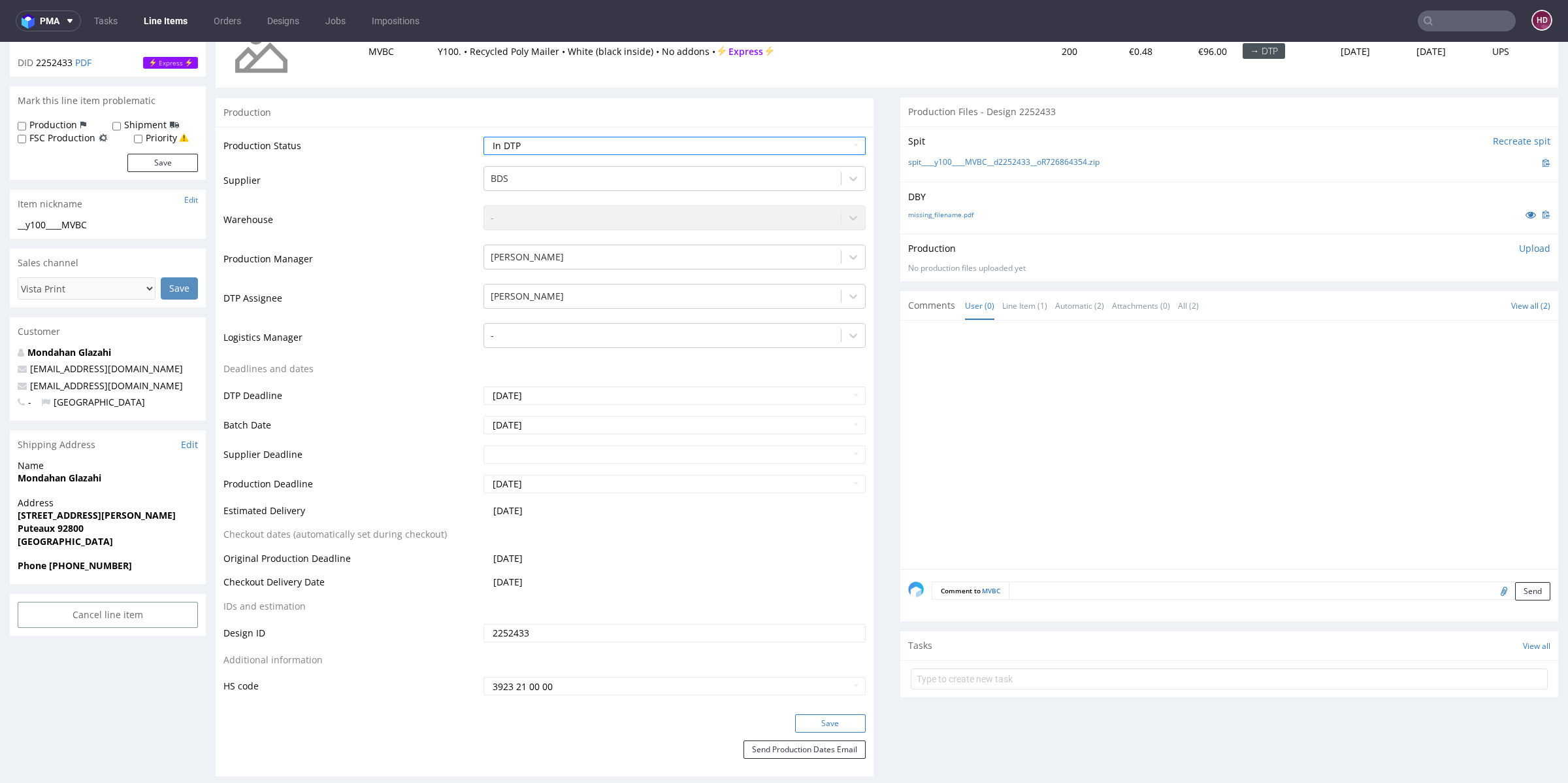
click at [818, 723] on button "Save" at bounding box center [830, 723] width 70 height 18
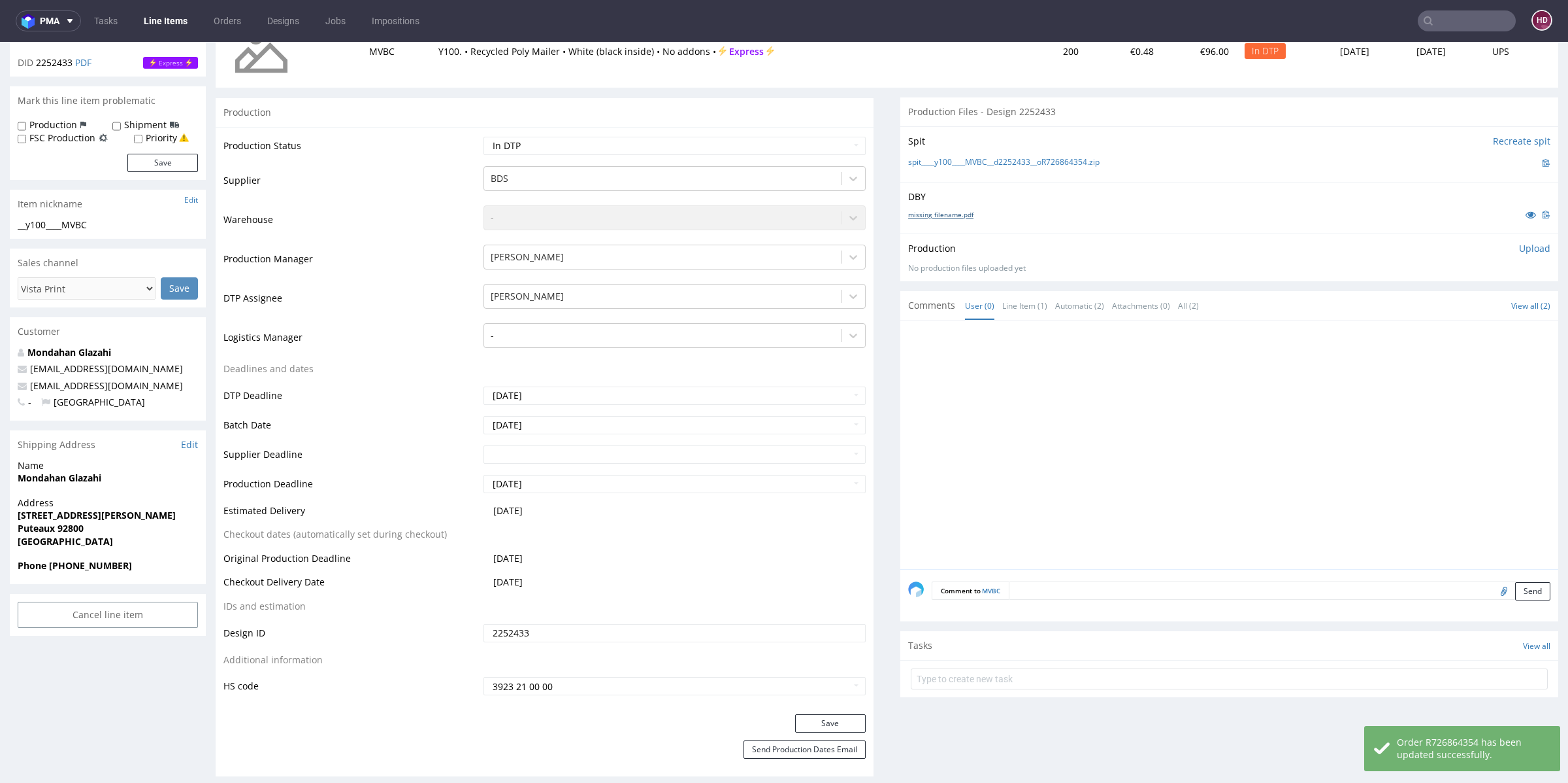
click at [955, 212] on link "missing_filename.pdf" at bounding box center [940, 214] width 65 height 9
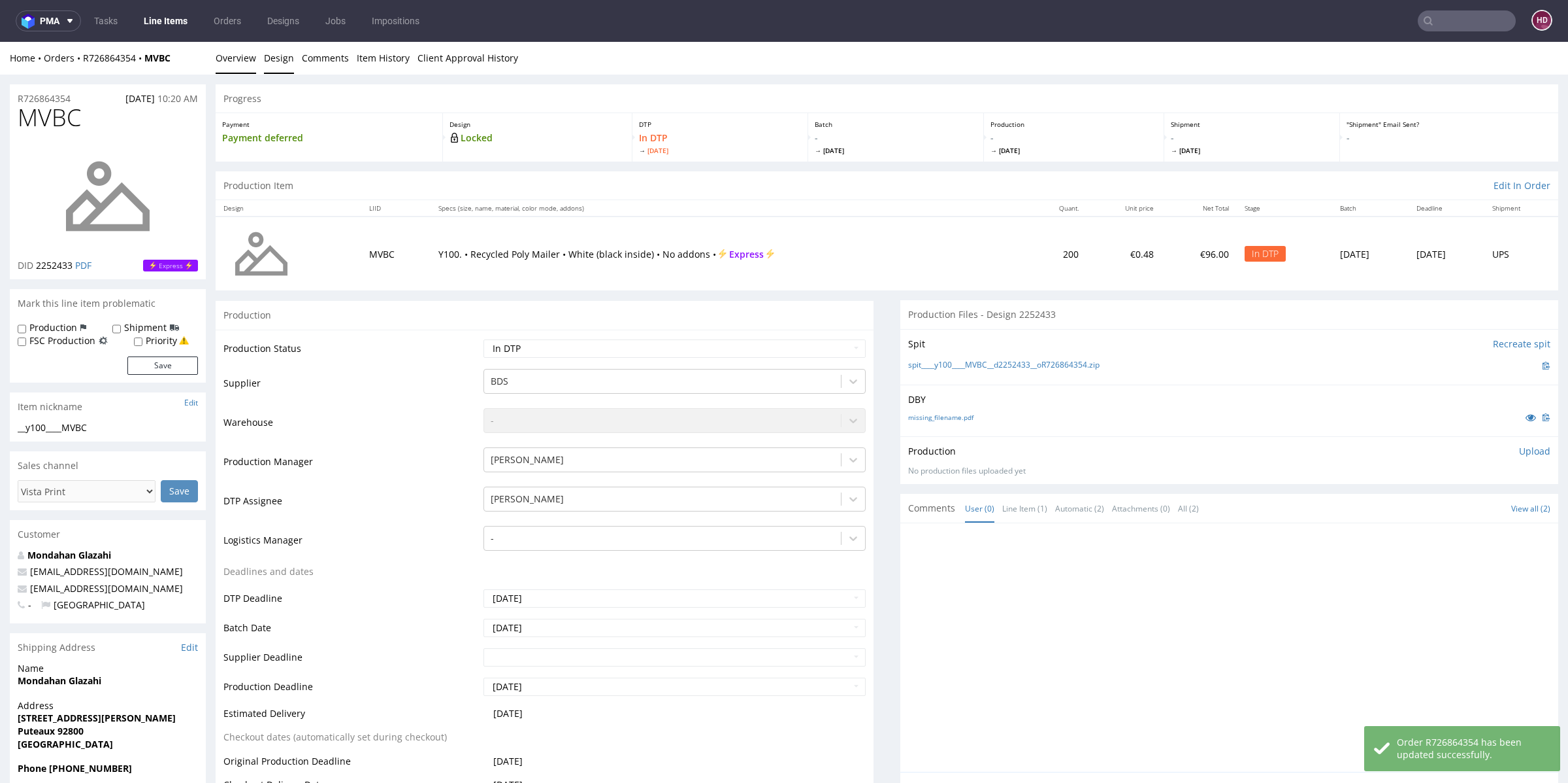
click at [275, 58] on link "Design" at bounding box center [279, 58] width 30 height 32
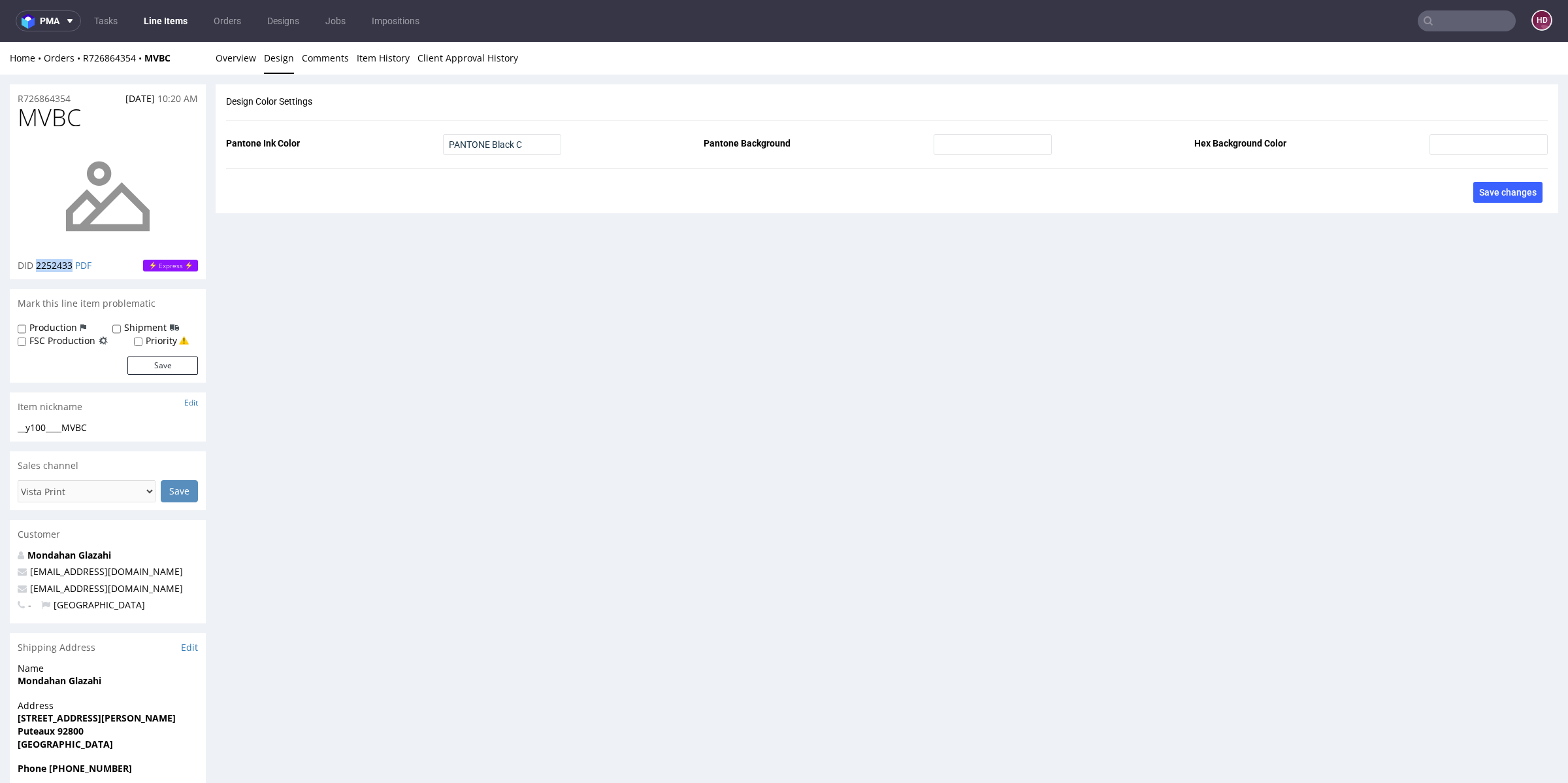
drag, startPoint x: 73, startPoint y: 266, endPoint x: 36, endPoint y: 263, distance: 37.1
click at [36, 263] on span "2252433" at bounding box center [54, 265] width 37 height 13
copy span "2252433"
drag, startPoint x: 79, startPoint y: 120, endPoint x: 10, endPoint y: 118, distance: 69.0
click at [10, 118] on div "MVBC DID 2252433 PDF Express" at bounding box center [108, 192] width 196 height 174
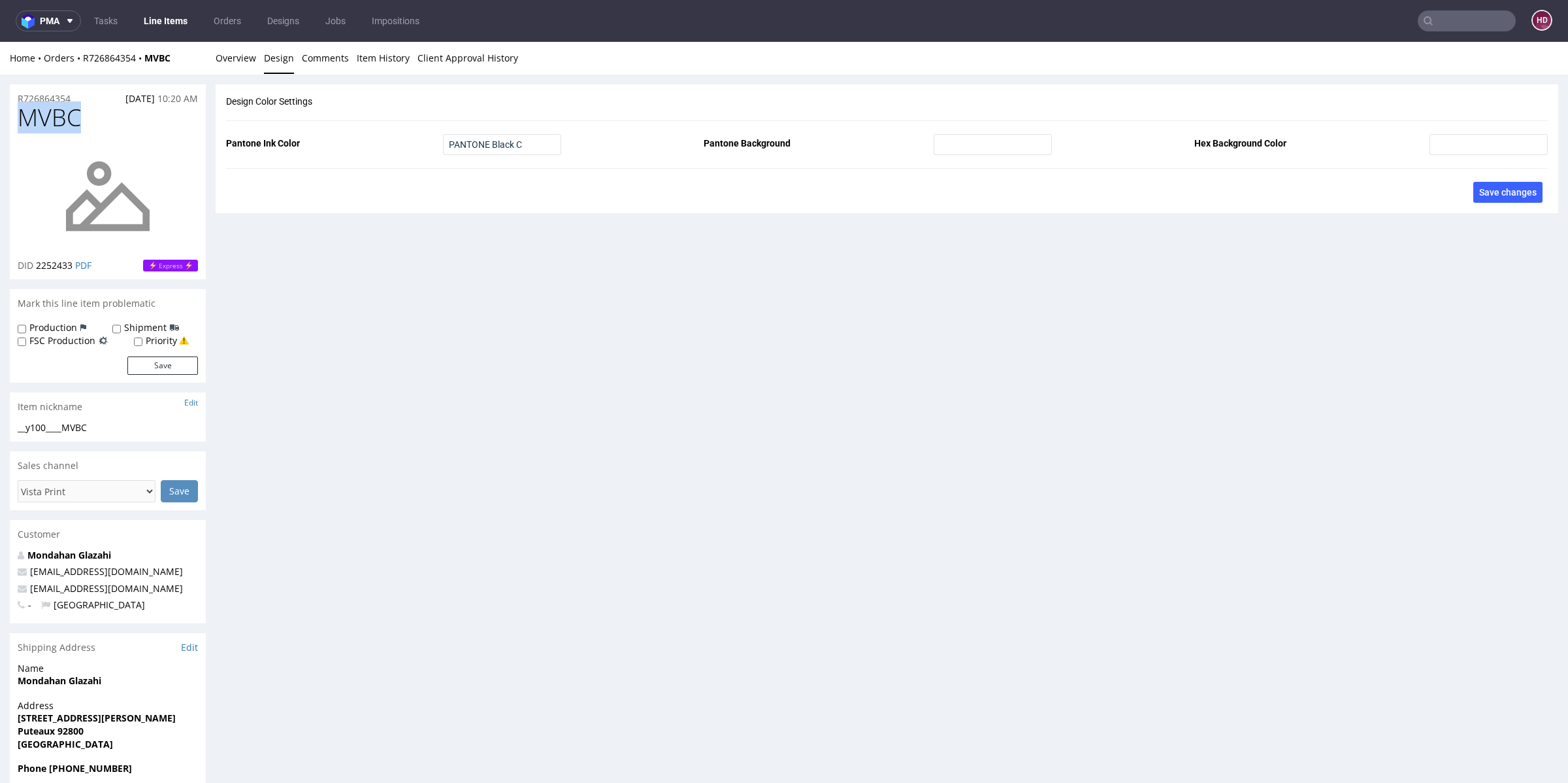
copy span "MVBC"
drag, startPoint x: 86, startPoint y: 426, endPoint x: 101, endPoint y: 438, distance: 19.2
click at [49, 426] on div "__y100____MVBC" at bounding box center [108, 427] width 180 height 13
drag, startPoint x: 105, startPoint y: 430, endPoint x: 99, endPoint y: 428, distance: 6.3
click at [104, 430] on div "__y100____MVBC" at bounding box center [108, 427] width 180 height 13
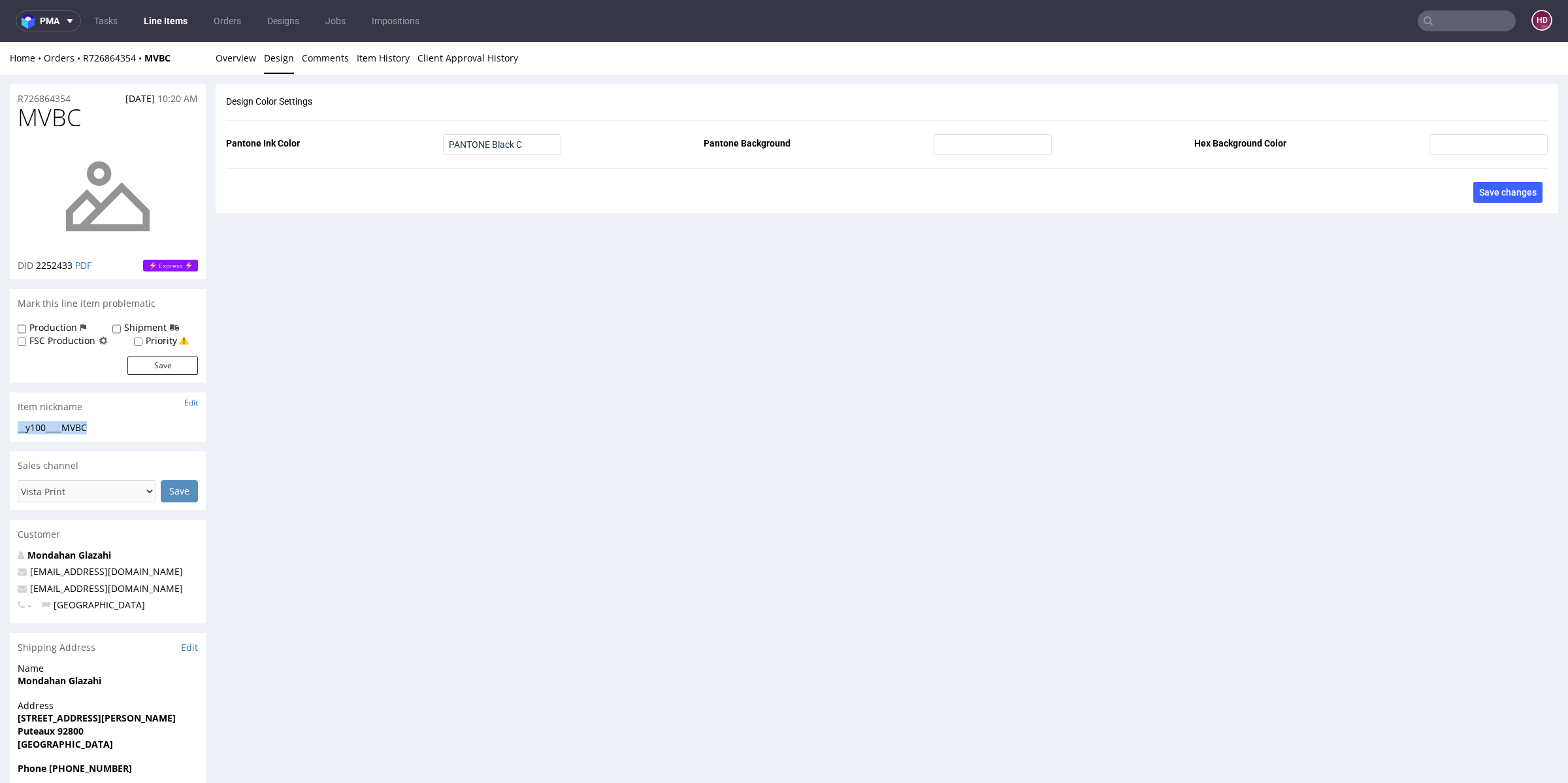
drag, startPoint x: 99, startPoint y: 428, endPoint x: 14, endPoint y: 433, distance: 85.1
click at [14, 433] on div "__y100____MVBC __y100 ____MVBC Update" at bounding box center [108, 432] width 196 height 21
copy div "__y100____MVBC"
click at [80, 97] on div "R726864354 24.08.2025 10:20 AM" at bounding box center [108, 95] width 196 height 21
drag, startPoint x: 54, startPoint y: 99, endPoint x: 0, endPoint y: 103, distance: 54.1
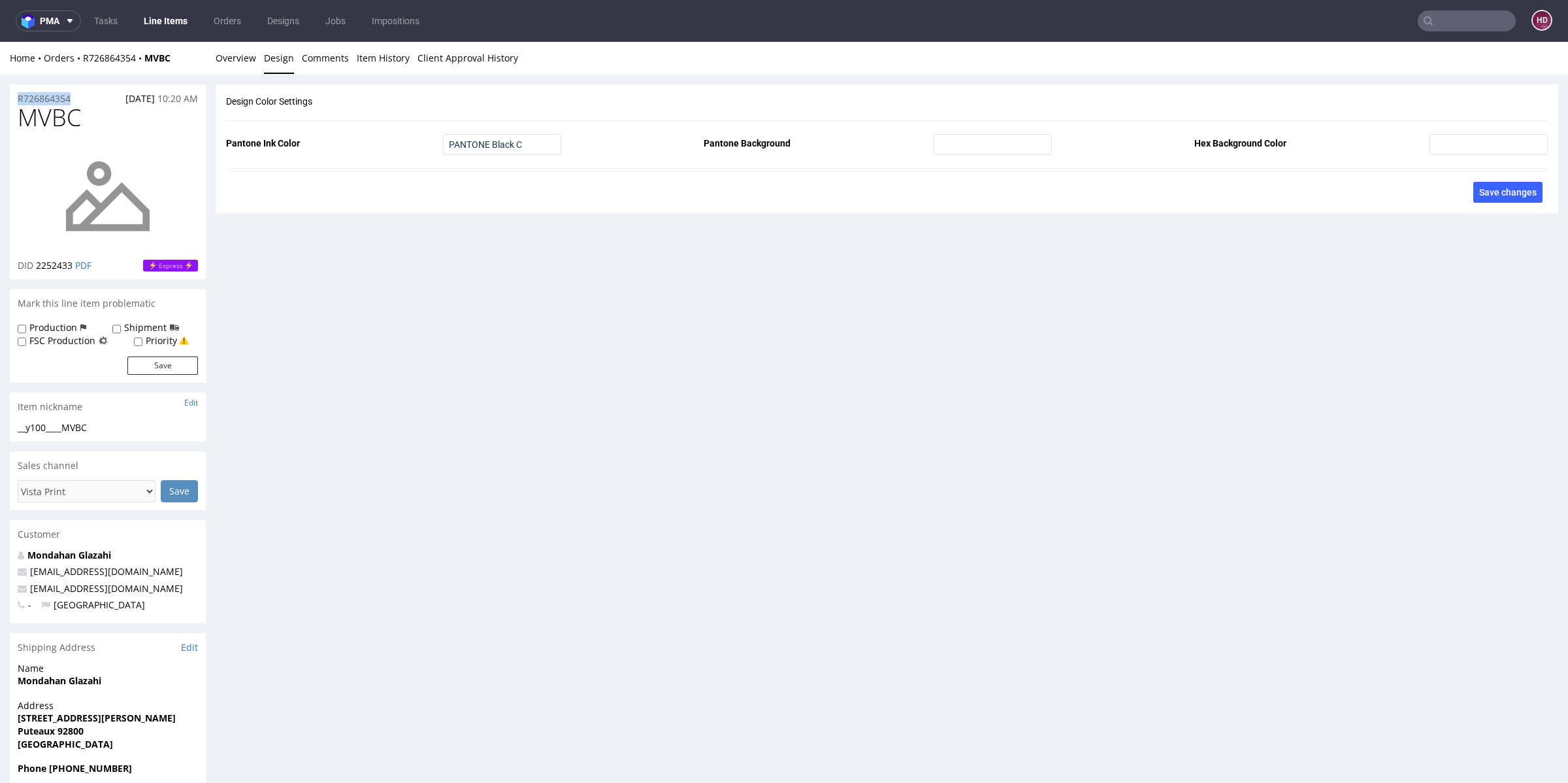
click at [0, 103] on div "R726864354 24.08.2025 10:20 AM MVBC DID 2252433 PDF Express Mark this line item…" at bounding box center [784, 461] width 1568 height 773
copy p "R726864354"
drag, startPoint x: 75, startPoint y: 263, endPoint x: 36, endPoint y: 262, distance: 39.0
click at [36, 262] on p "DID 2252433 PDF" at bounding box center [55, 265] width 74 height 13
copy span "2252433"
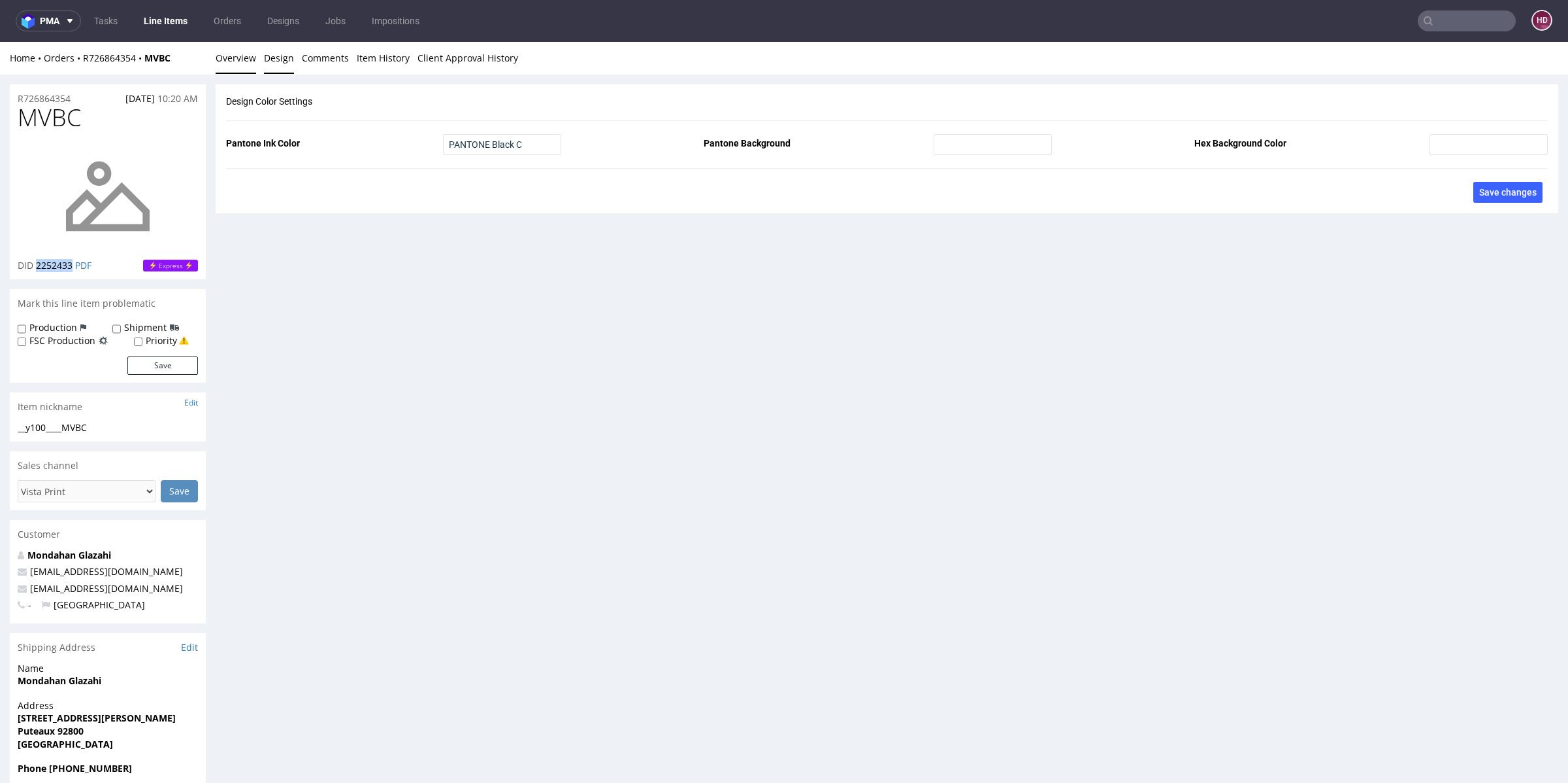
click at [238, 64] on link "Overview" at bounding box center [236, 58] width 40 height 32
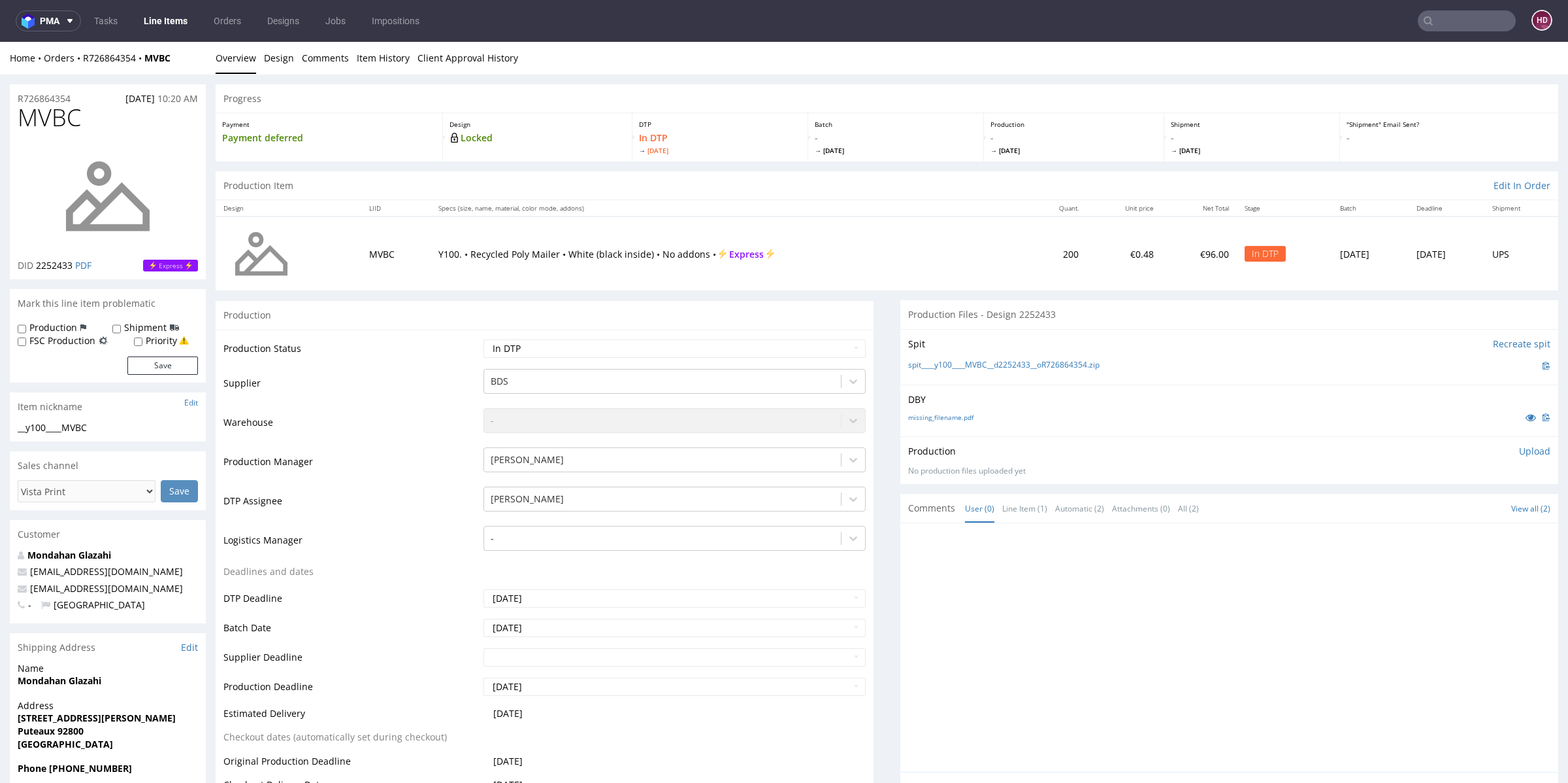
click at [1505, 442] on div "Production Upload No production files uploaded yet Description (optional) Add f…" at bounding box center [1230, 460] width 658 height 48
click at [1519, 450] on p "Upload" at bounding box center [1535, 451] width 31 height 13
click at [1440, 511] on div "Add files" at bounding box center [1457, 511] width 65 height 19
type input "C:\fakepath\__y100____MVBC__d2252433__oR726864354.pdf"
click at [1511, 531] on button "Upload now" at bounding box center [1520, 531] width 60 height 18
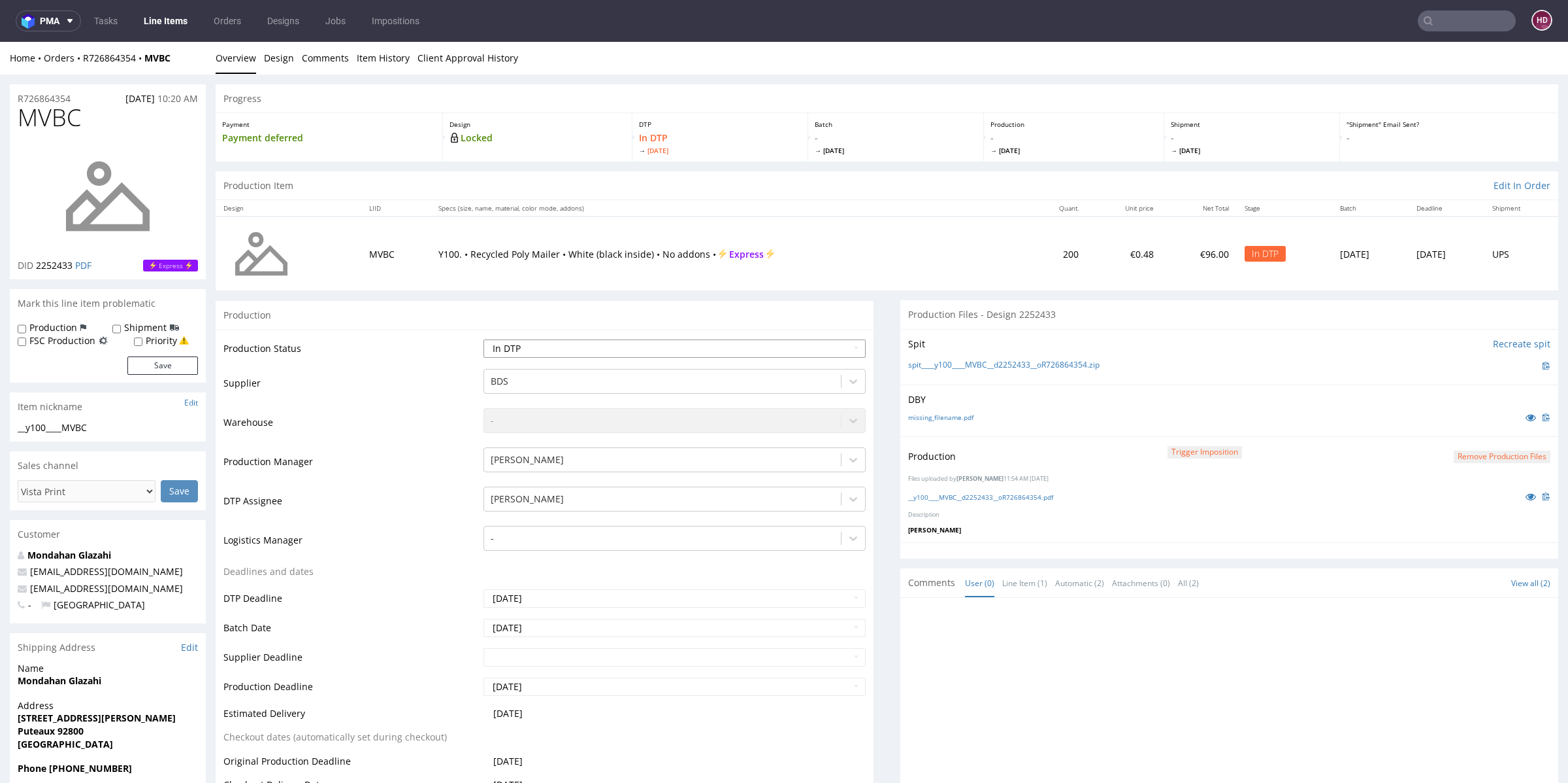
click at [717, 350] on select "Waiting for Artwork Waiting for Diecut Waiting for Mockup Waiting for DTP Waiti…" at bounding box center [674, 348] width 382 height 18
select select "dtp_production_ready"
click at [483, 339] on select "Waiting for Artwork Waiting for Diecut Waiting for Mockup Waiting for DTP Waiti…" at bounding box center [674, 348] width 382 height 18
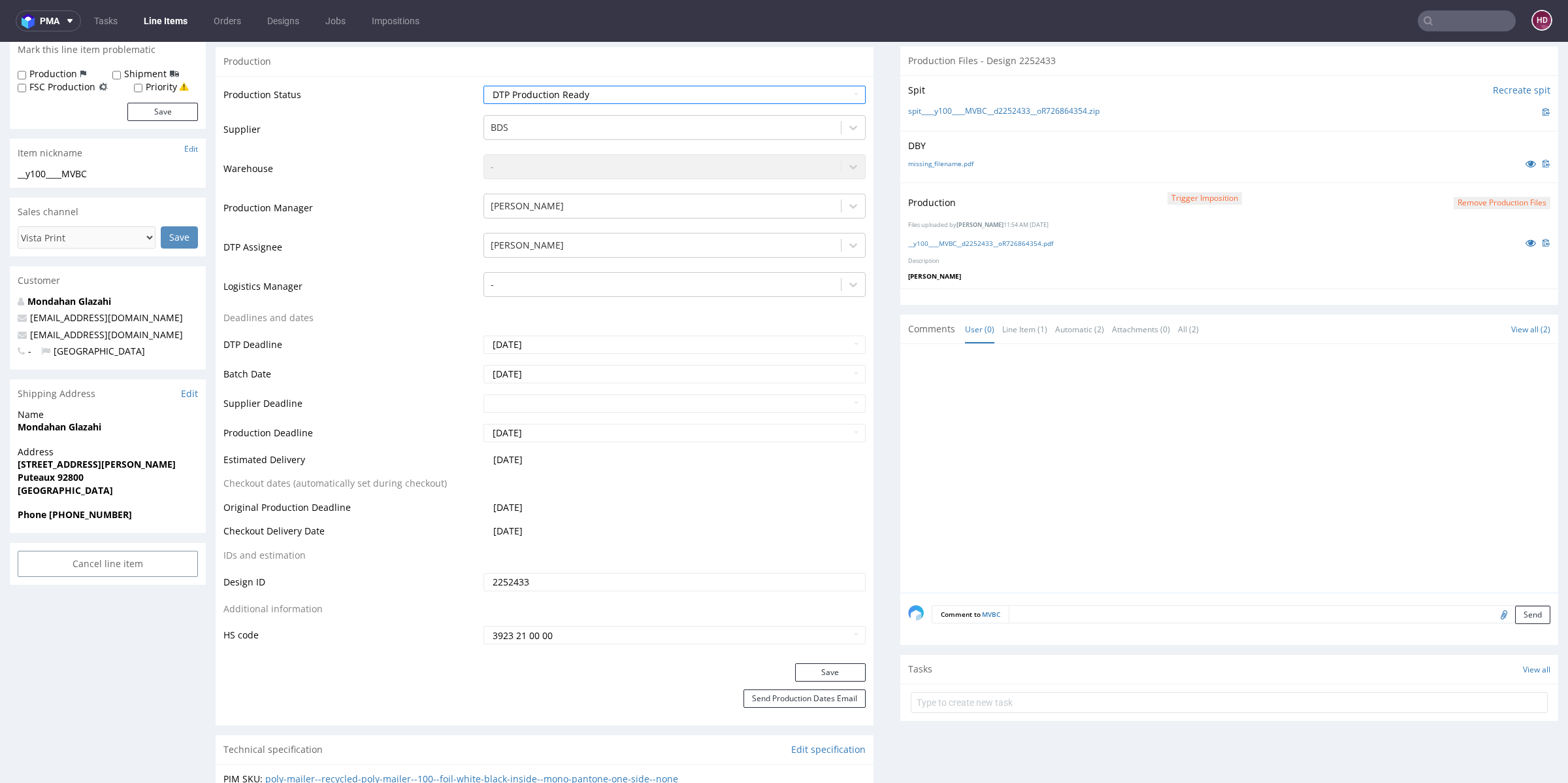
scroll to position [308, 0]
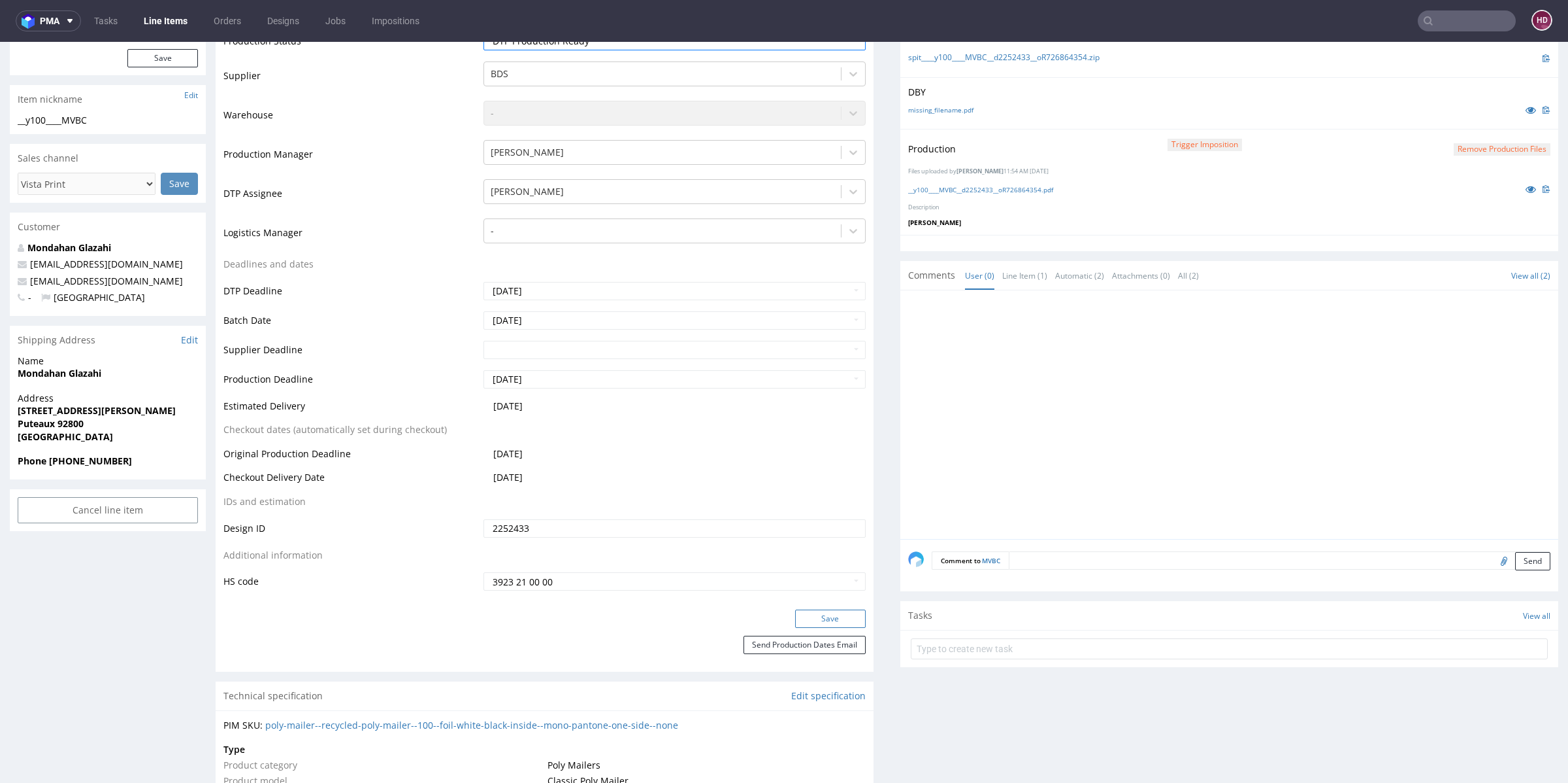
click at [798, 616] on button "Save" at bounding box center [830, 618] width 70 height 18
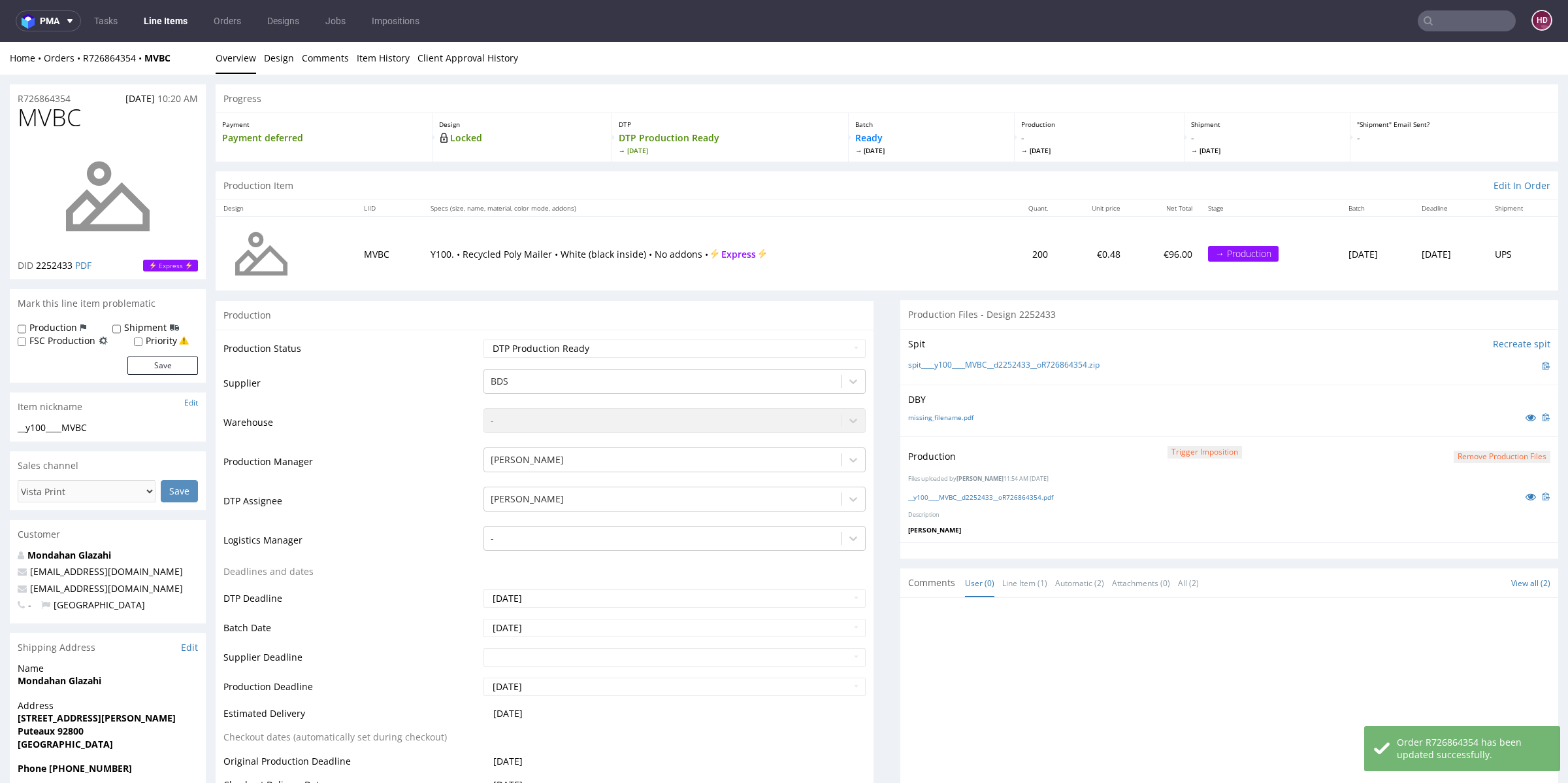
click at [151, 34] on nav "pma Tasks Line Items Orders Designs Jobs Impositions HD" at bounding box center [784, 21] width 1568 height 42
click at [151, 23] on link "Line Items" at bounding box center [165, 21] width 59 height 21
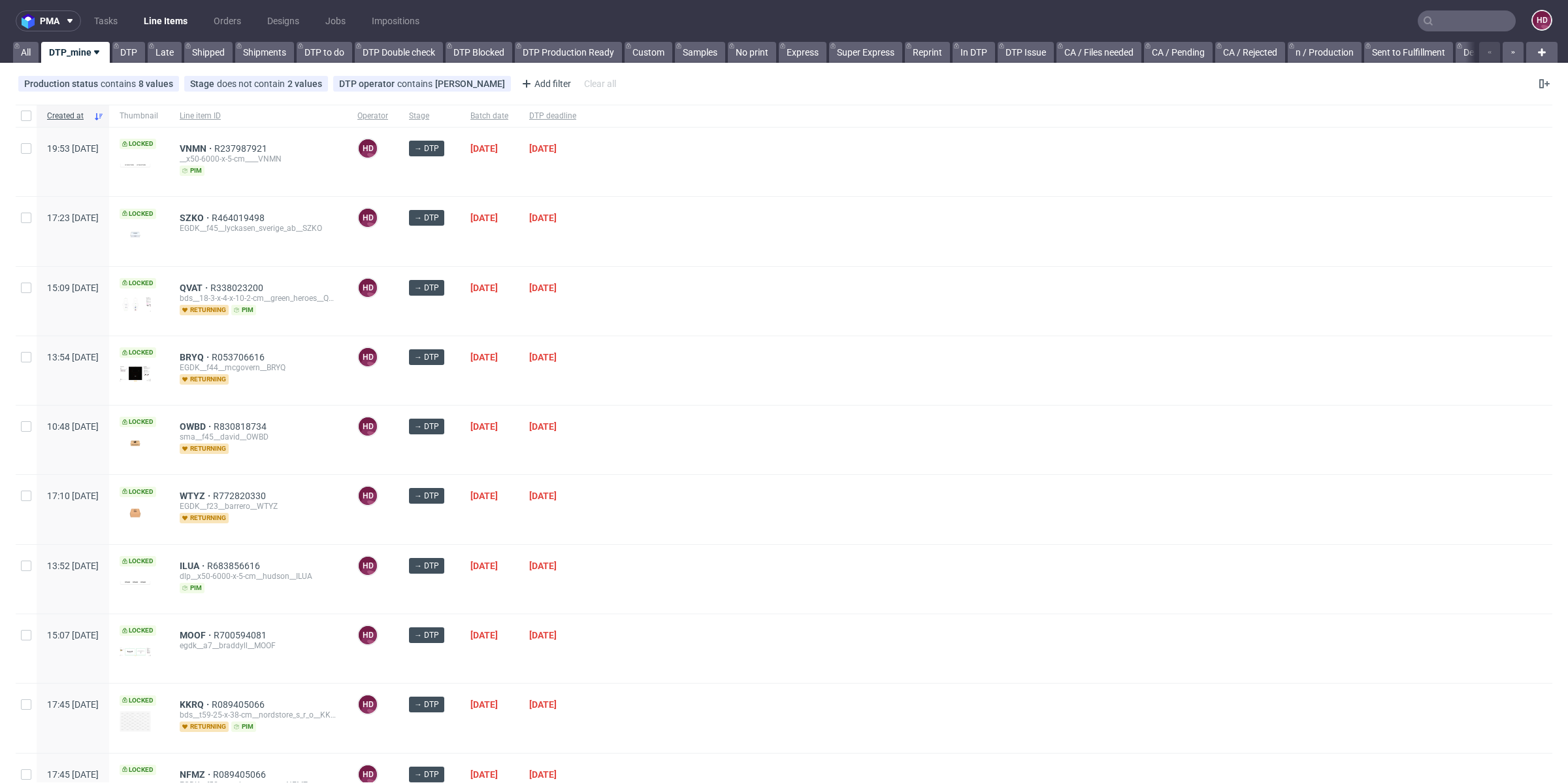
click at [587, 107] on div "DTP deadline" at bounding box center [553, 116] width 68 height 22
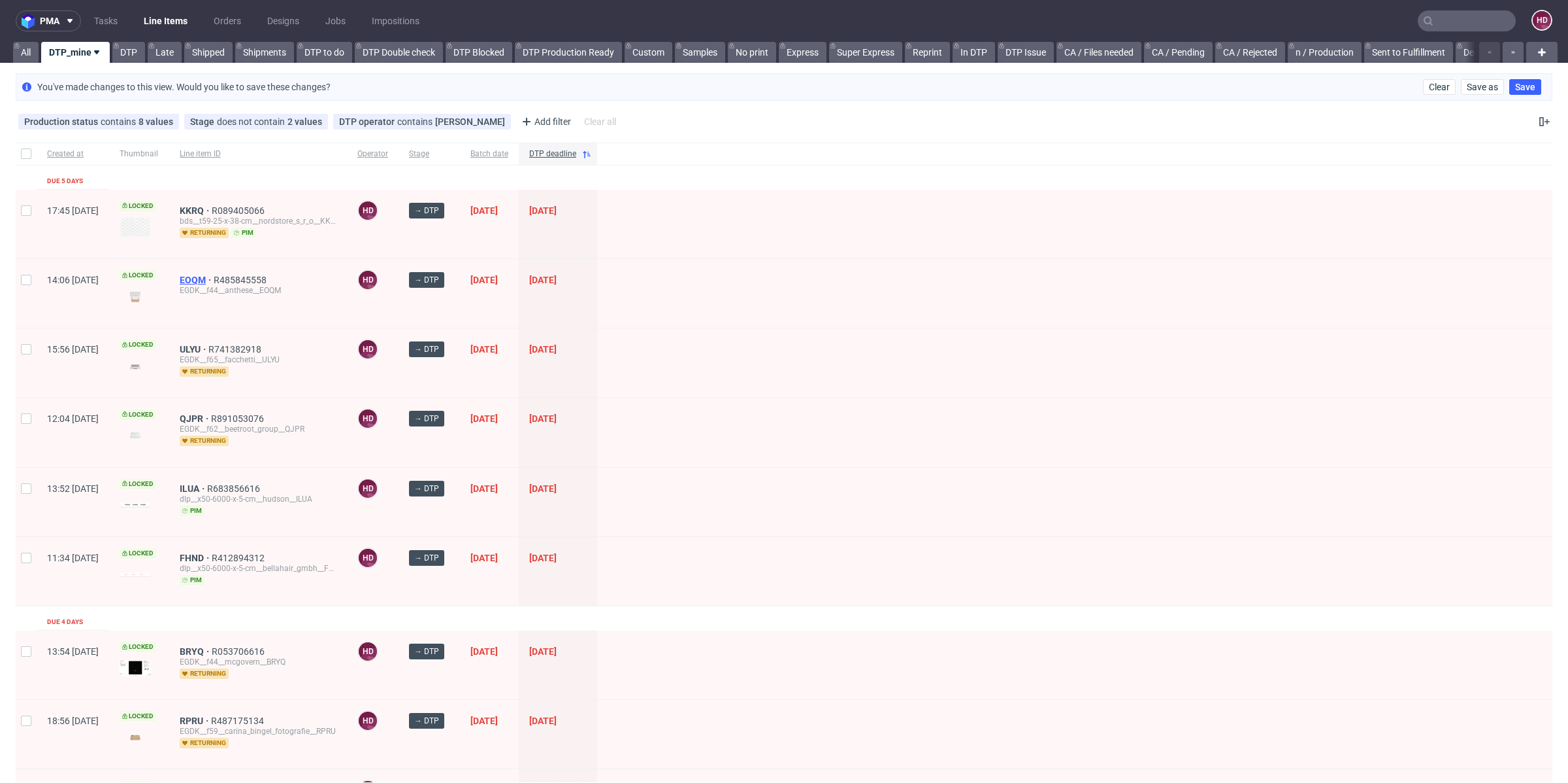
click at [214, 275] on span "EOQM" at bounding box center [196, 280] width 34 height 10
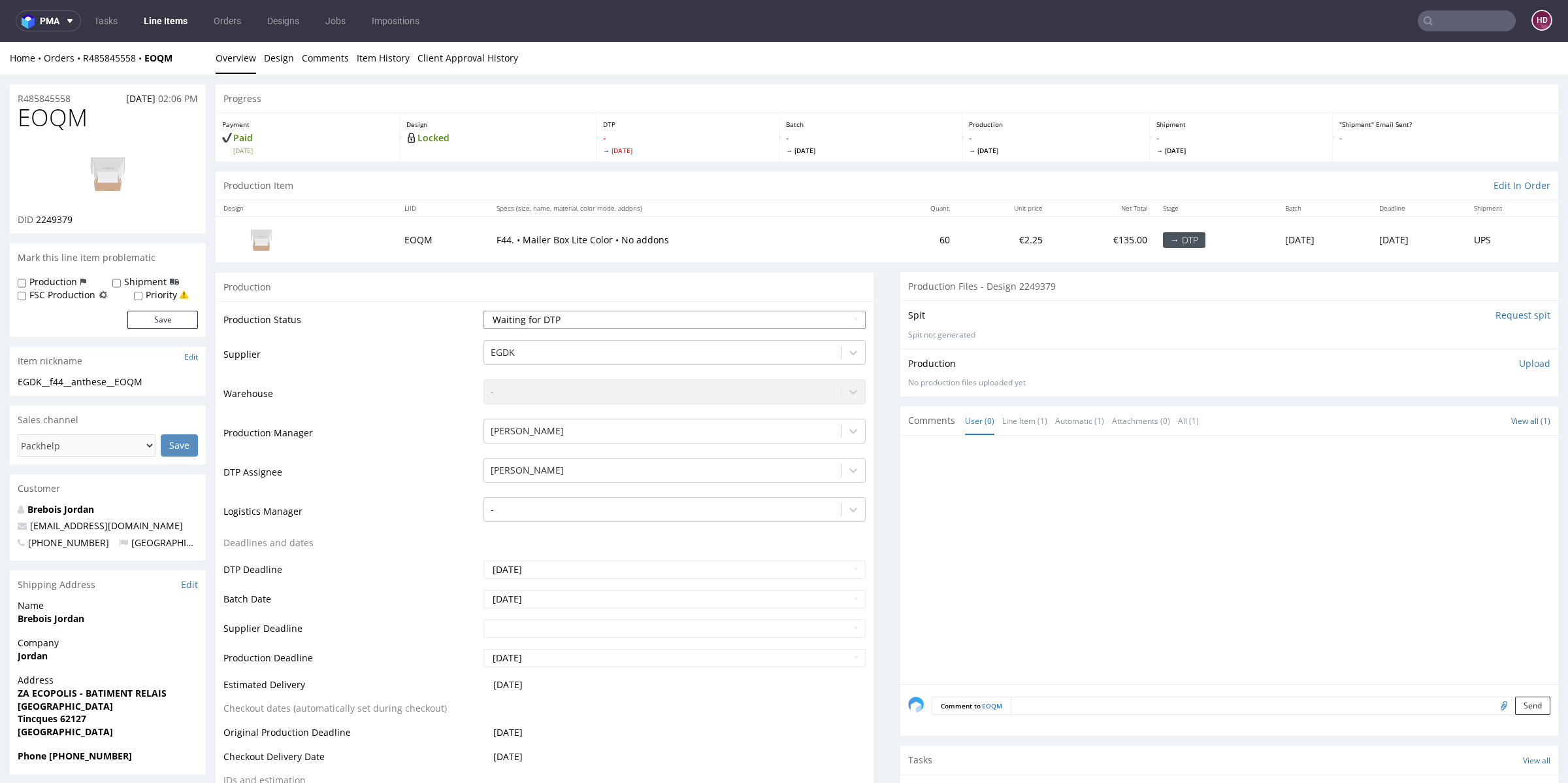
click at [624, 317] on select "Waiting for Artwork Waiting for Diecut Waiting for Mockup Waiting for DTP Waiti…" at bounding box center [674, 320] width 382 height 18
click at [483, 311] on select "Waiting for Artwork Waiting for Diecut Waiting for Mockup Waiting for DTP Waiti…" at bounding box center [674, 320] width 382 height 18
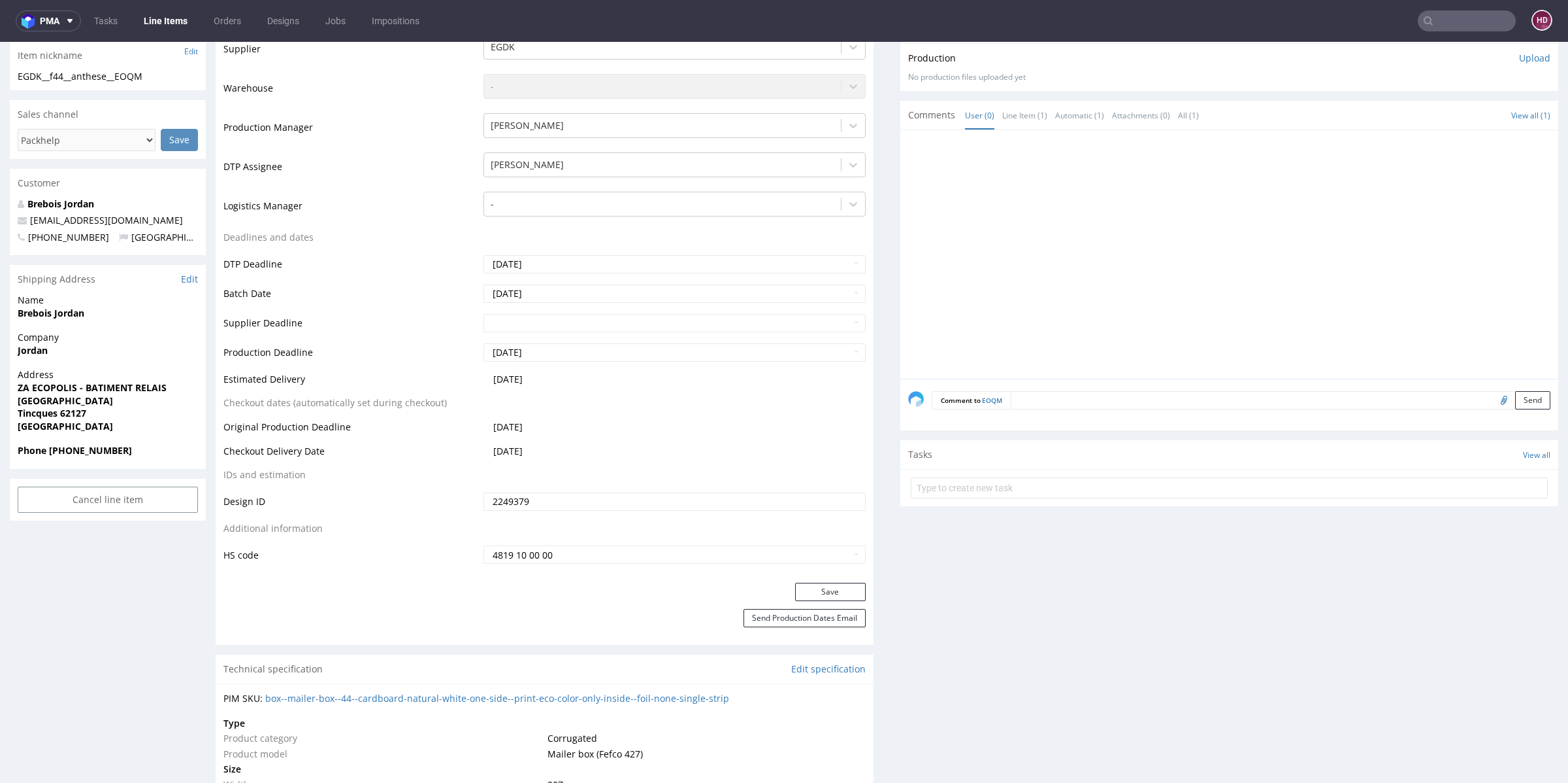
scroll to position [328, 0]
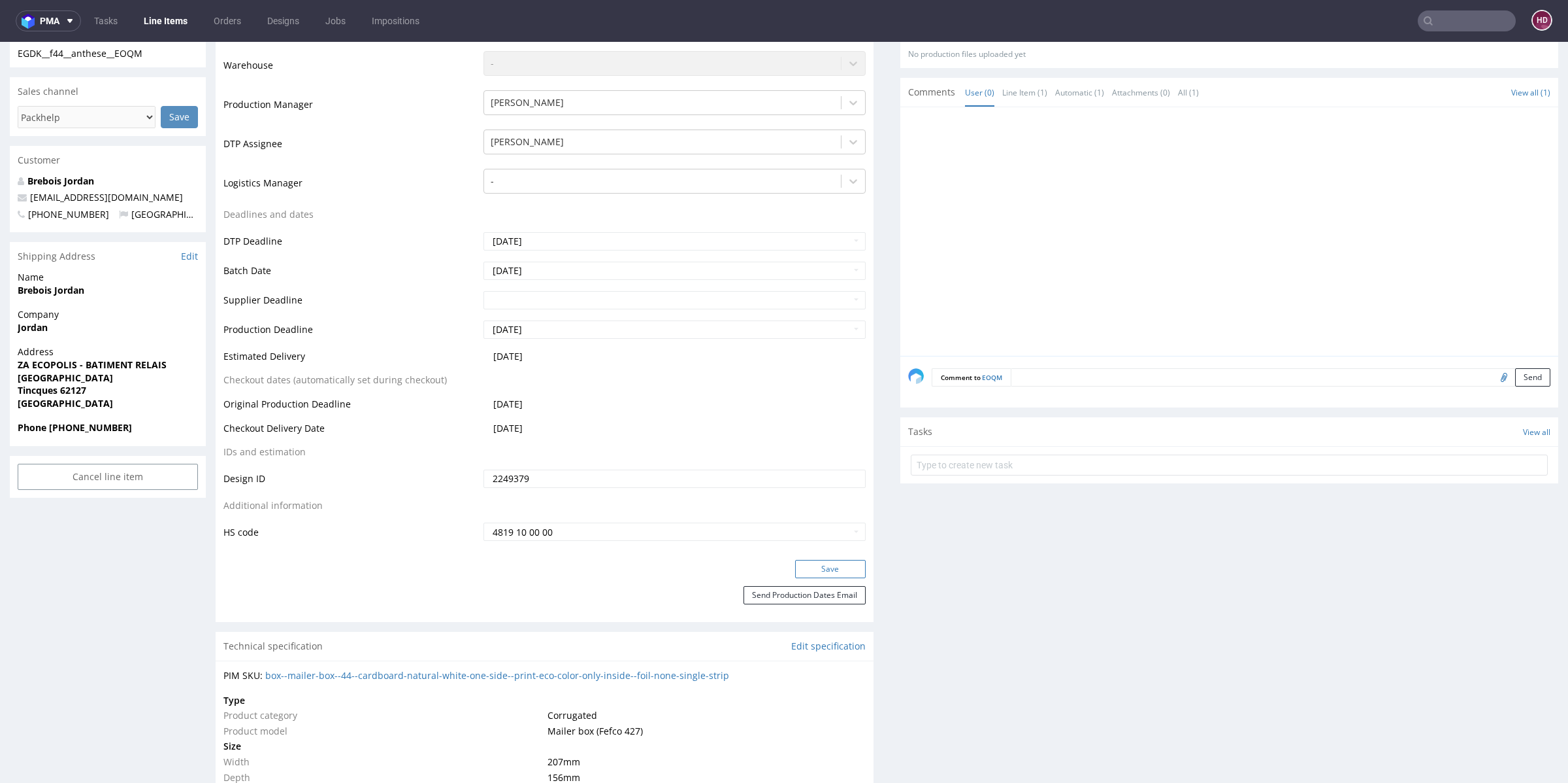
click at [804, 571] on button "Save" at bounding box center [830, 569] width 70 height 18
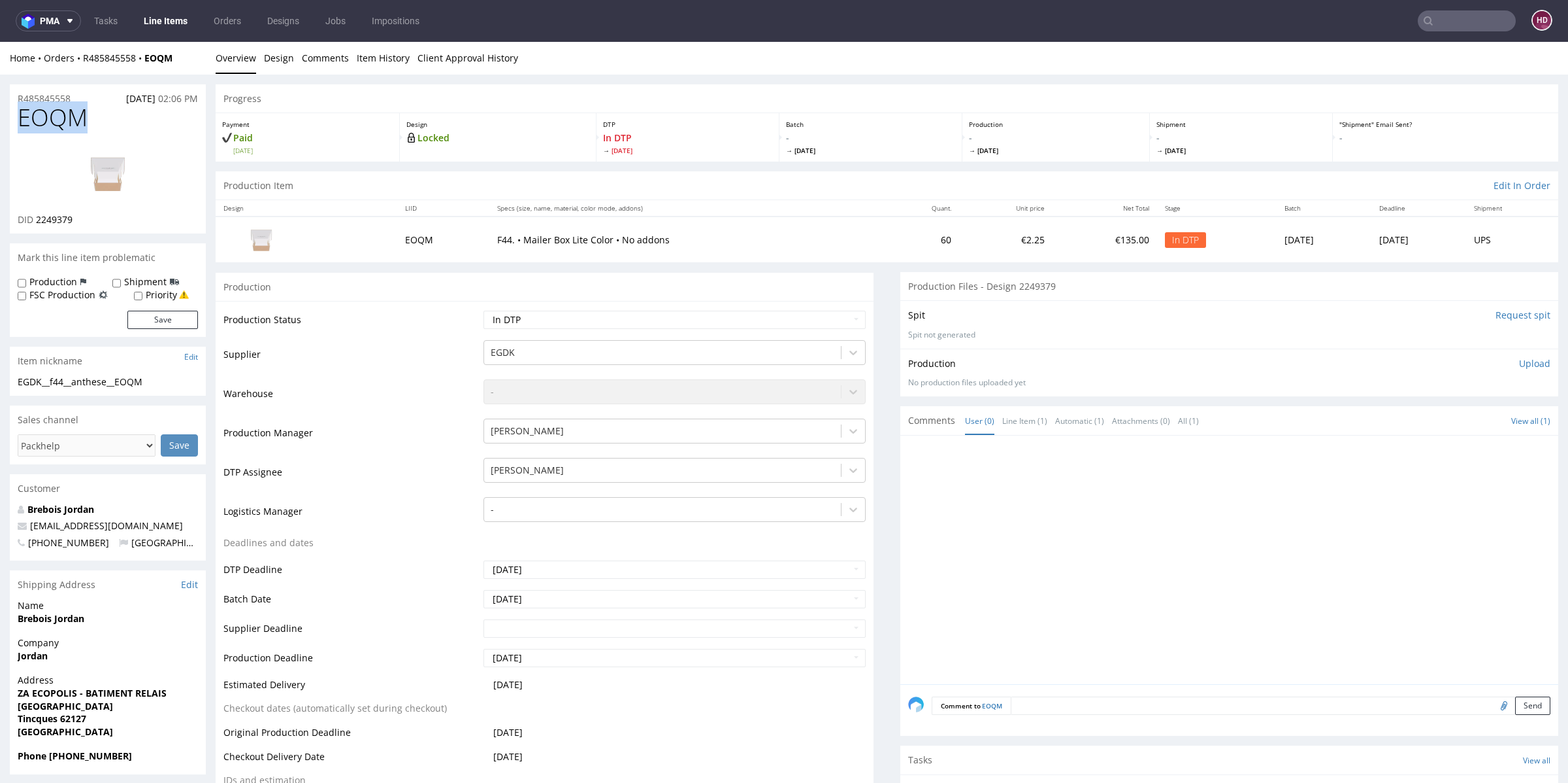
drag, startPoint x: 106, startPoint y: 110, endPoint x: 0, endPoint y: 112, distance: 106.0
copy span "EOQM"
drag, startPoint x: 94, startPoint y: 218, endPoint x: 34, endPoint y: 214, distance: 60.1
click at [34, 214] on div "DID 2249379" at bounding box center [108, 219] width 180 height 13
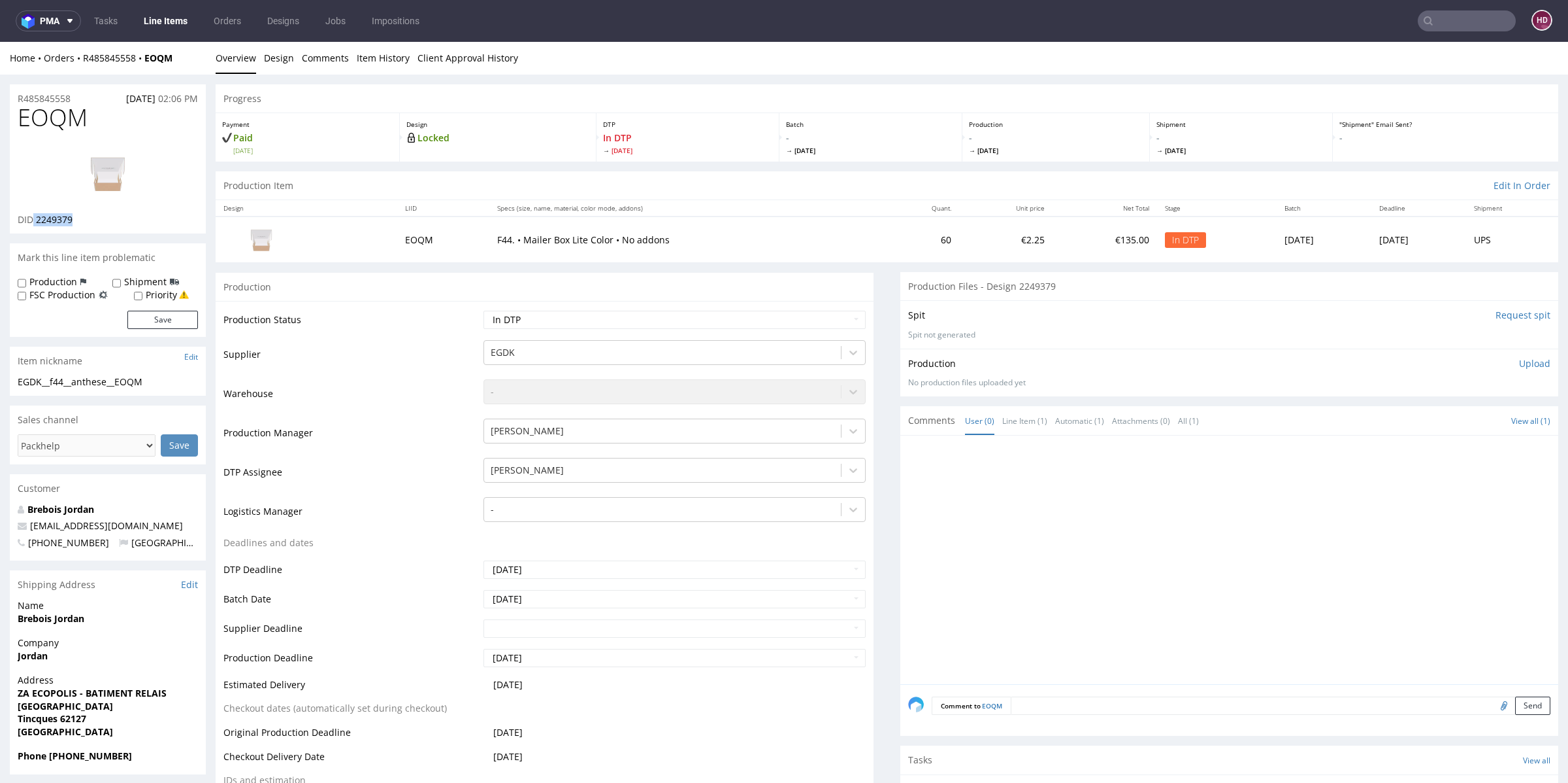
copy p "2249379"
click at [279, 49] on link "Design" at bounding box center [279, 58] width 30 height 32
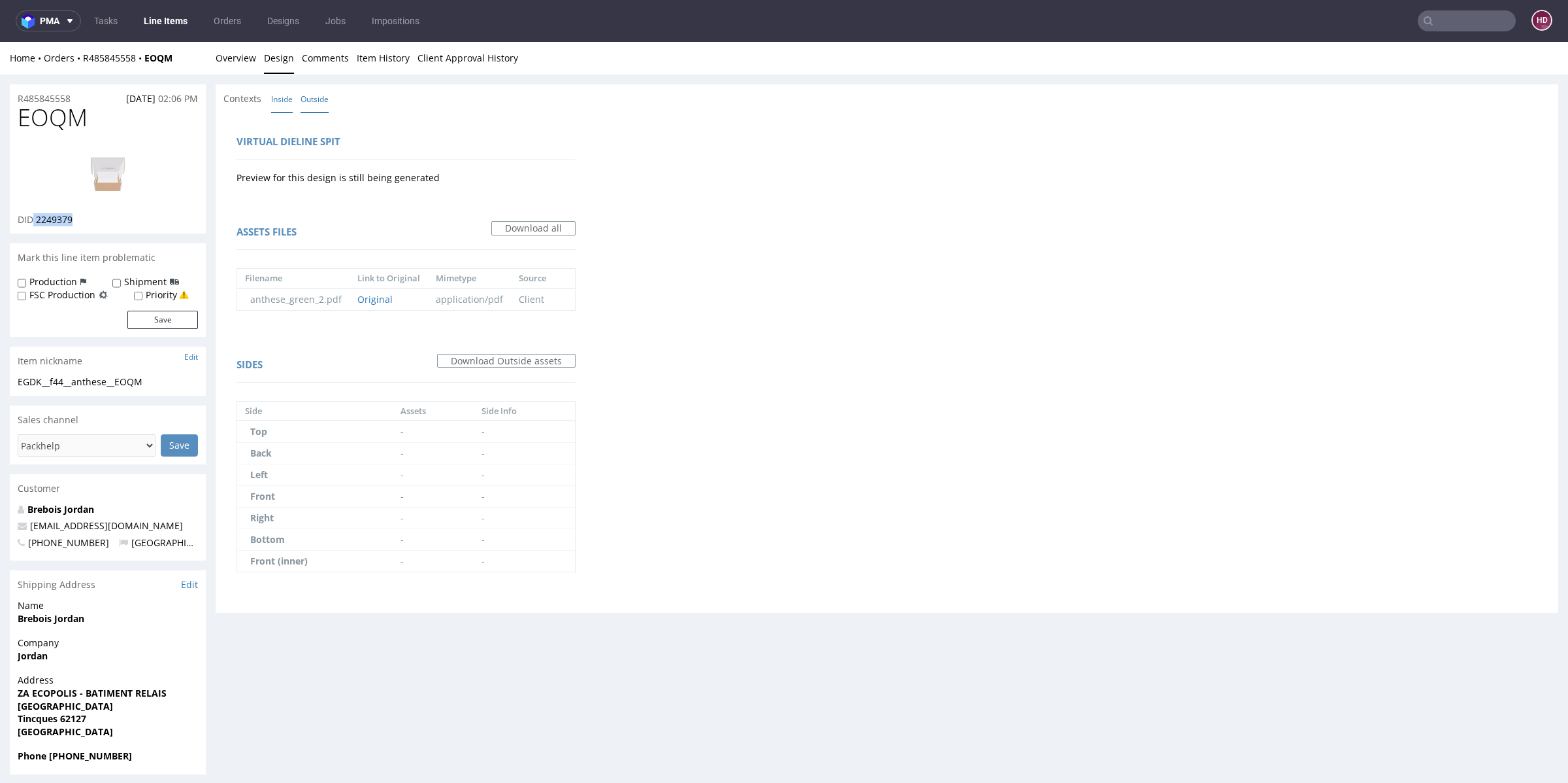
click at [276, 100] on link "Inside" at bounding box center [281, 100] width 22 height 28
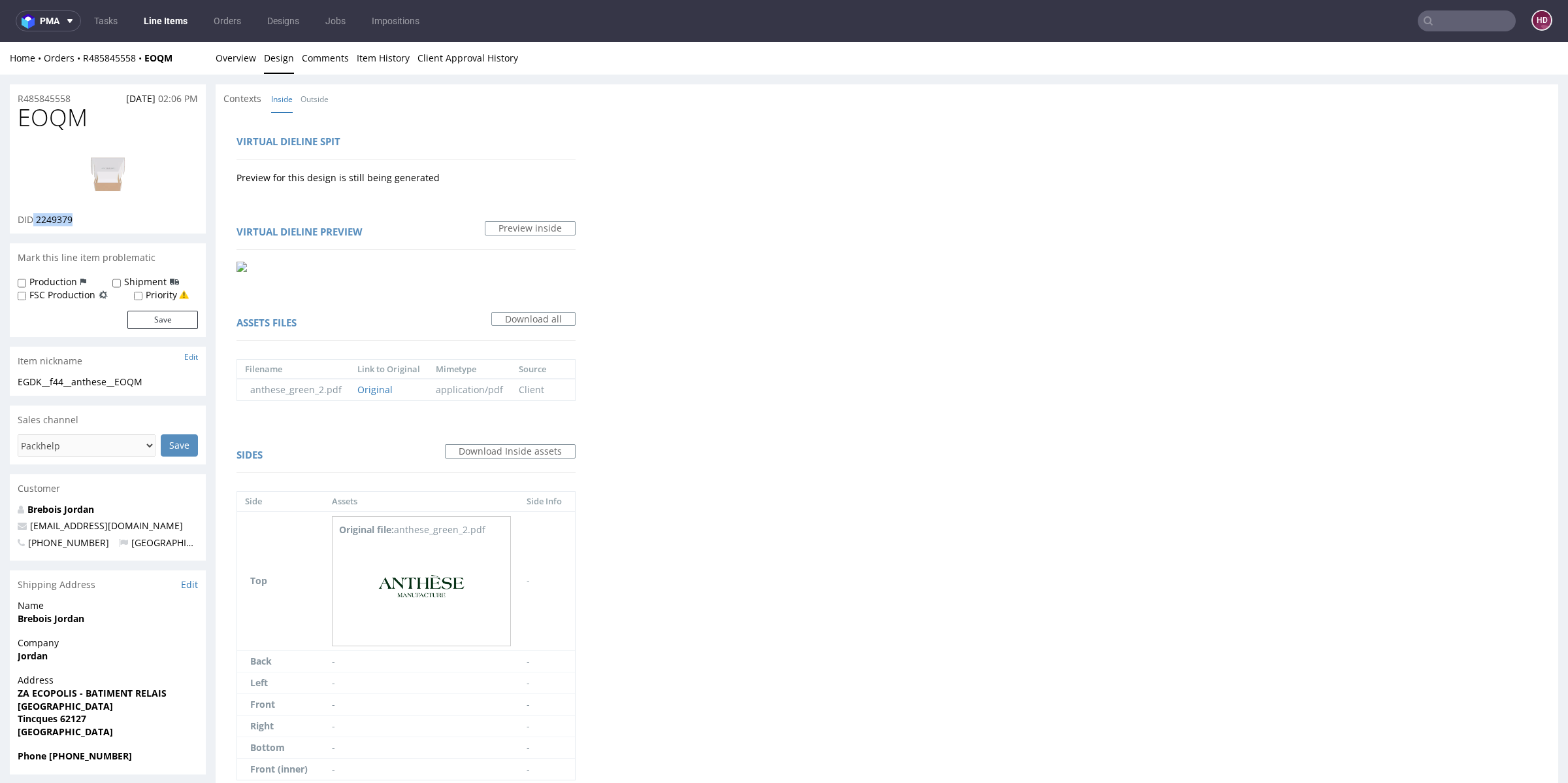
click at [91, 166] on img at bounding box center [108, 173] width 105 height 59
click at [433, 594] on img at bounding box center [421, 585] width 131 height 100
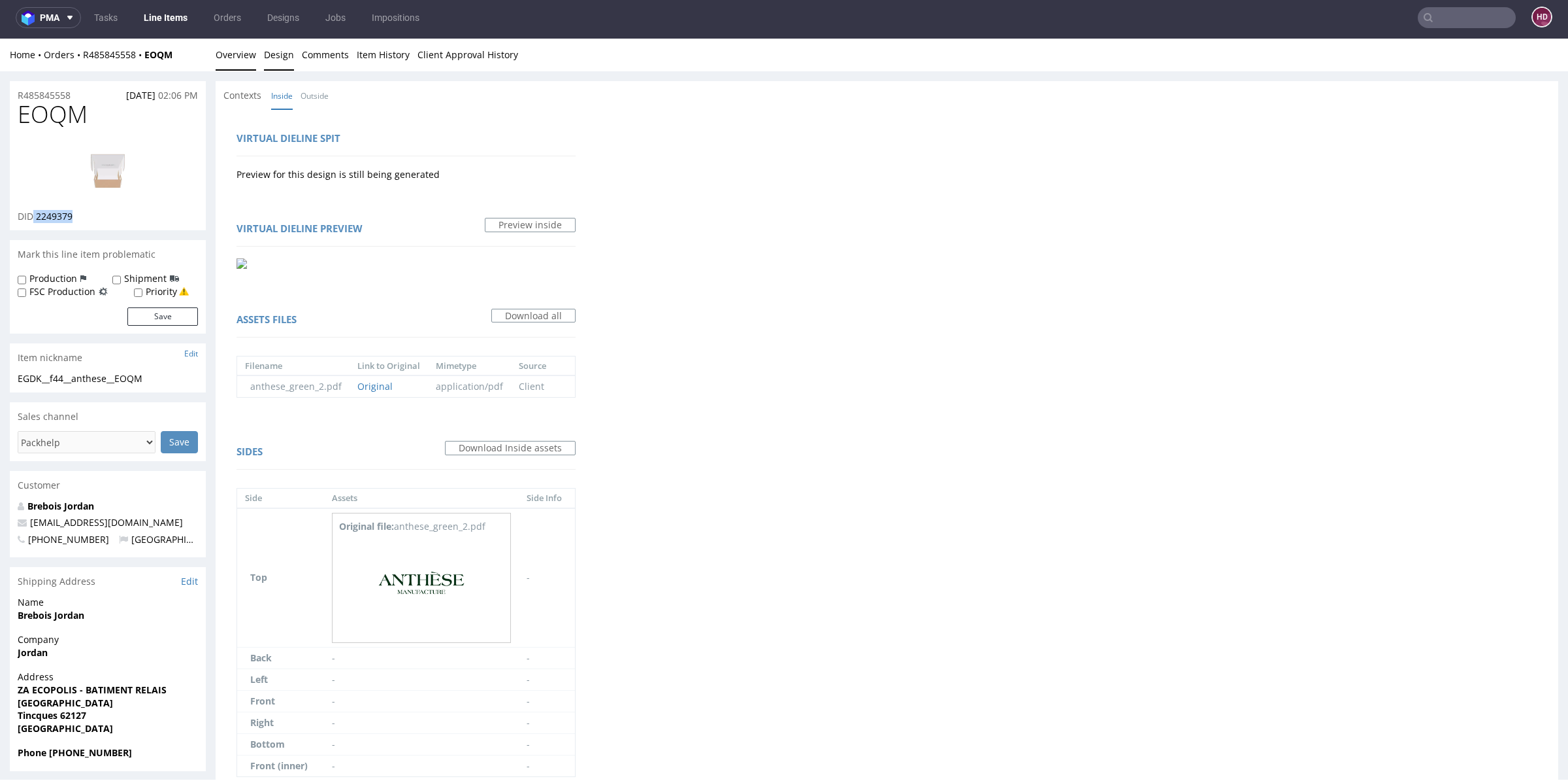
click at [241, 66] on link "Overview" at bounding box center [236, 55] width 40 height 32
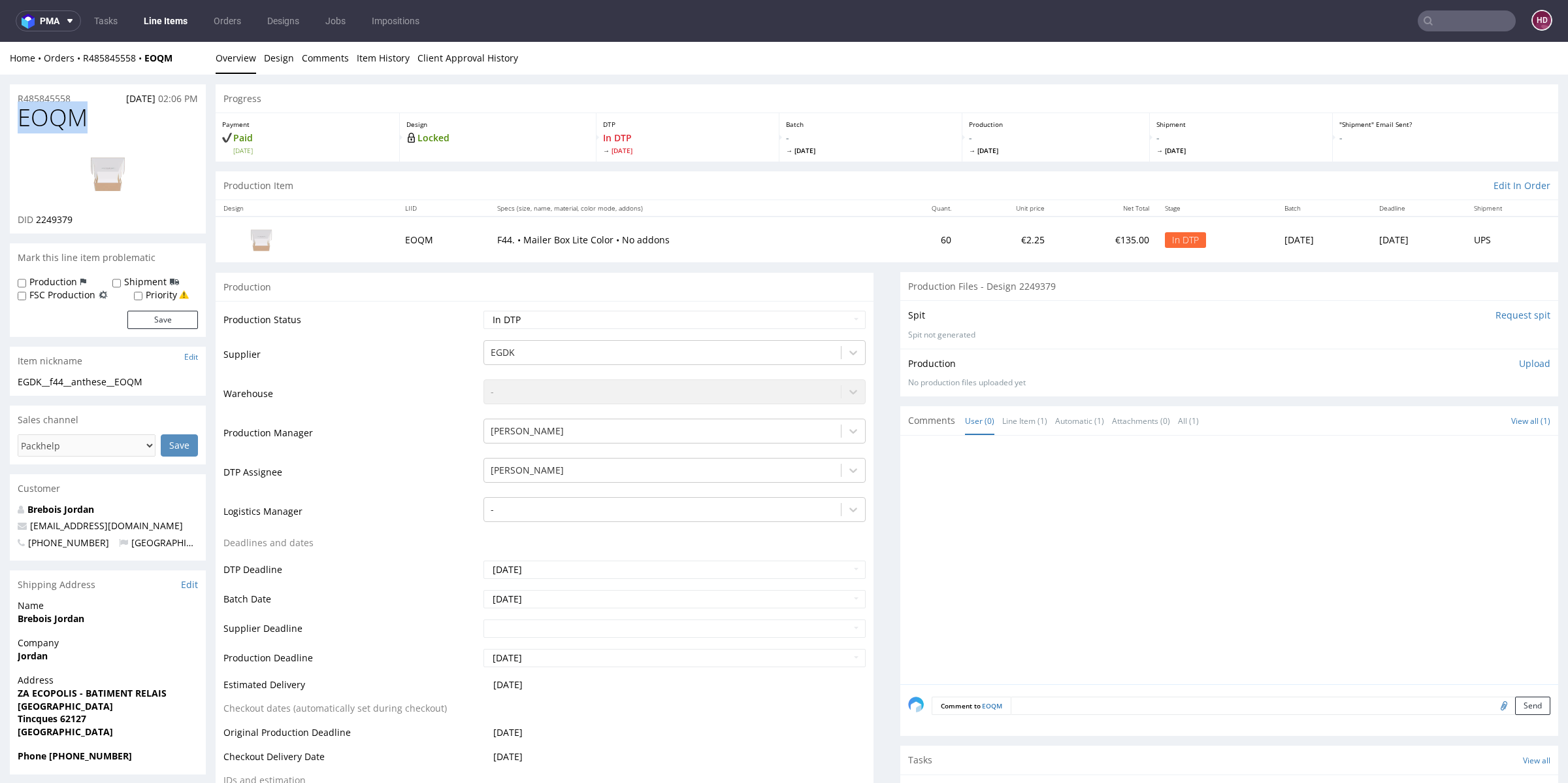
drag, startPoint x: 86, startPoint y: 121, endPoint x: 0, endPoint y: 122, distance: 86.0
click at [517, 317] on select "Waiting for Artwork Waiting for Diecut Waiting for Mockup Waiting for DTP Waiti…" at bounding box center [674, 320] width 382 height 18
select select "dtp_production_ready"
click at [483, 311] on select "Waiting for Artwork Waiting for Diecut Waiting for Mockup Waiting for DTP Waiti…" at bounding box center [674, 320] width 382 height 18
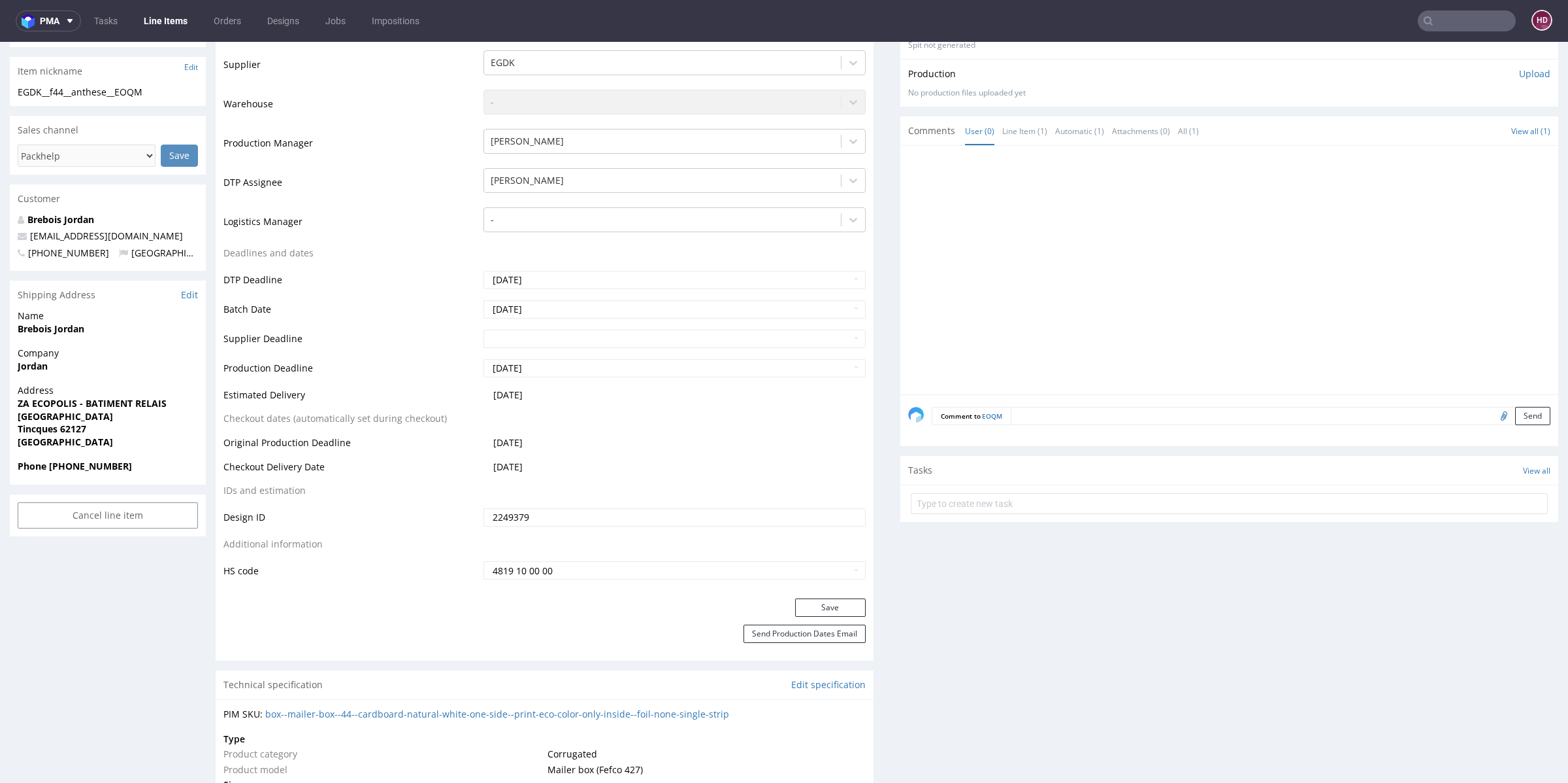
scroll to position [372, 0]
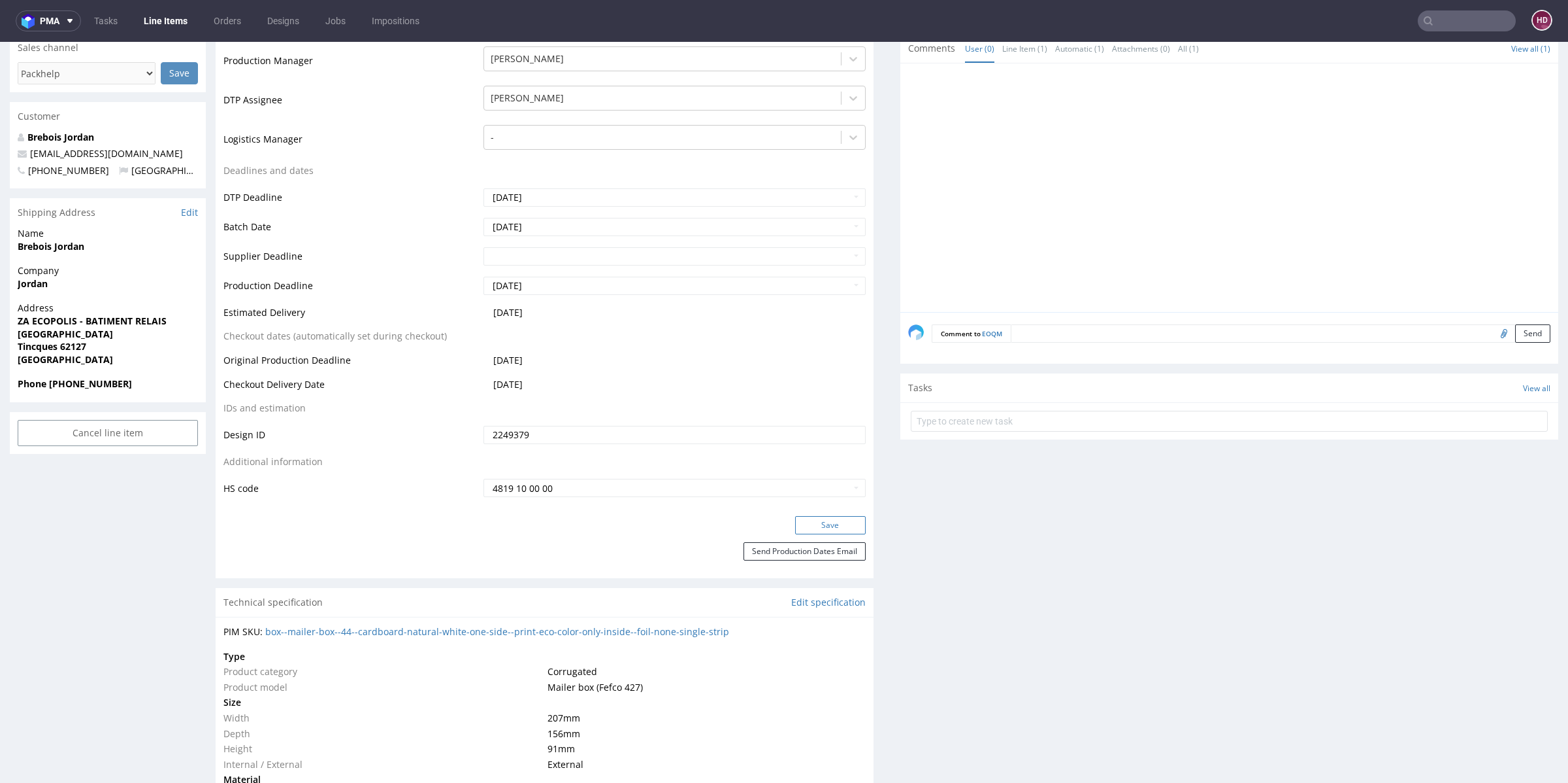
click at [812, 516] on button "Save" at bounding box center [830, 525] width 70 height 18
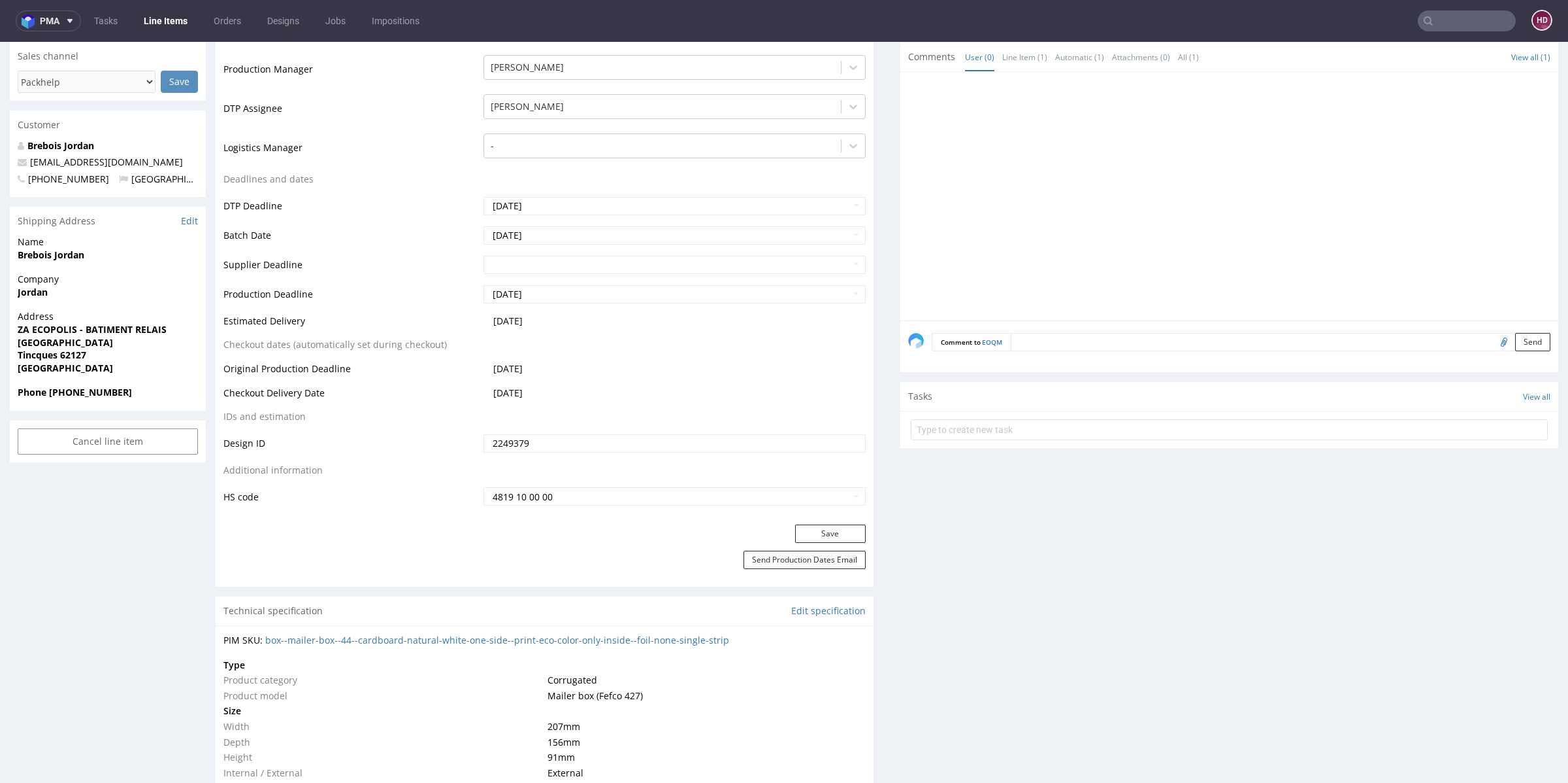
scroll to position [22, 0]
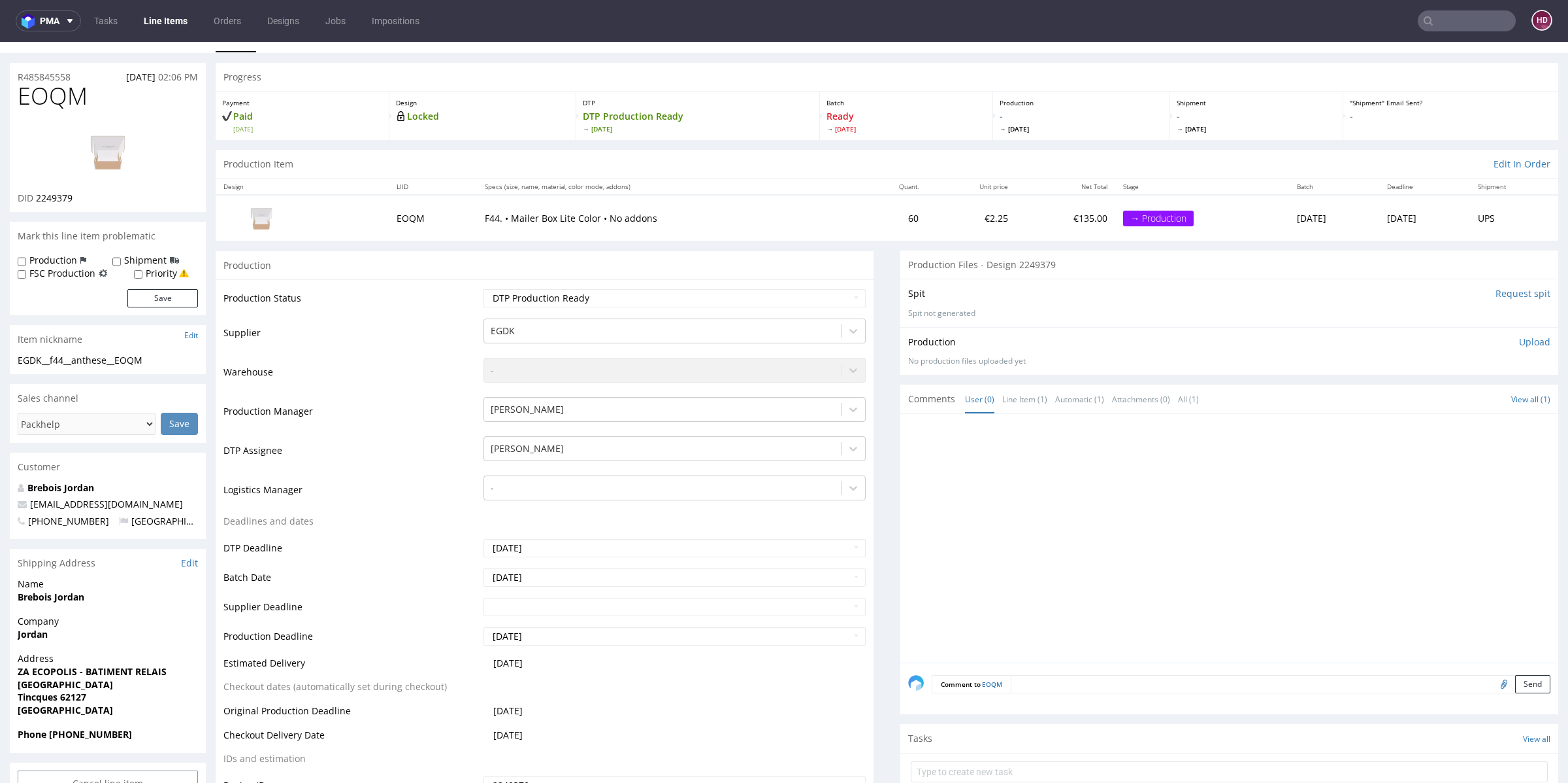
click at [160, 361] on div "EGDK__f44__anthese__EOQM" at bounding box center [108, 360] width 180 height 13
drag, startPoint x: 160, startPoint y: 361, endPoint x: 0, endPoint y: 364, distance: 160.0
drag, startPoint x: 85, startPoint y: 75, endPoint x: 0, endPoint y: 78, distance: 85.1
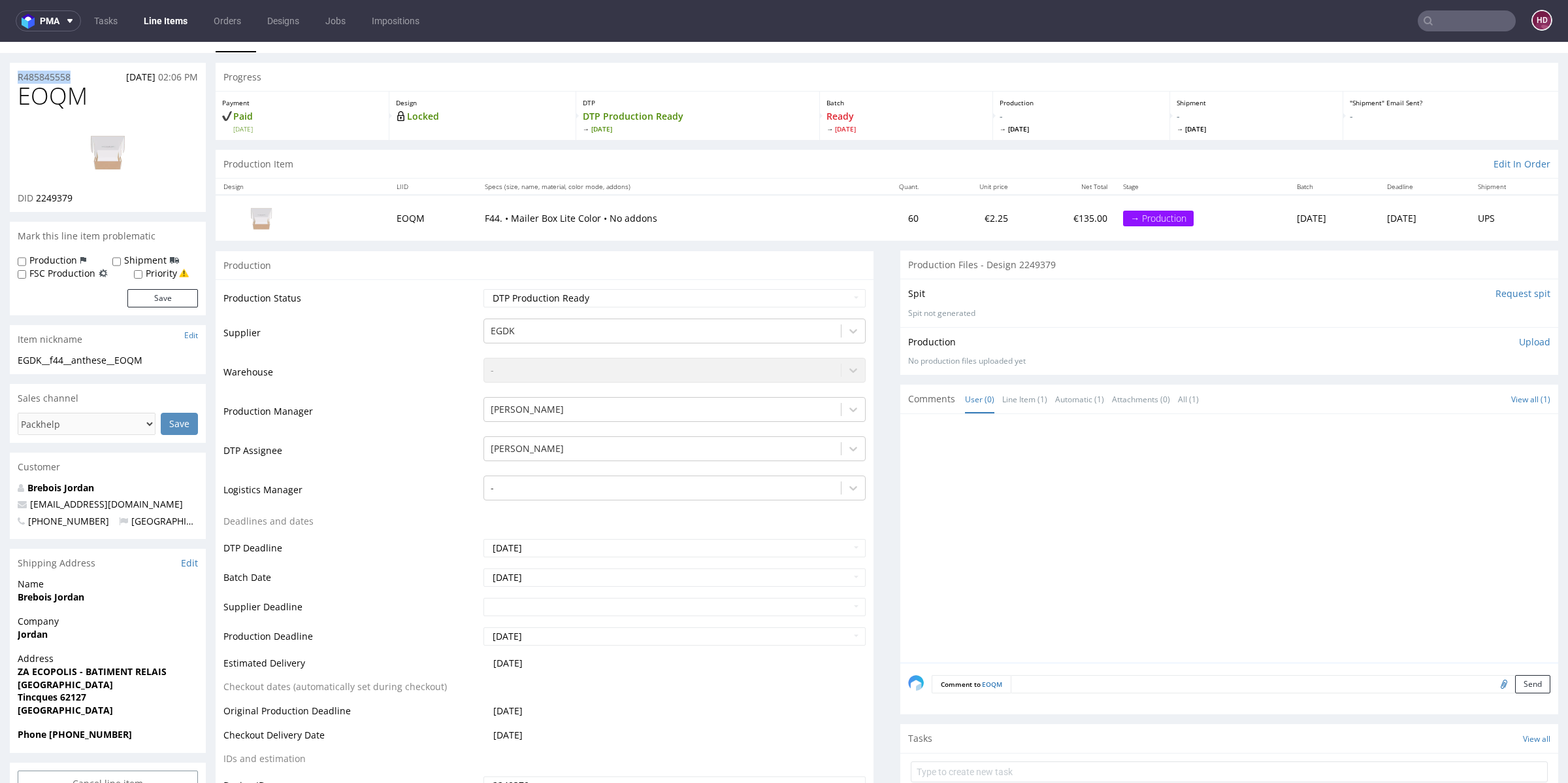
copy p "R485845558"
drag, startPoint x: 96, startPoint y: 196, endPoint x: 36, endPoint y: 196, distance: 60.0
click at [36, 196] on div "DID 2249379" at bounding box center [108, 198] width 180 height 13
copy span "2249379"
click at [1519, 338] on p "Upload" at bounding box center [1535, 341] width 31 height 13
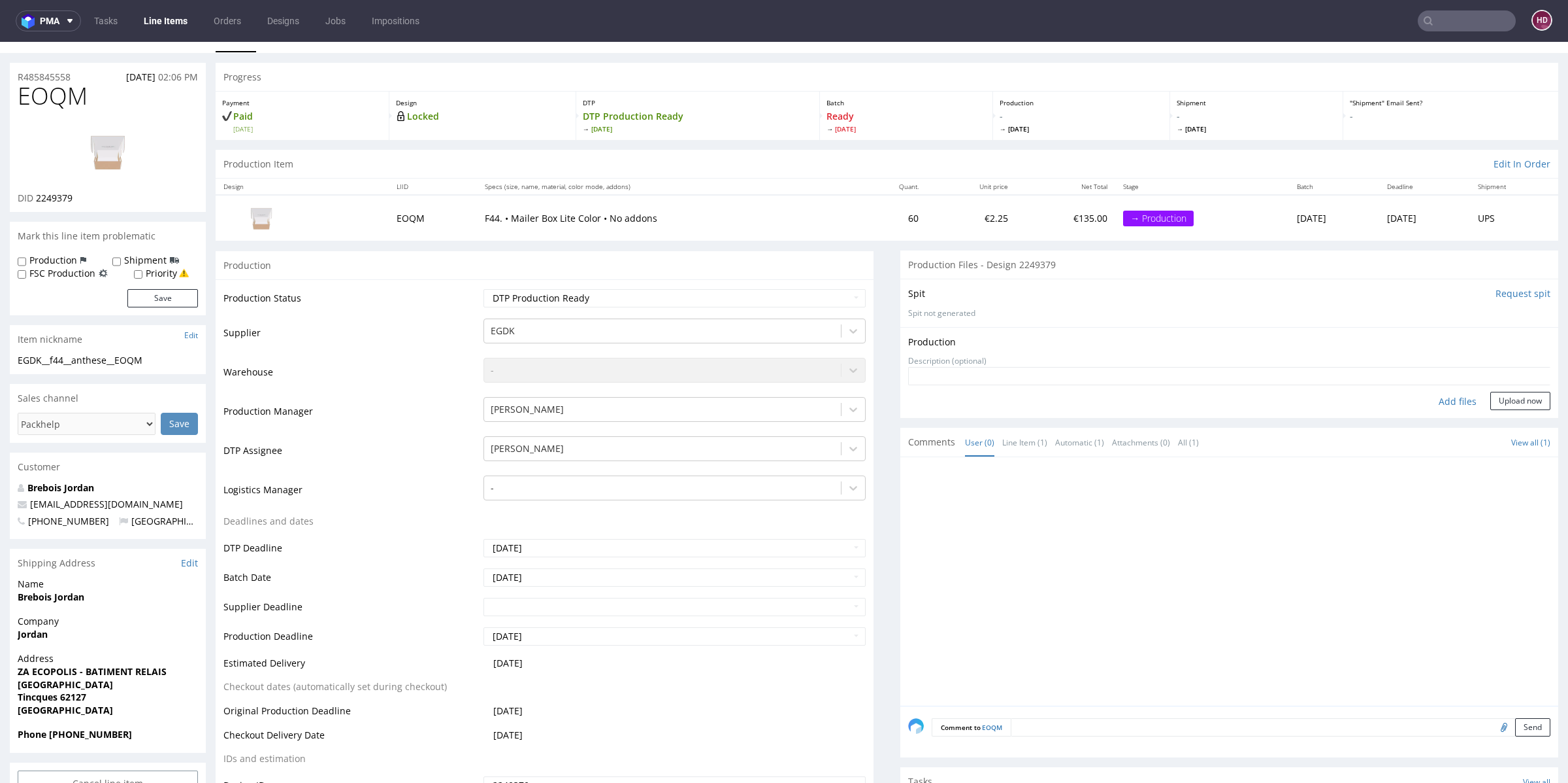
click at [1429, 402] on div "Add files" at bounding box center [1457, 401] width 65 height 19
type input "C:\fakepath\EGDK__f44__anthese__EOQM__d2249379__oR485845558.pdf"
click at [1490, 421] on button "Upload now" at bounding box center [1520, 421] width 60 height 18
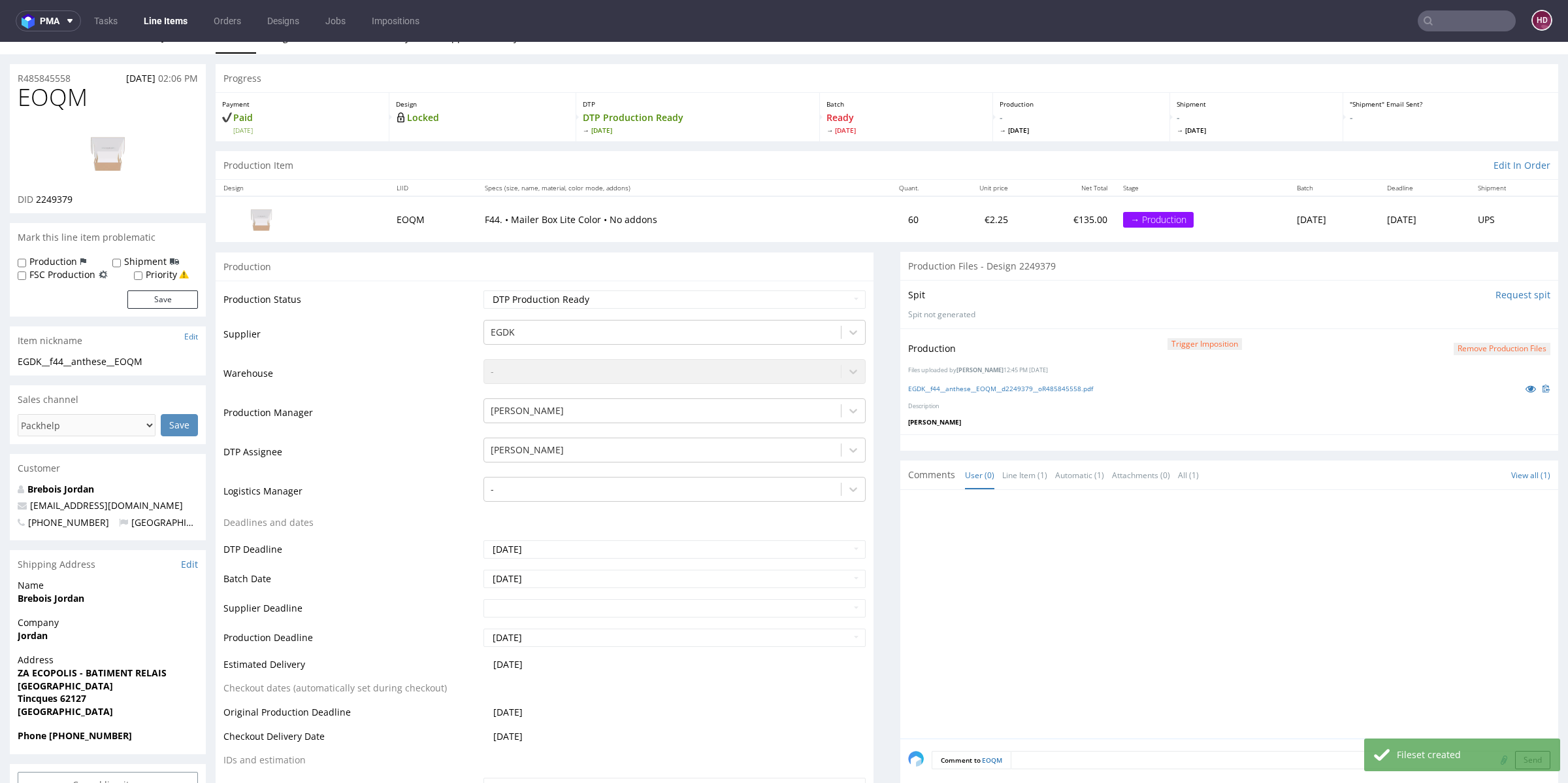
scroll to position [0, 0]
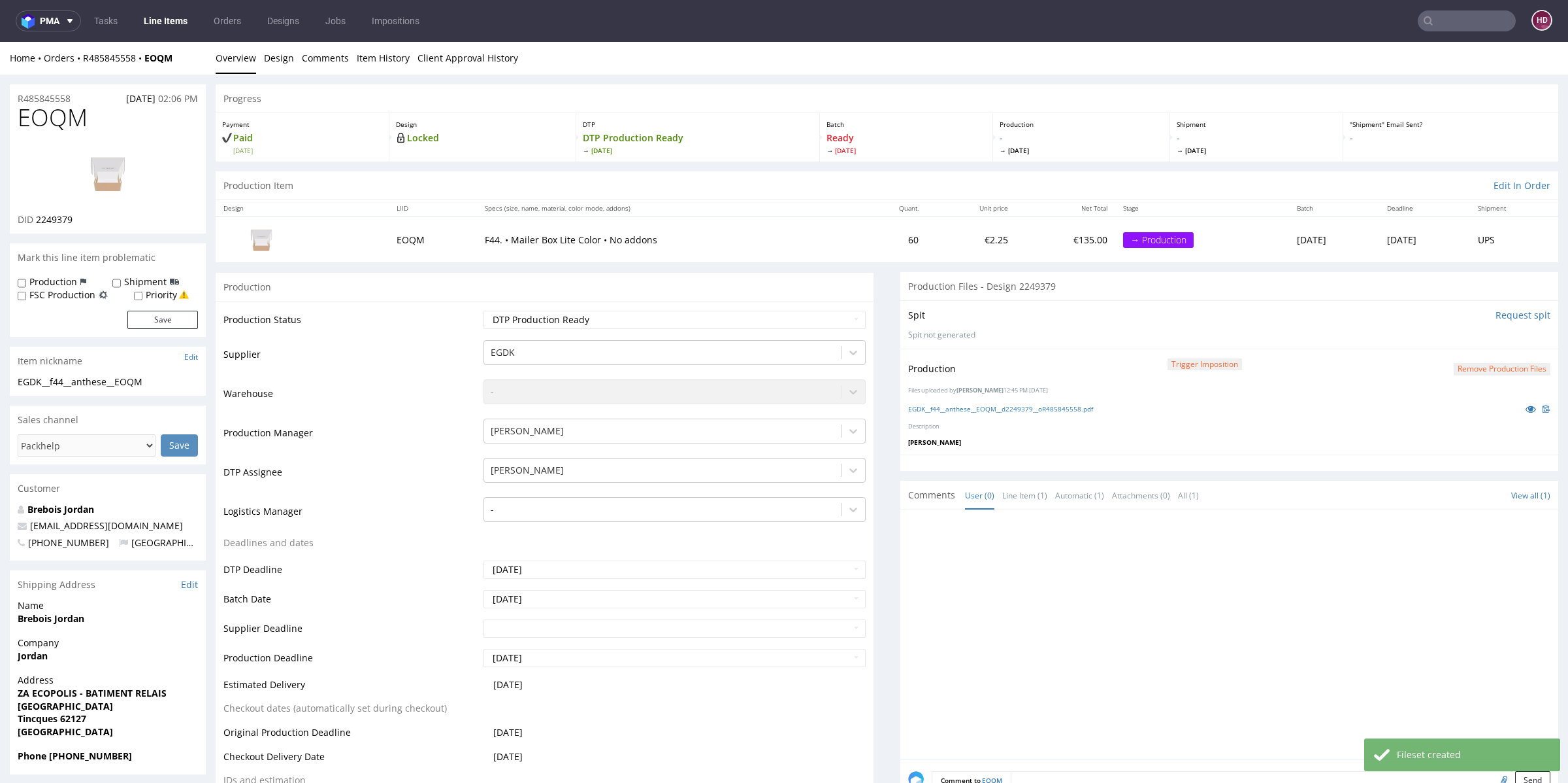
click at [45, 275] on label "Production" at bounding box center [53, 281] width 48 height 13
click at [26, 278] on input "Production" at bounding box center [22, 283] width 8 height 10
checkbox input "true"
click at [171, 315] on button "Save" at bounding box center [162, 320] width 70 height 18
click at [1025, 408] on link "EGDK__f44__anthese__EOQM__d2249379__oR485845558.pdf" at bounding box center [1000, 409] width 185 height 9
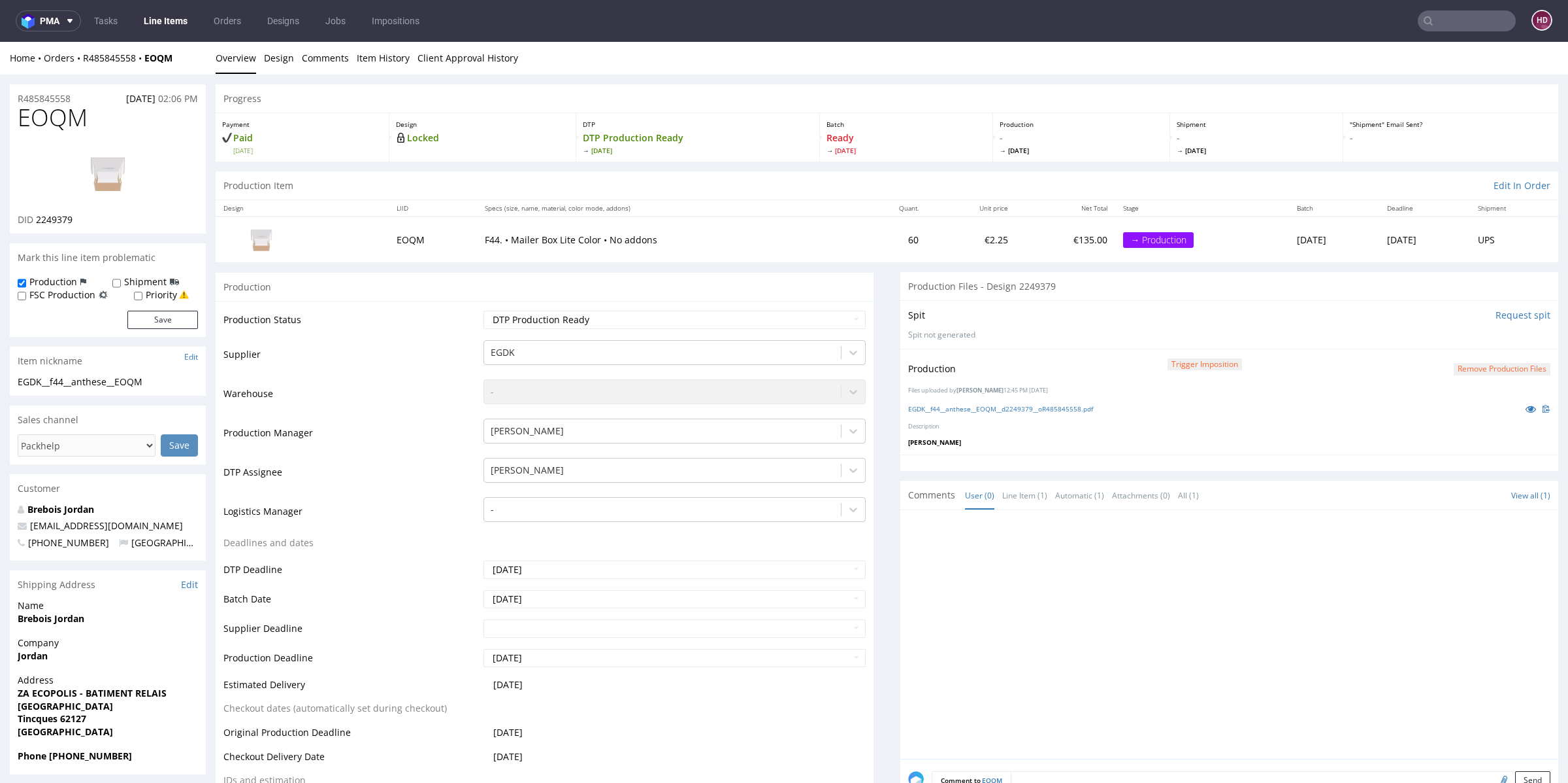
click at [1463, 370] on button "Remove production files" at bounding box center [1501, 369] width 97 height 13
click at [1463, 338] on link "Yes" at bounding box center [1457, 338] width 37 height 19
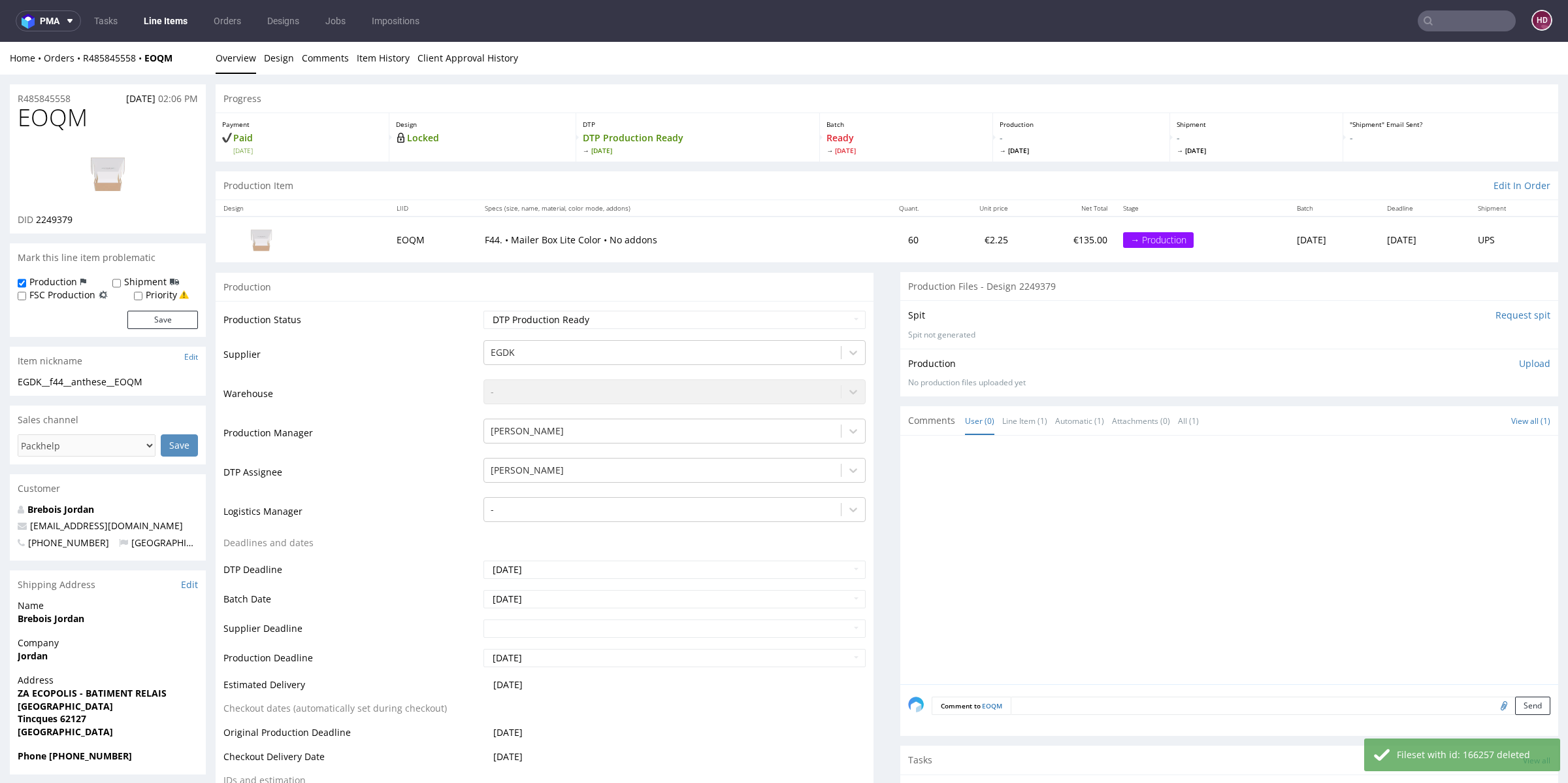
click at [1519, 359] on p "Upload" at bounding box center [1535, 363] width 31 height 13
click at [1444, 418] on div "Add files" at bounding box center [1457, 423] width 65 height 19
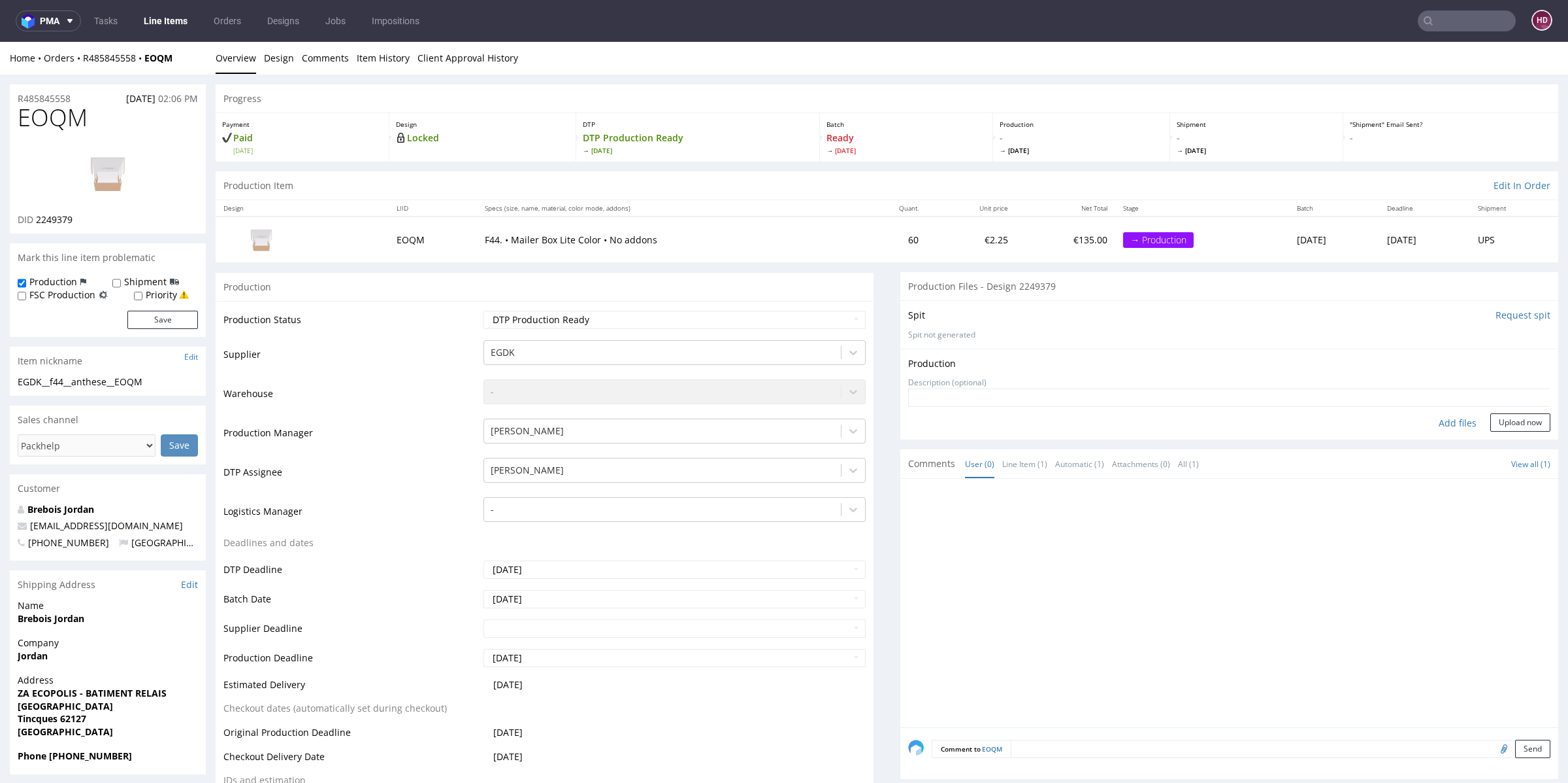
type input "C:\fakepath\EGDK__f44__anthese__EOQM__d2249379__oR485845558__inside.pdf"
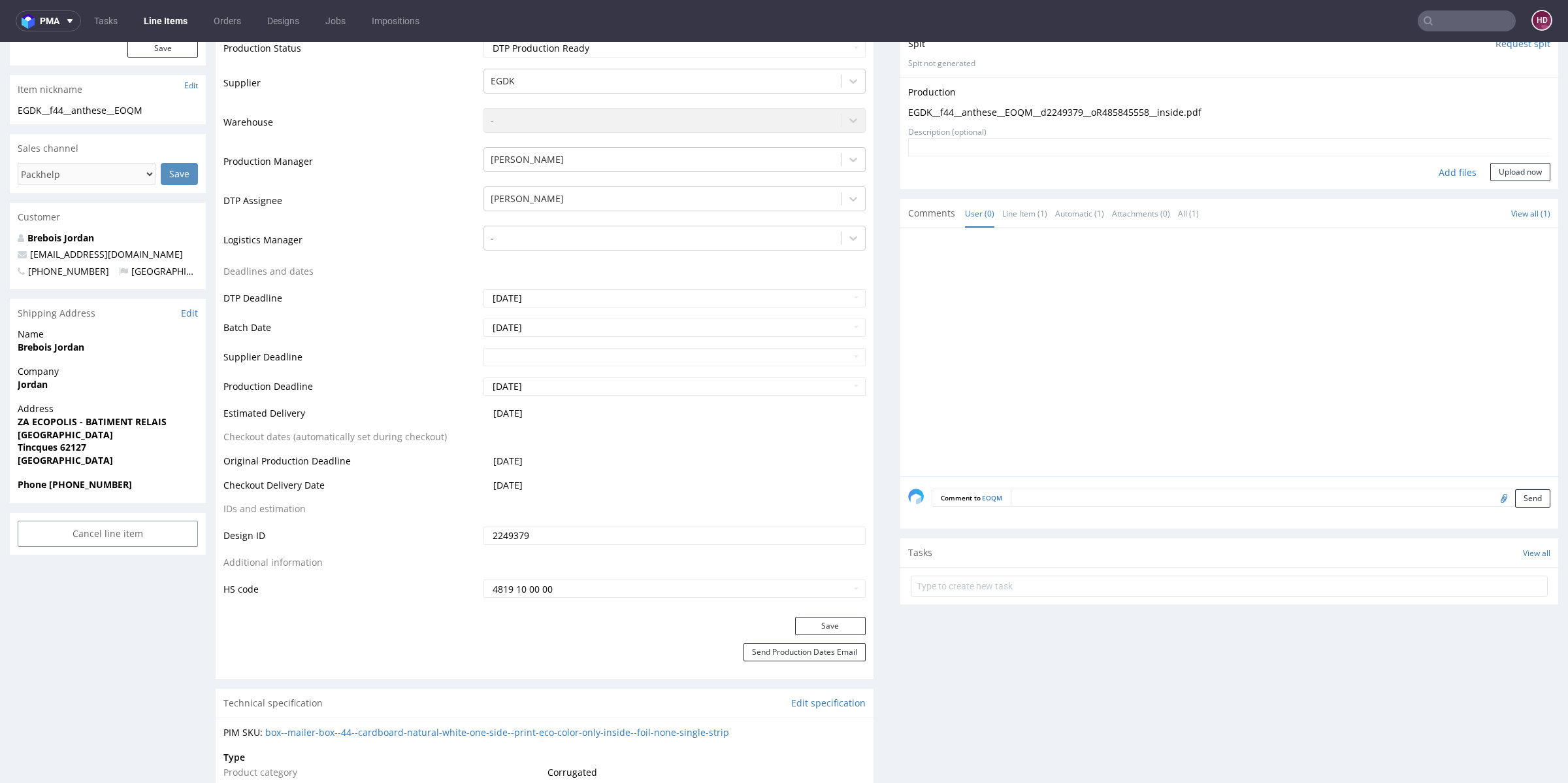
scroll to position [443, 0]
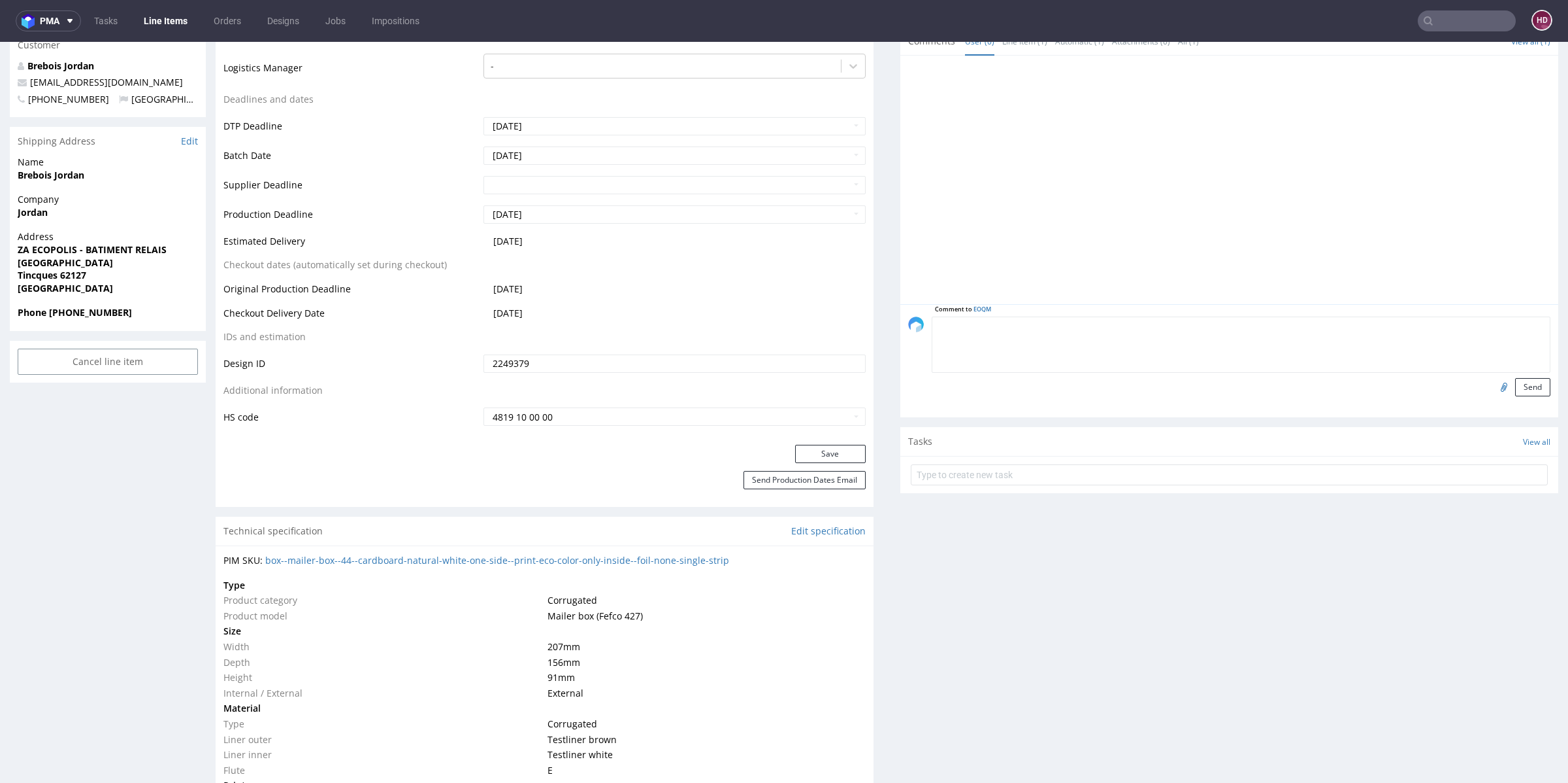
click at [1030, 317] on textarea at bounding box center [1241, 344] width 619 height 56
type textarea "Info for production - print inside on white background"
click at [1516, 385] on button "Send" at bounding box center [1533, 387] width 35 height 18
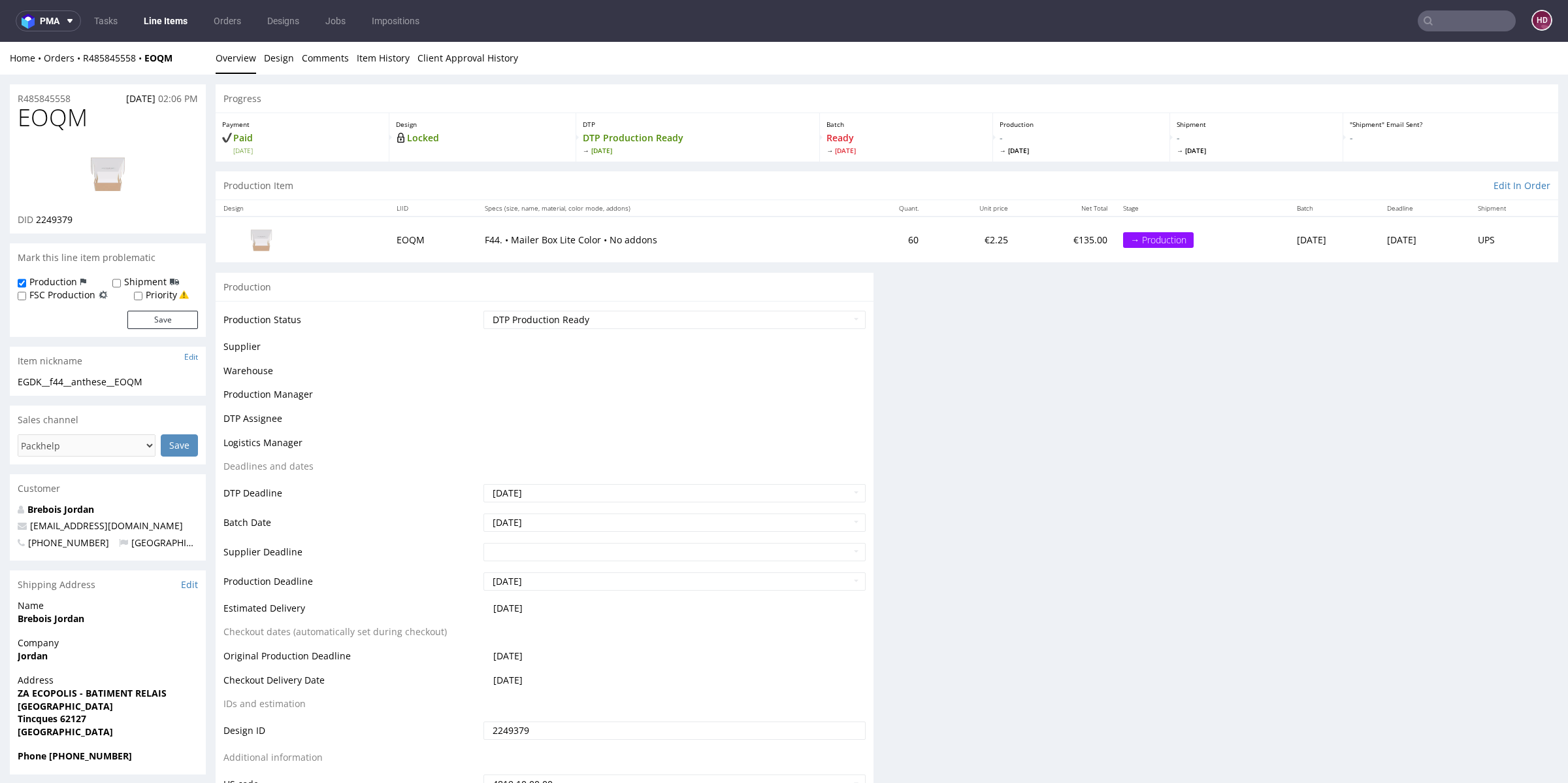
scroll to position [0, 0]
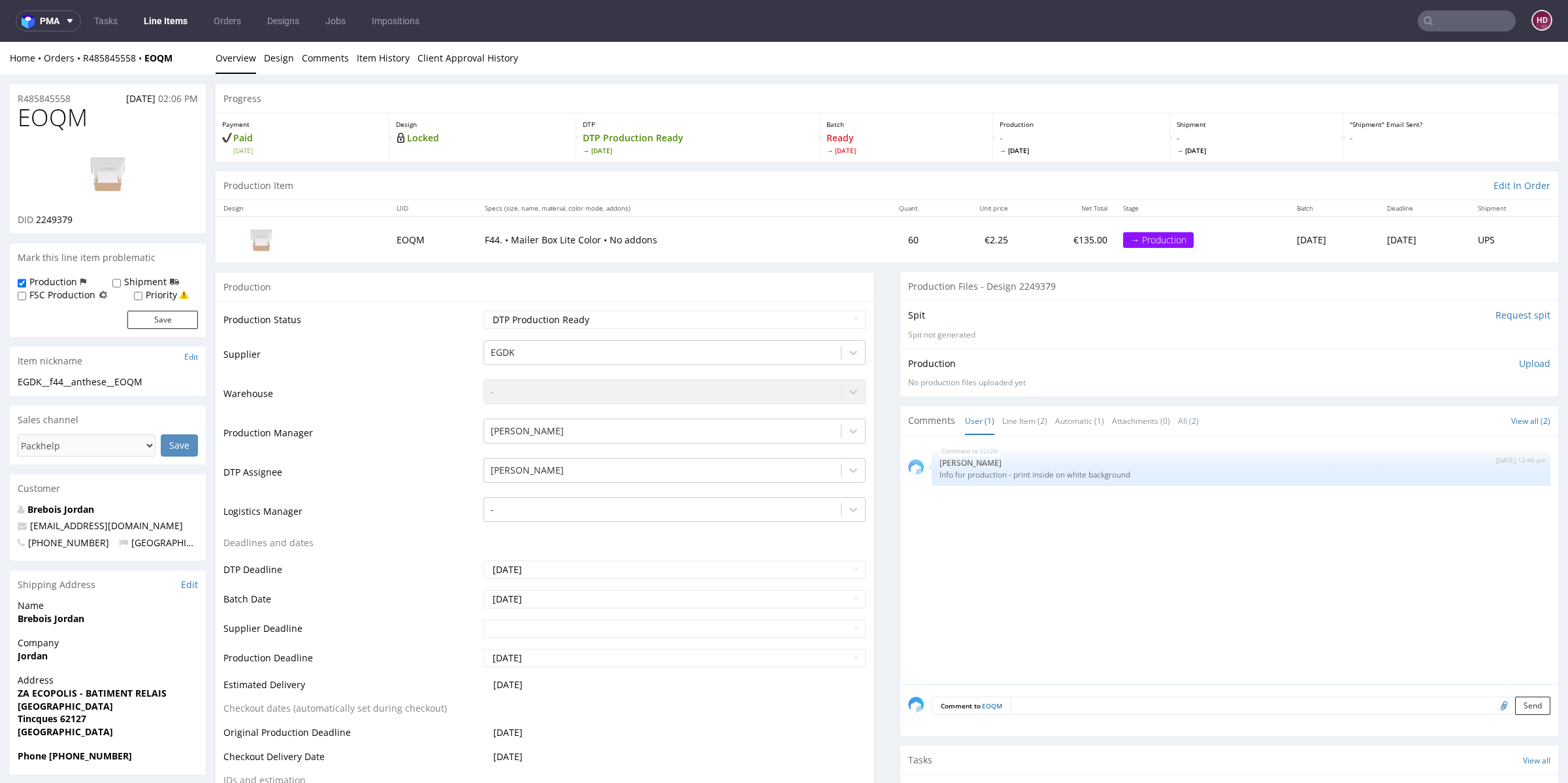
click at [173, 23] on link "Line Items" at bounding box center [165, 21] width 59 height 21
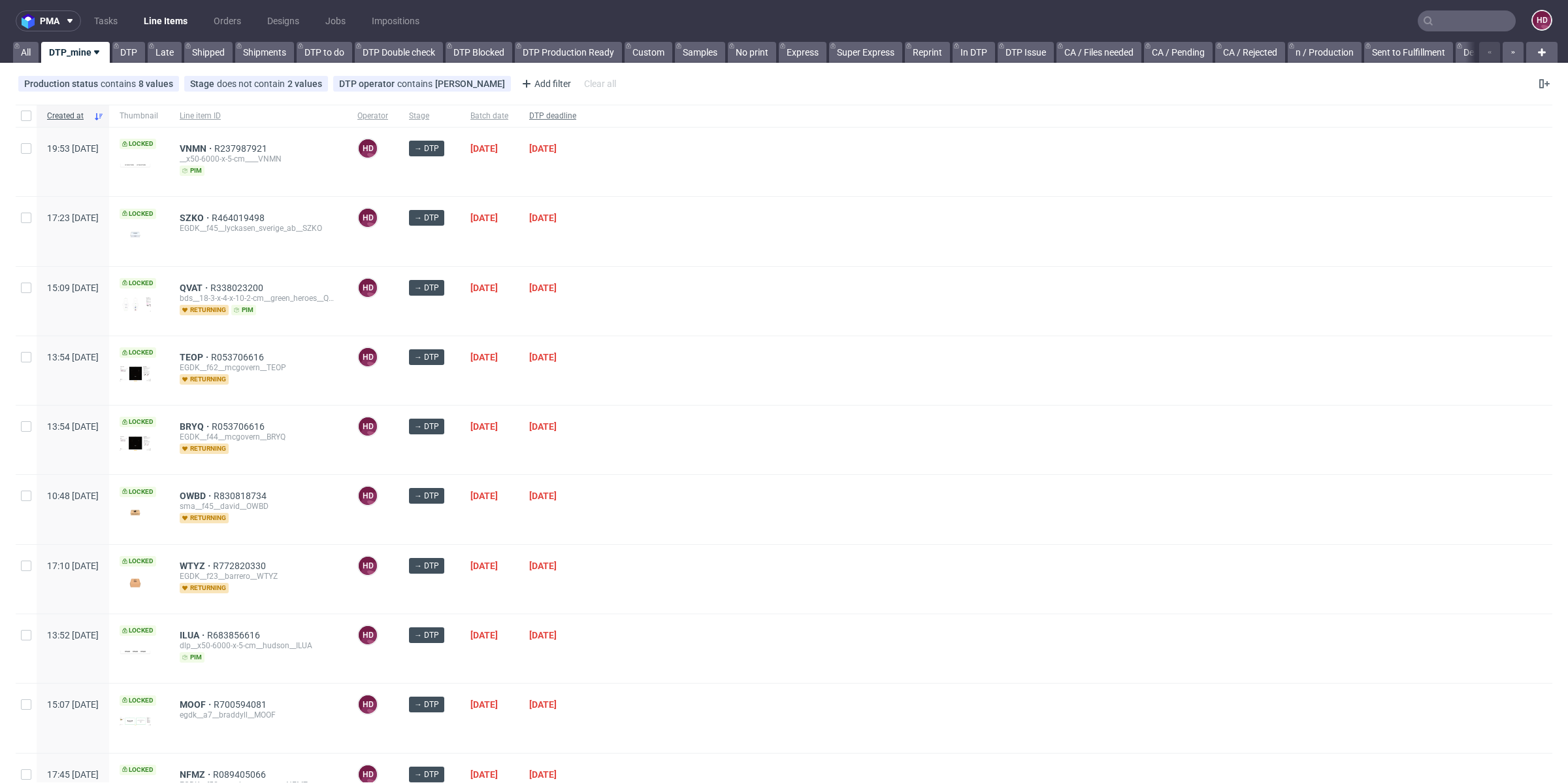
click at [576, 119] on span "DTP deadline" at bounding box center [553, 116] width 47 height 11
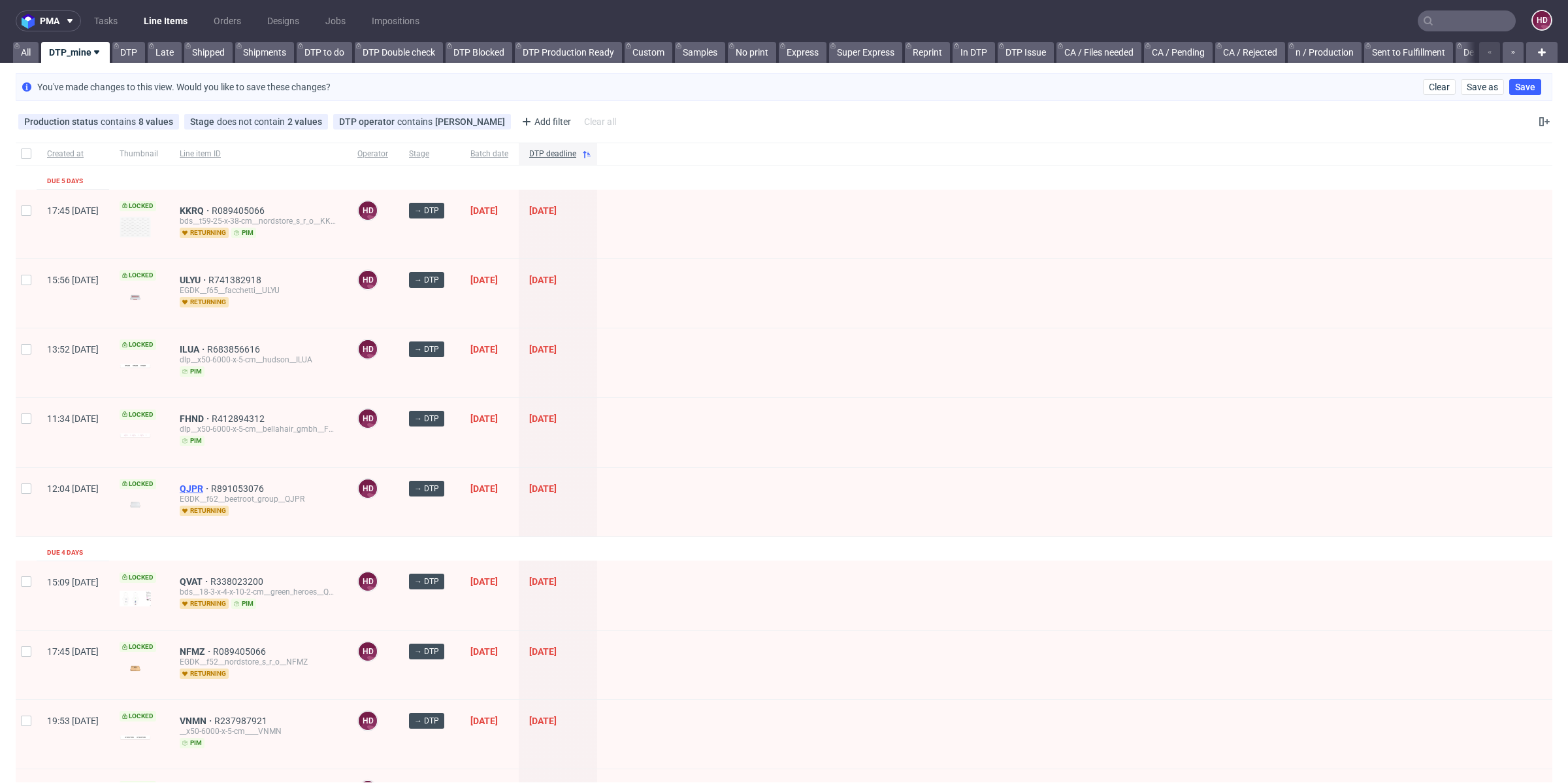
click at [211, 484] on span "QJPR" at bounding box center [195, 488] width 31 height 10
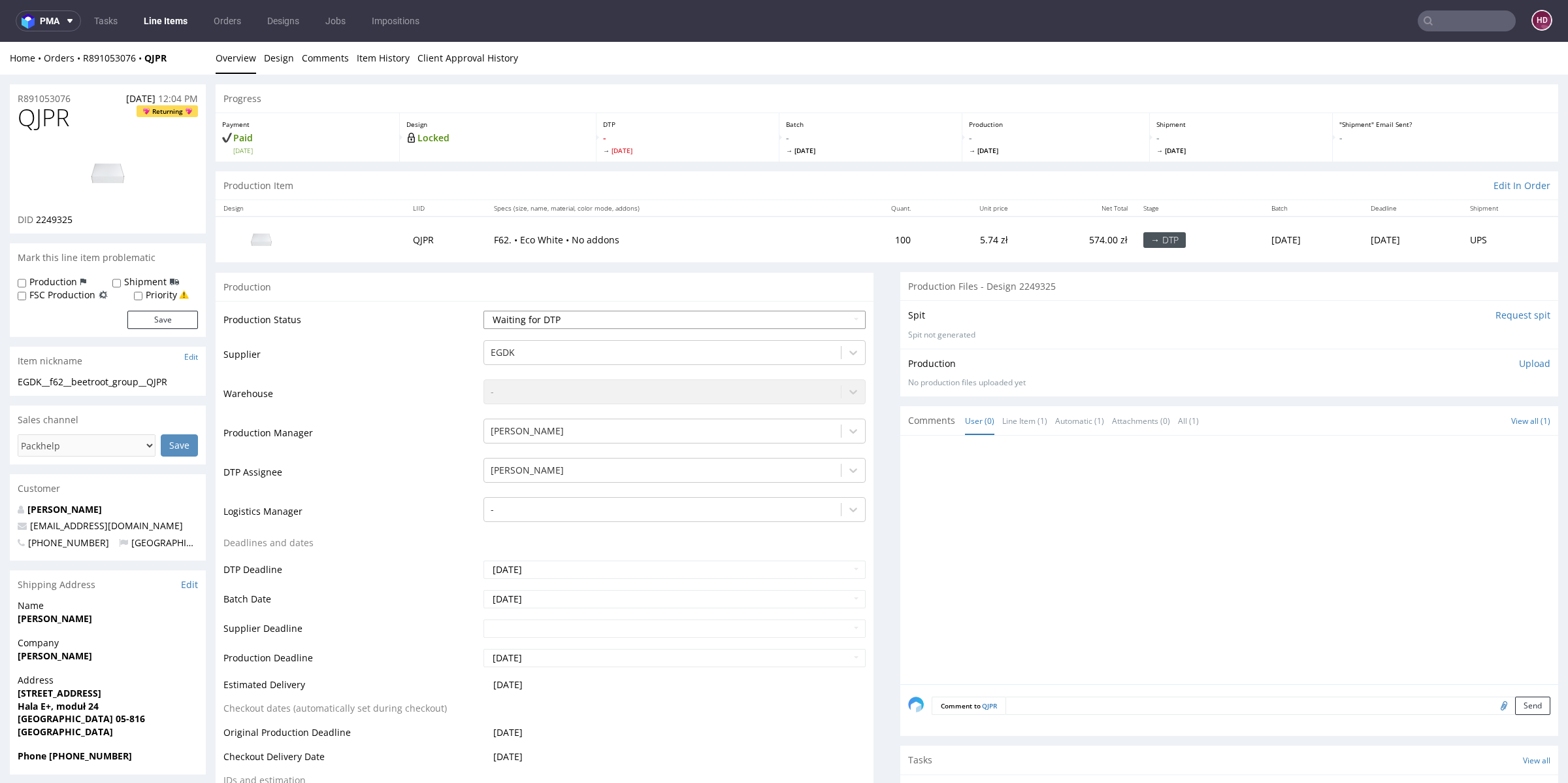
click at [609, 315] on select "Waiting for Artwork Waiting for Diecut Waiting for Mockup Waiting for DTP Waiti…" at bounding box center [674, 320] width 382 height 18
select select "dtp_in_process"
click at [483, 311] on select "Waiting for Artwork Waiting for Diecut Waiting for Mockup Waiting for DTP Waiti…" at bounding box center [674, 320] width 382 height 18
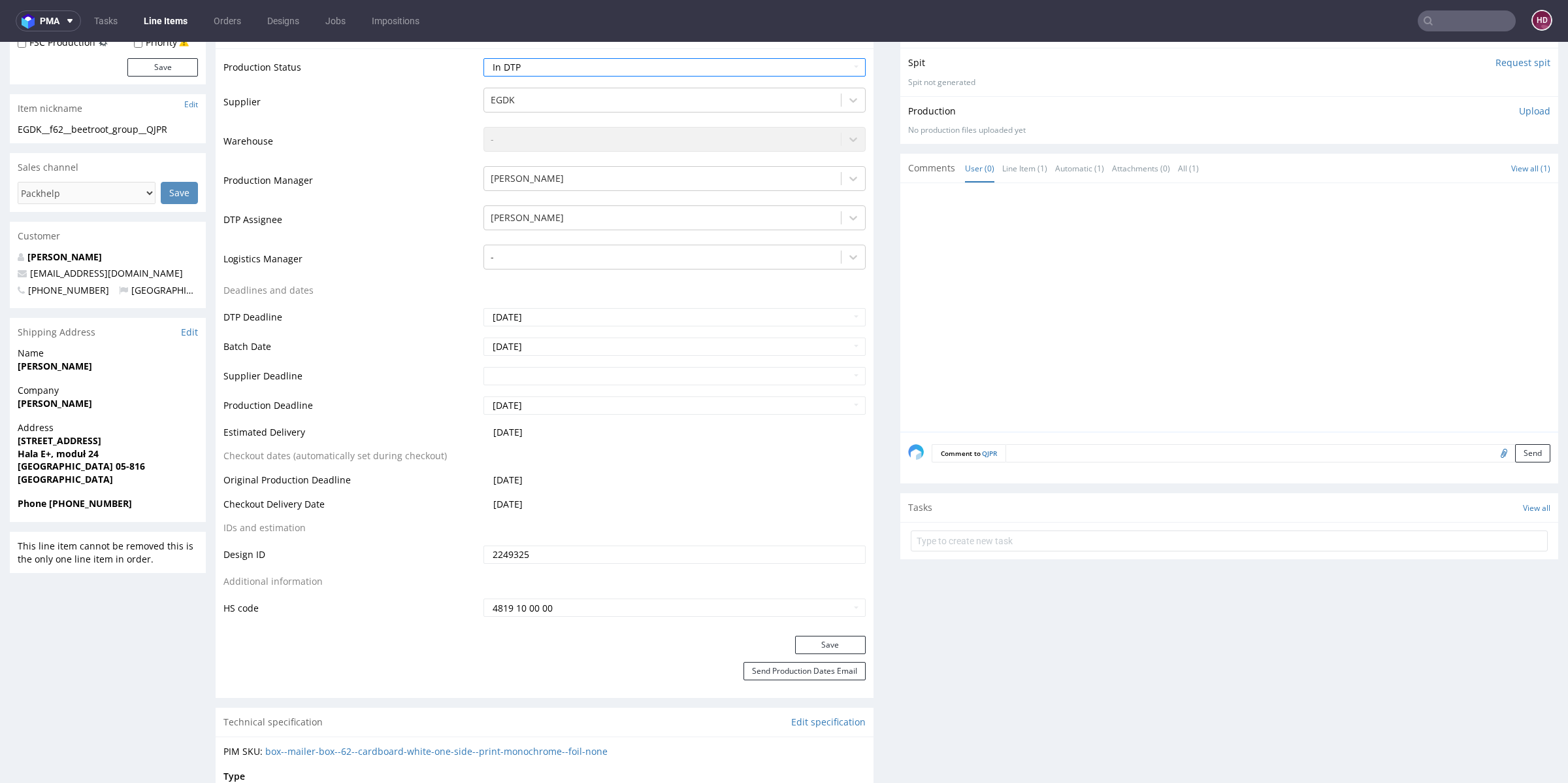
scroll to position [261, 0]
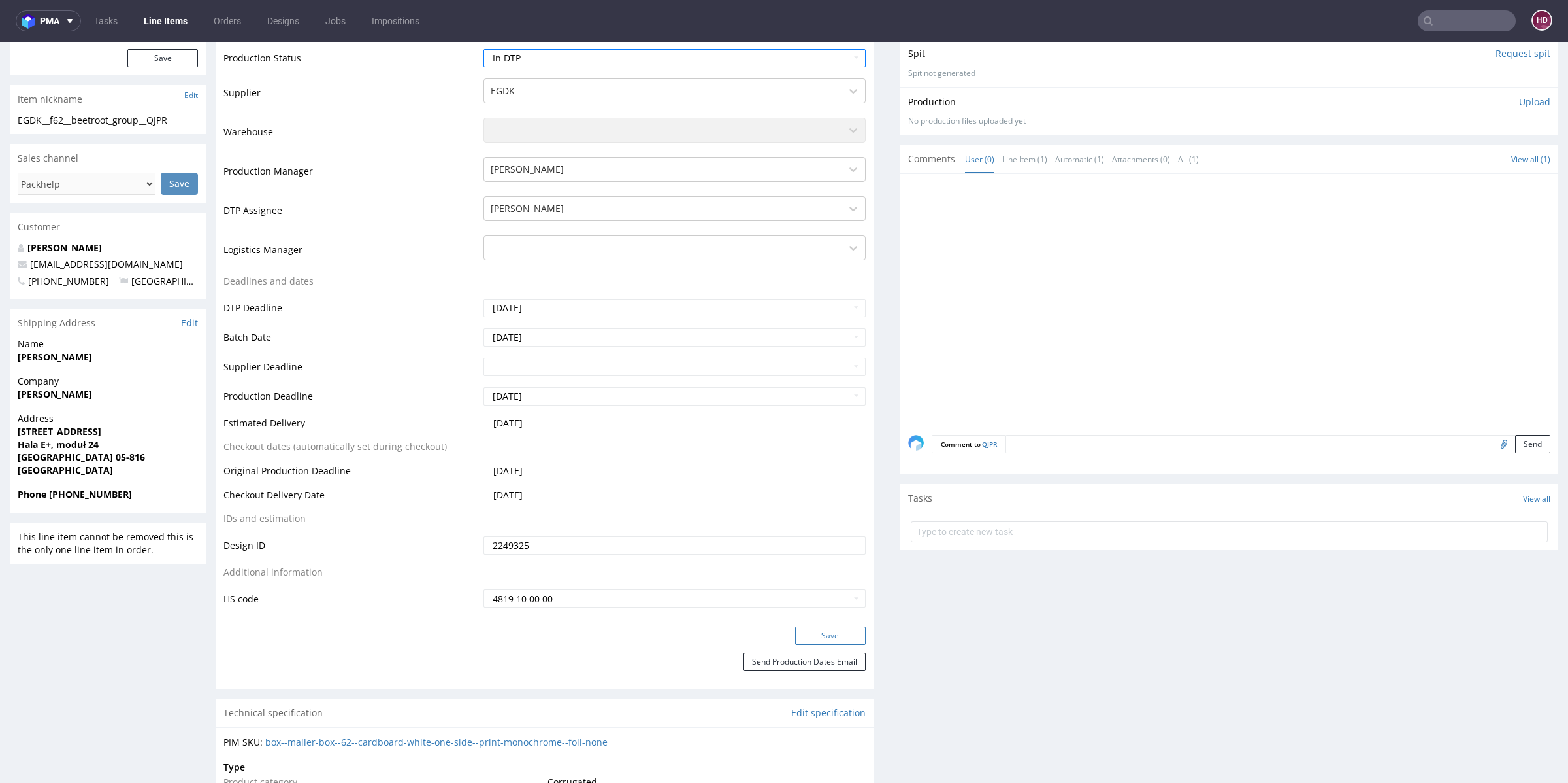
click at [827, 629] on button "Save" at bounding box center [830, 636] width 70 height 18
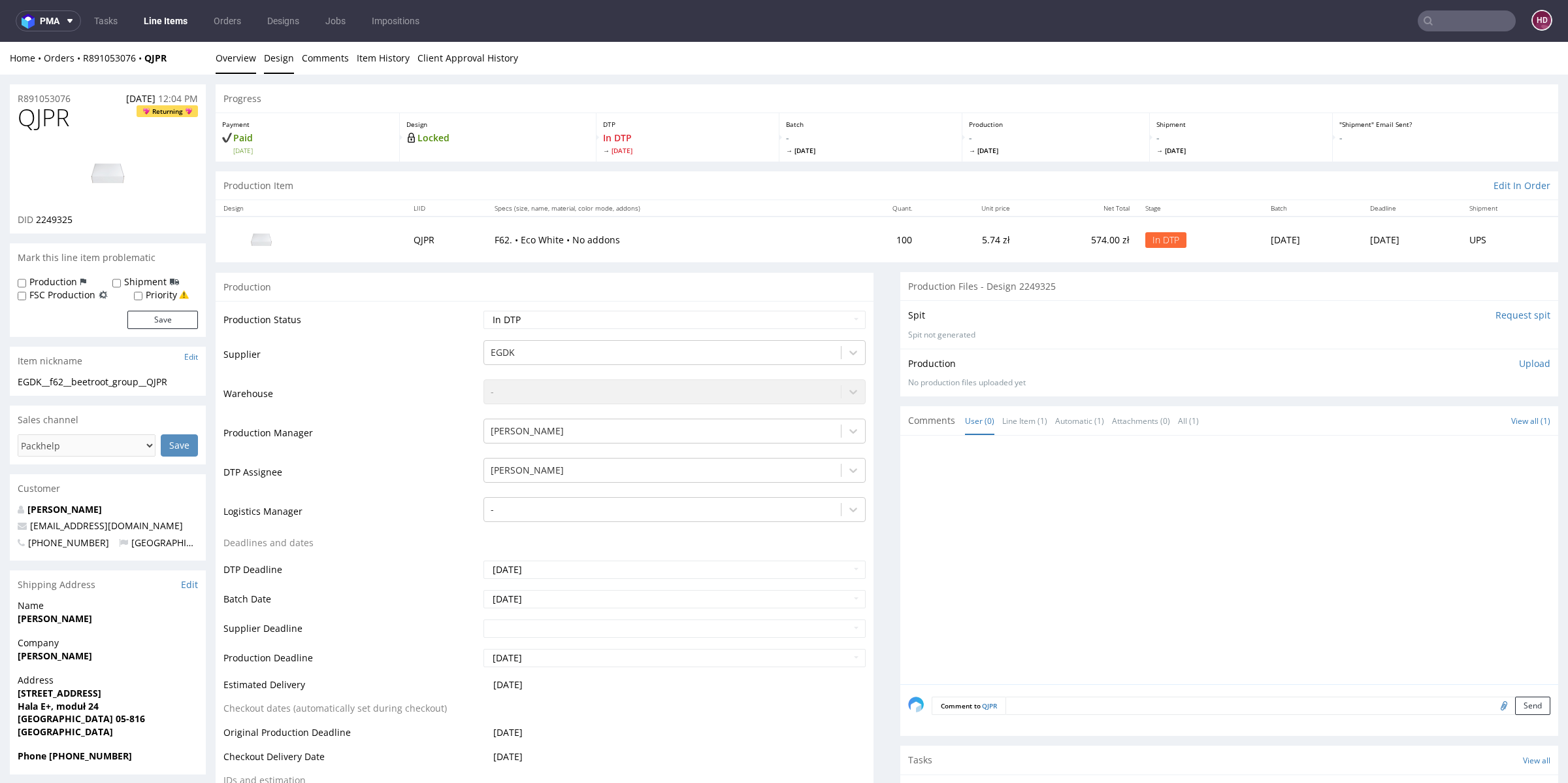
click at [282, 56] on link "Design" at bounding box center [279, 58] width 30 height 32
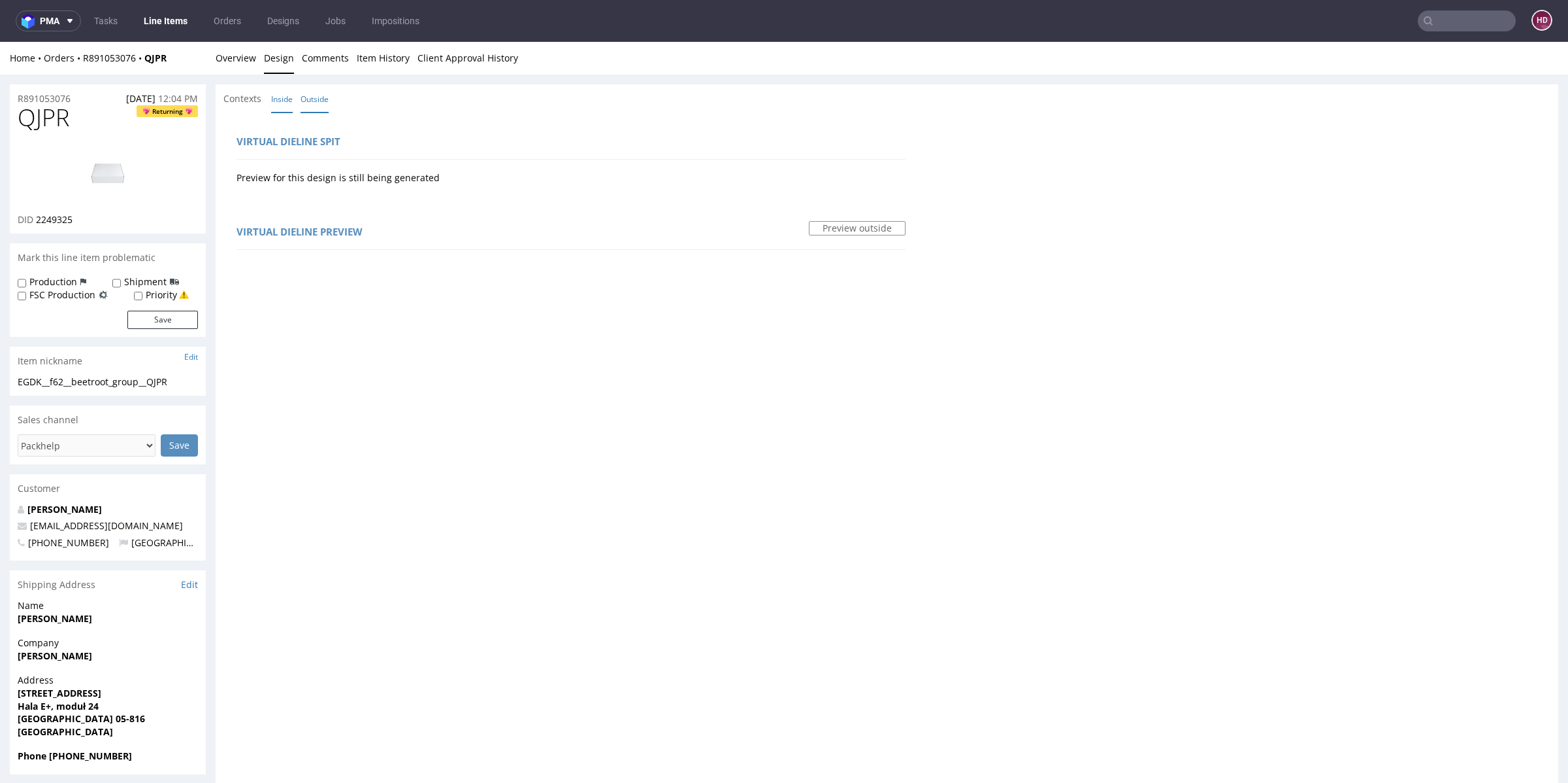
click at [278, 98] on link "Inside" at bounding box center [281, 100] width 22 height 28
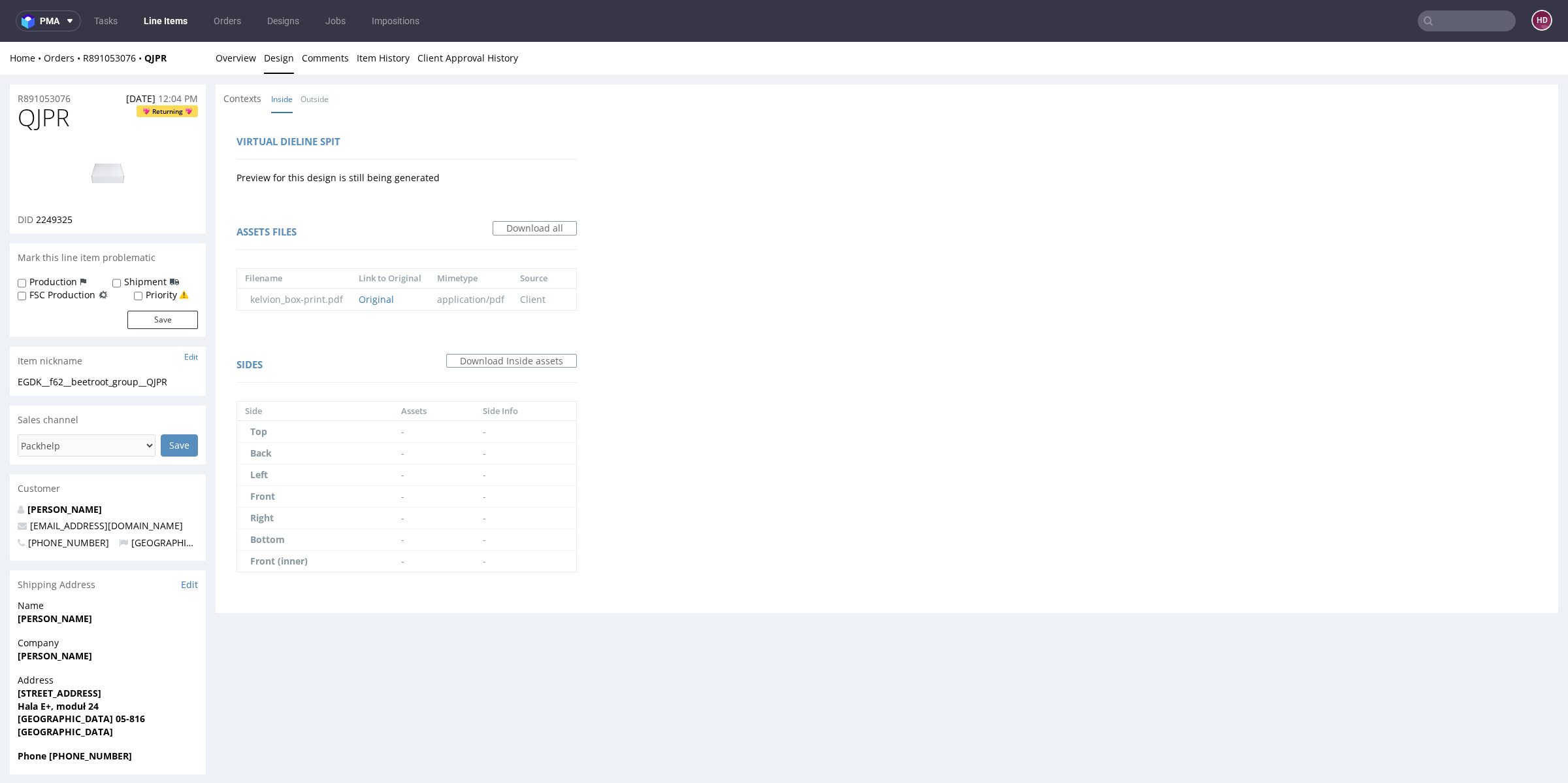
click at [100, 166] on img at bounding box center [108, 173] width 105 height 59
click at [551, 225] on link "Download all" at bounding box center [535, 228] width 85 height 14
click at [308, 293] on td "kelvion_box-print.pdf" at bounding box center [294, 299] width 114 height 22
click at [367, 302] on link "Original" at bounding box center [376, 299] width 35 height 13
click at [227, 54] on link "Overview" at bounding box center [236, 58] width 40 height 32
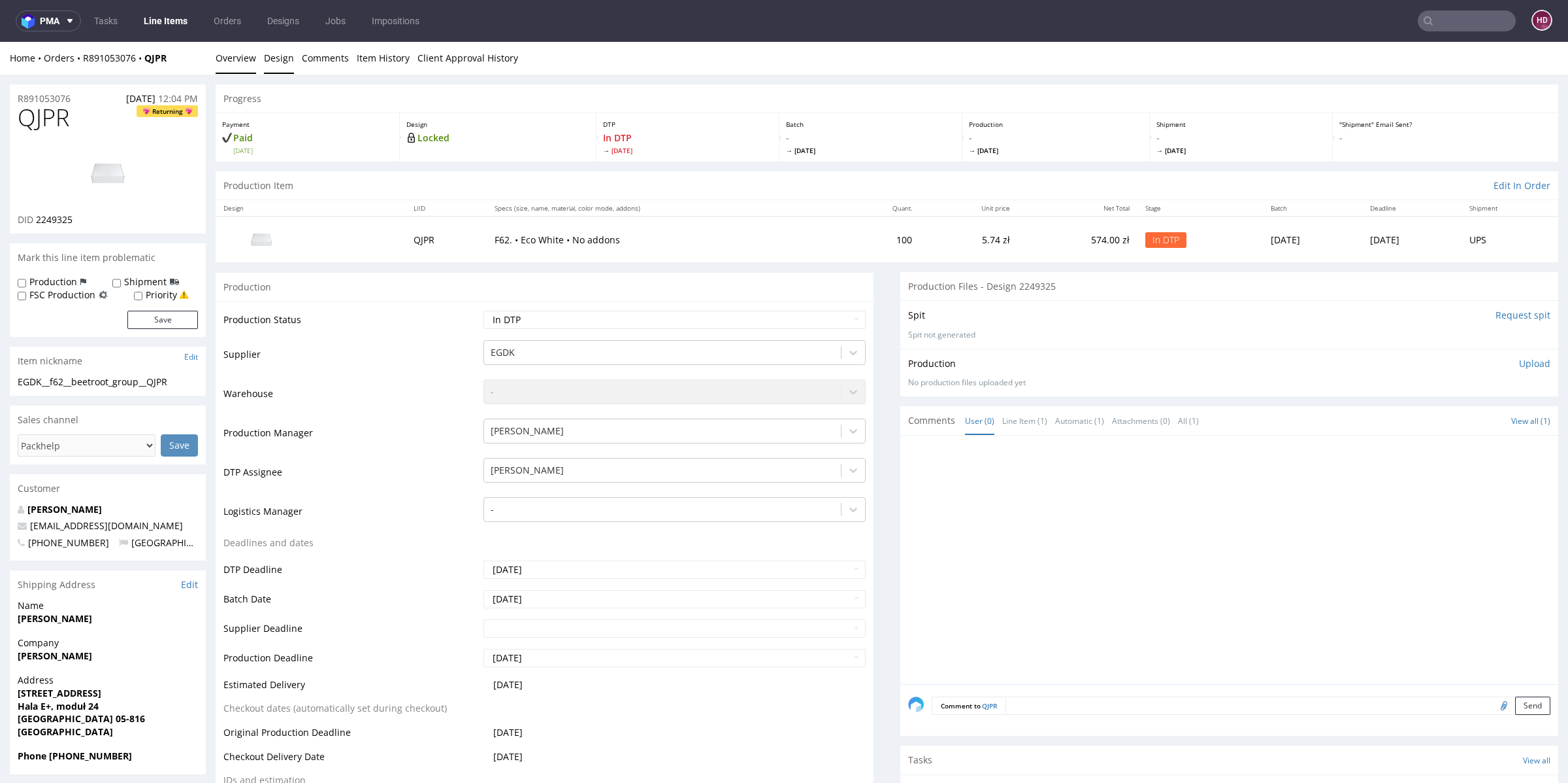
click at [282, 59] on link "Design" at bounding box center [279, 58] width 30 height 32
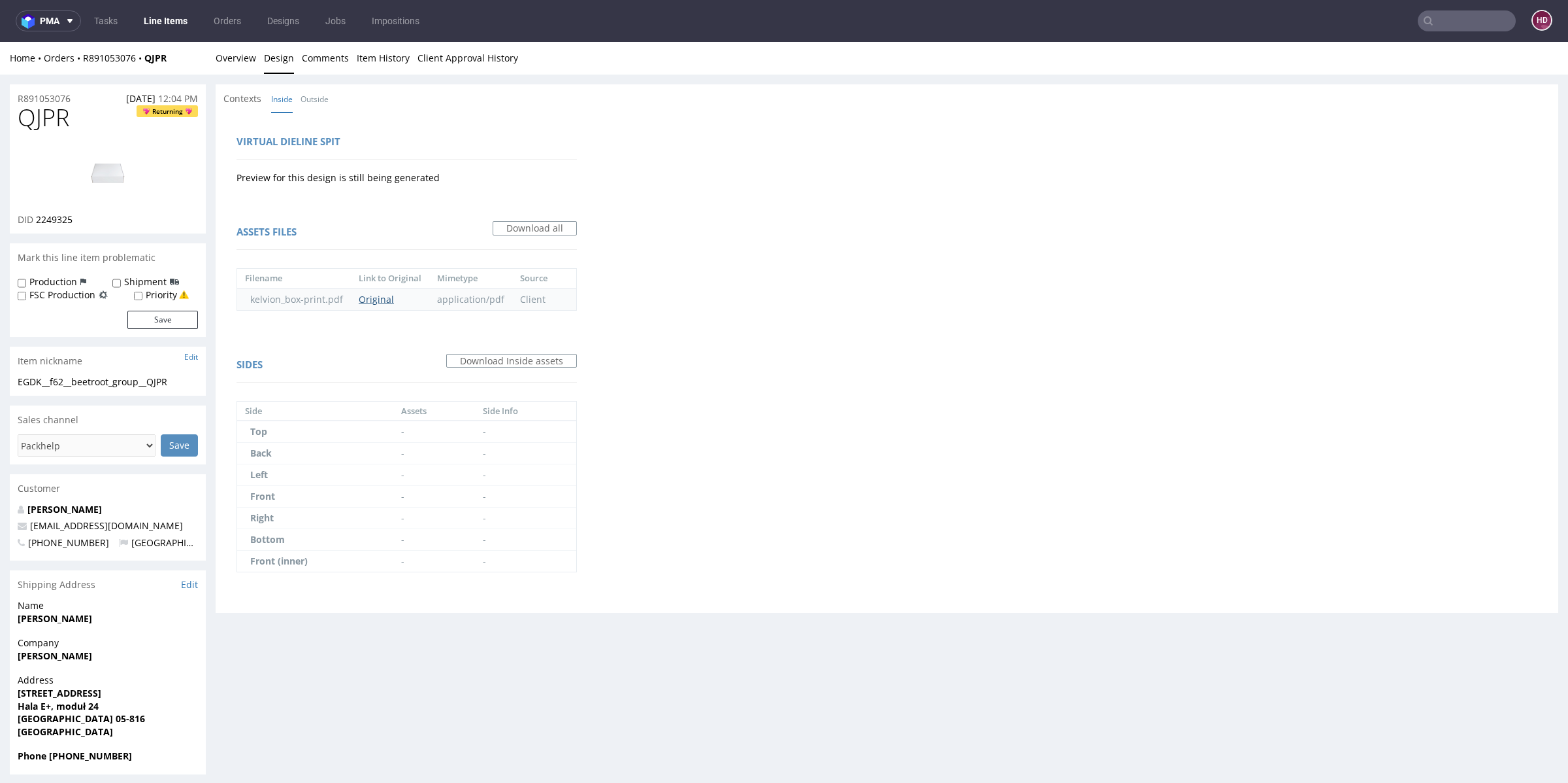
click at [379, 297] on link "Original" at bounding box center [376, 299] width 35 height 13
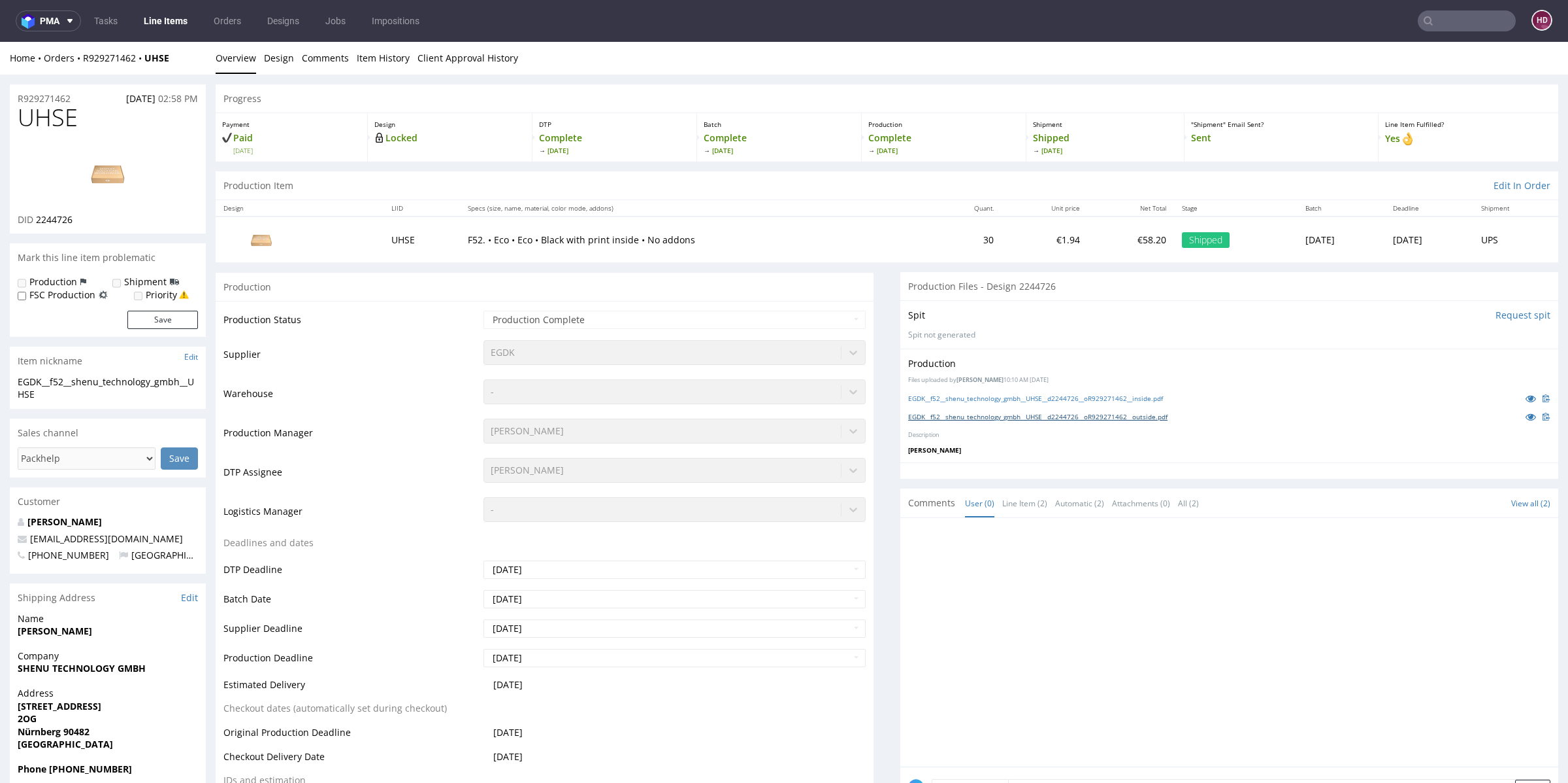
click at [1065, 416] on link "EGDK__f52__shenu_technology_gmbh__UHSE__d2244726__oR929271462__outside.pdf" at bounding box center [1038, 416] width 260 height 9
click at [1163, 397] on link "EGDK__f52__shenu_technology_gmbh__UHSE__d2244726__oR929271462__inside.pdf" at bounding box center [1035, 398] width 255 height 9
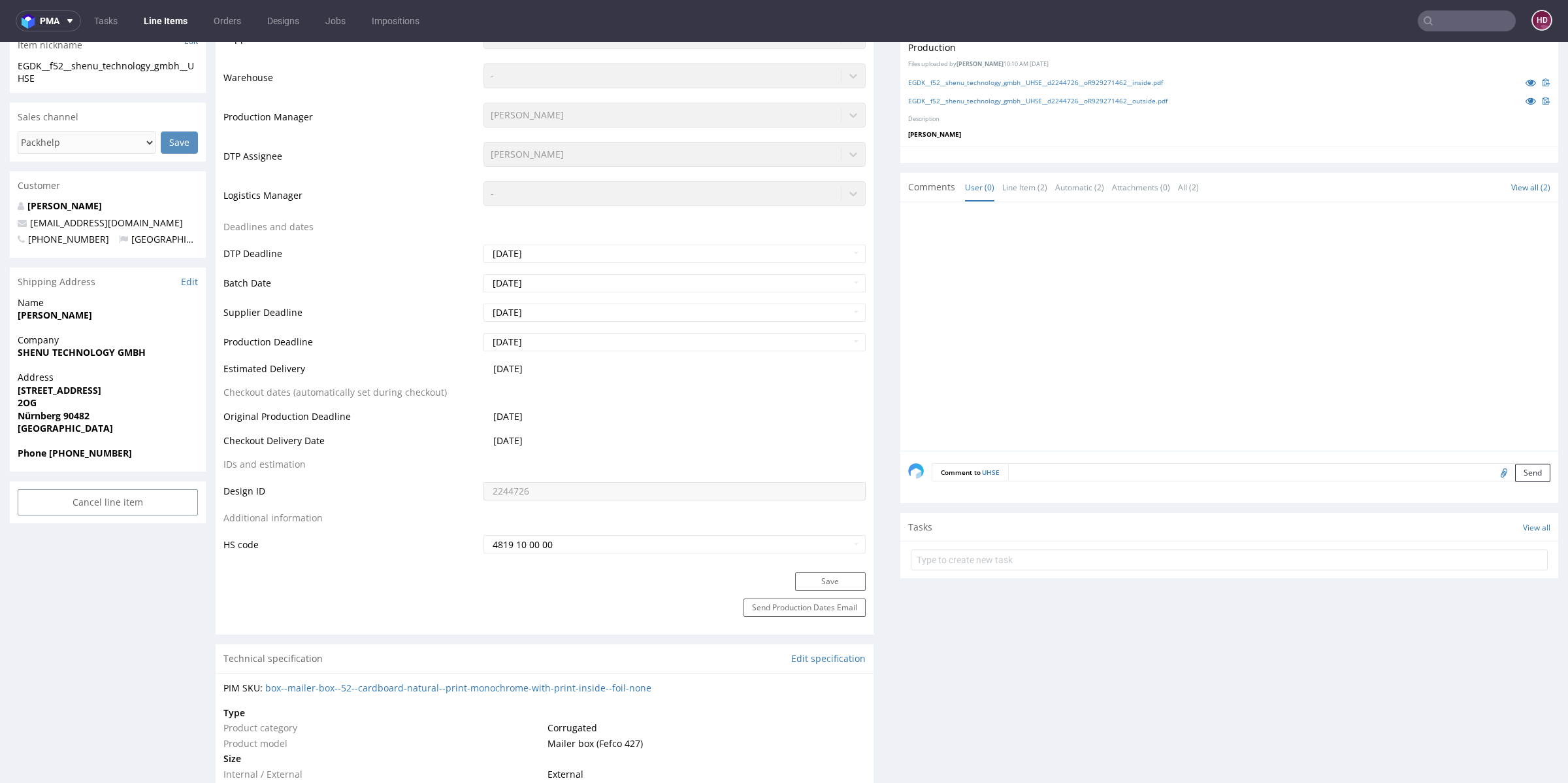
scroll to position [880, 0]
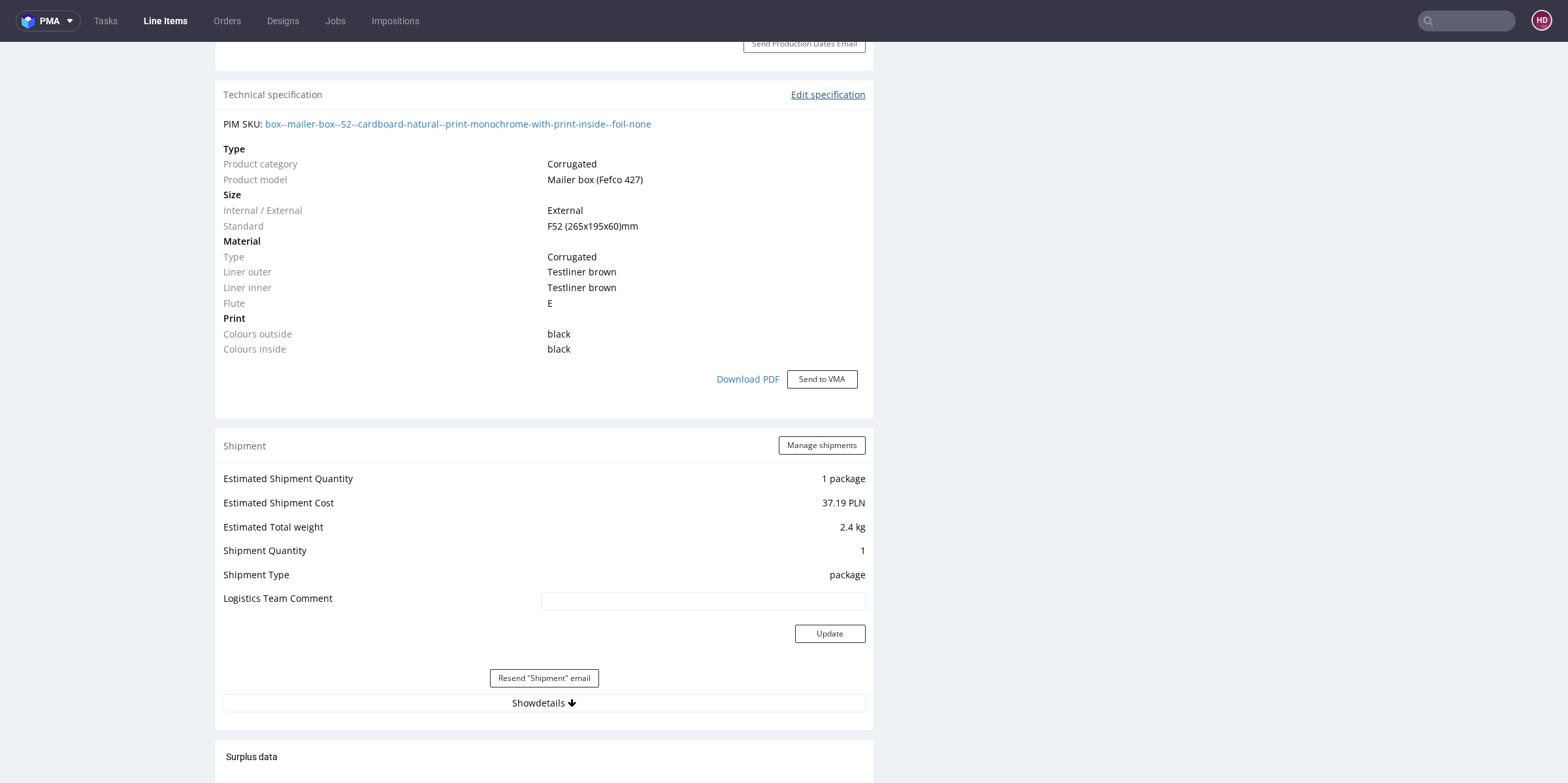
click at [793, 91] on link "Edit specification" at bounding box center [829, 94] width 75 height 13
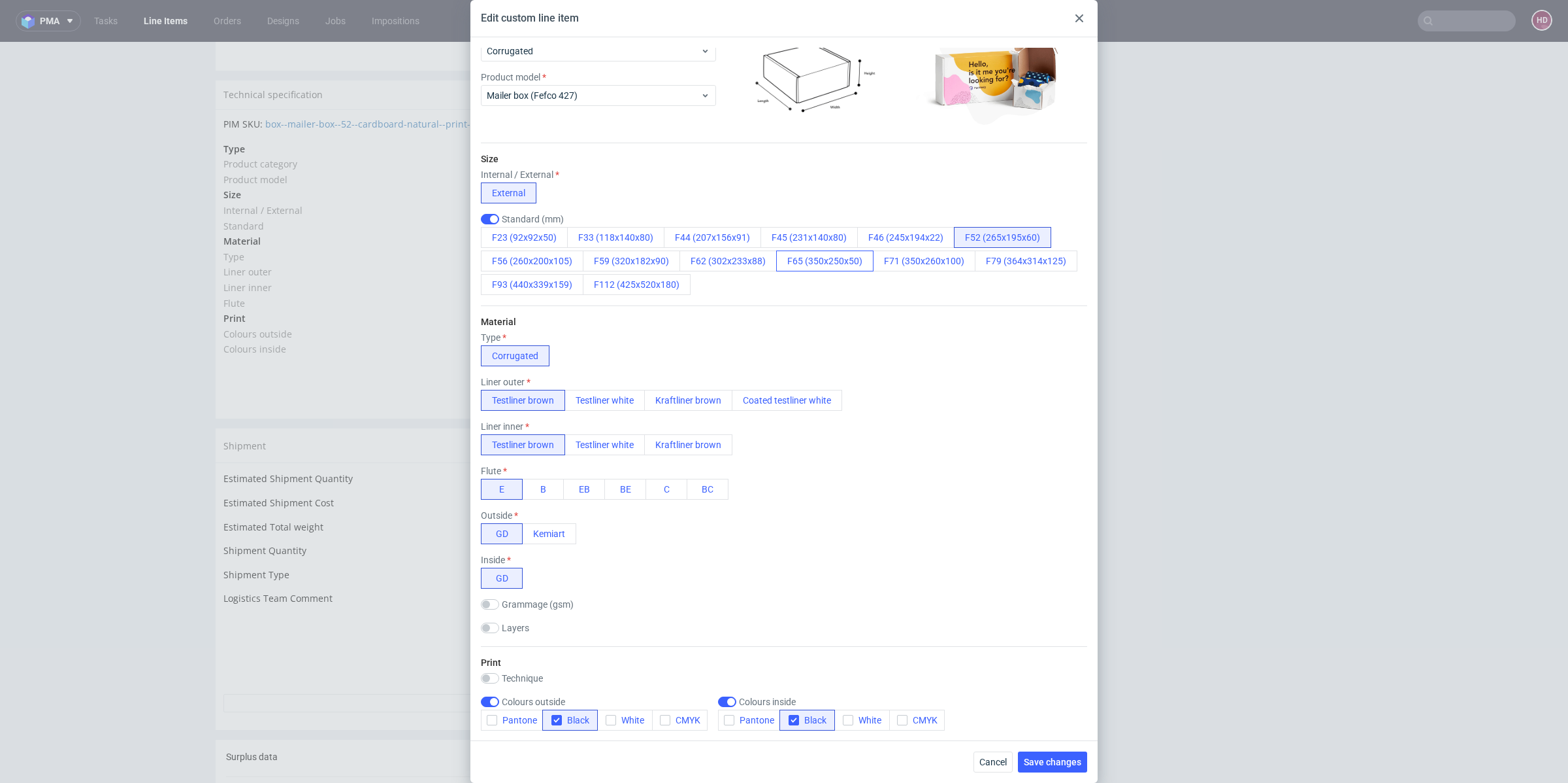
scroll to position [0, 0]
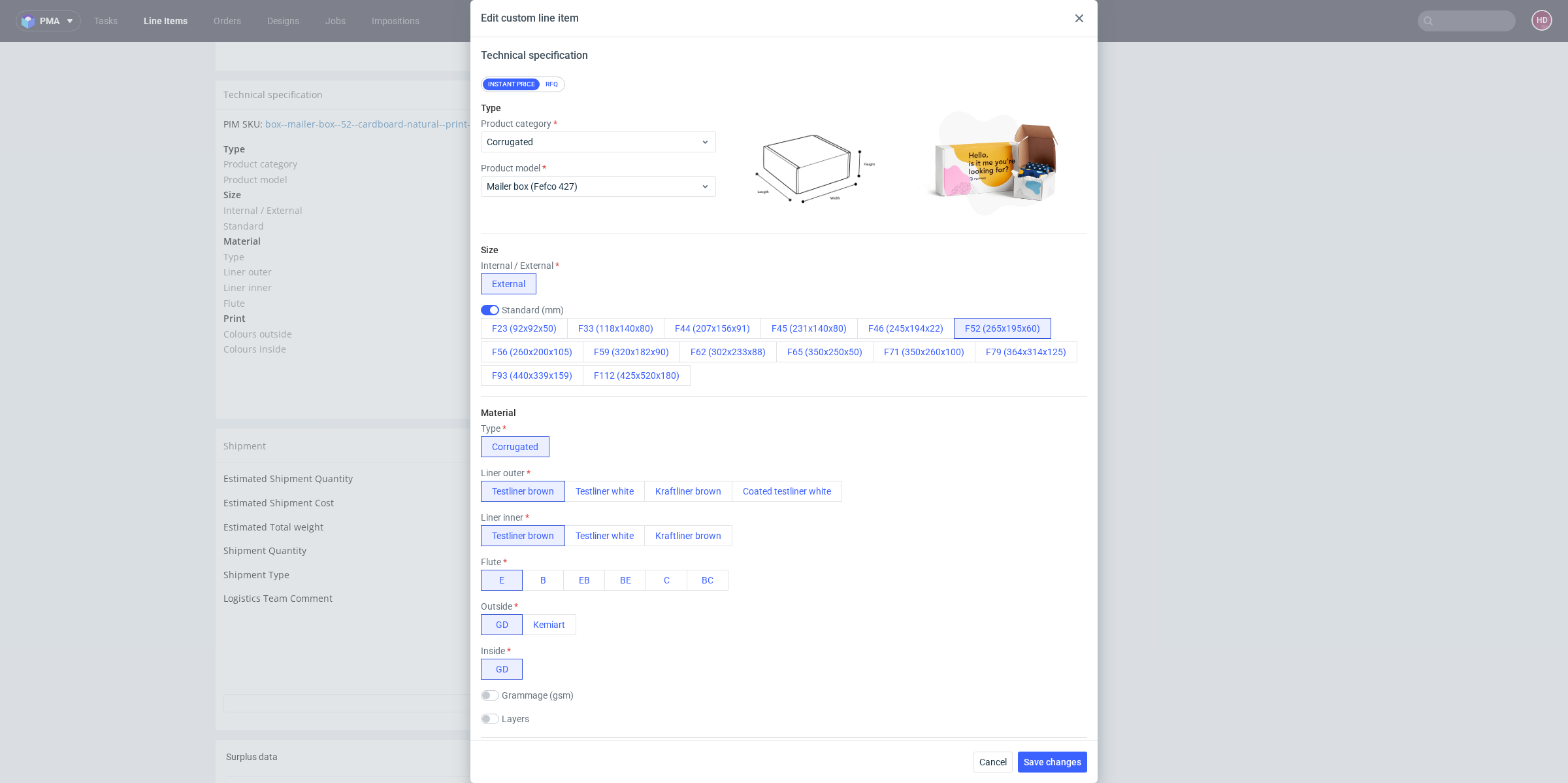
click at [1083, 20] on div at bounding box center [1079, 18] width 16 height 16
